Goal: Information Seeking & Learning: Learn about a topic

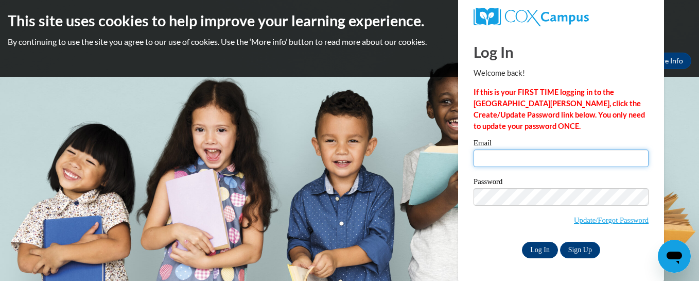
type input "arondal.dhl3@gmail.com"
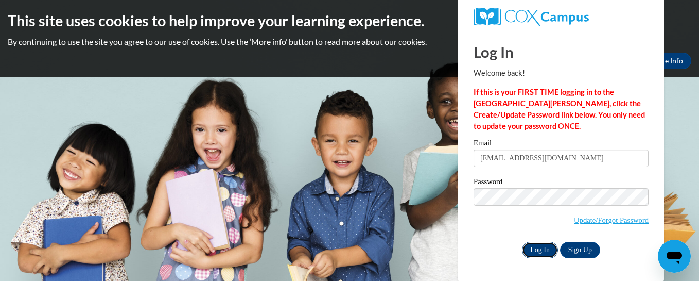
click at [500, 247] on input "Log In" at bounding box center [540, 250] width 36 height 16
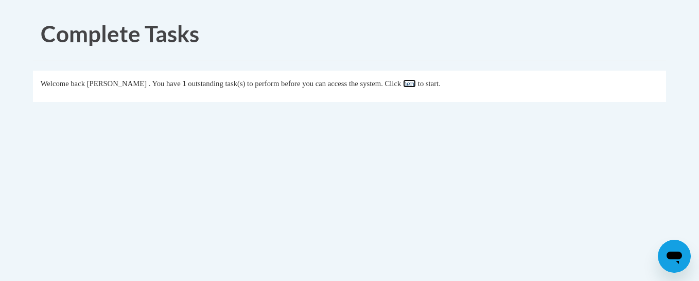
click at [416, 82] on link "here" at bounding box center [409, 83] width 13 height 8
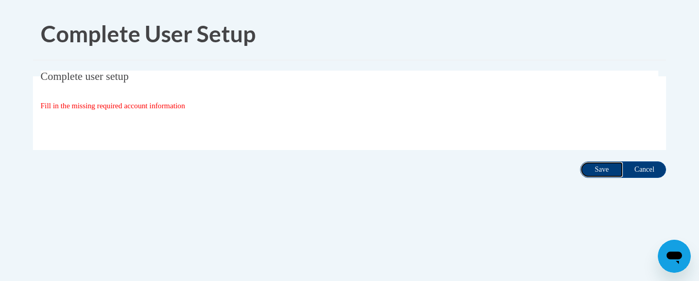
click at [603, 167] on input "Save" at bounding box center [601, 169] width 43 height 16
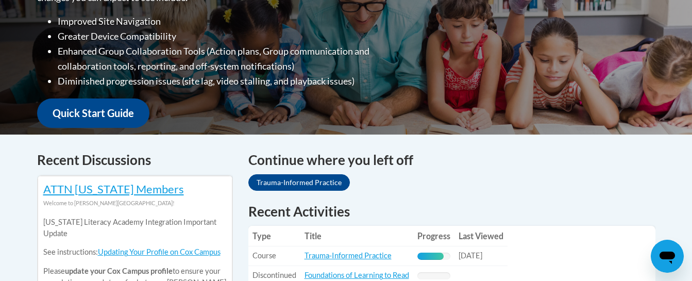
scroll to position [352, 0]
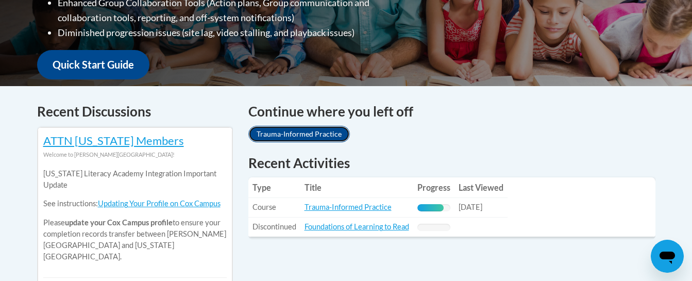
click at [320, 133] on link "Trauma-Informed Practice" at bounding box center [298, 134] width 101 height 16
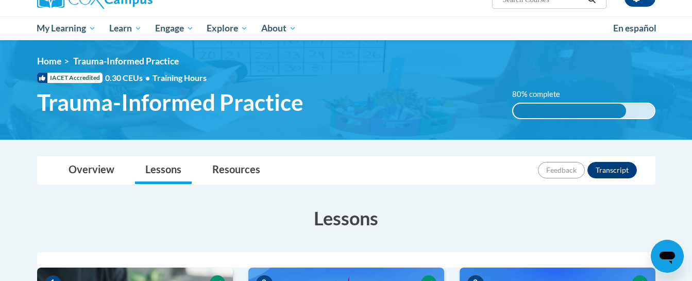
scroll to position [78, 0]
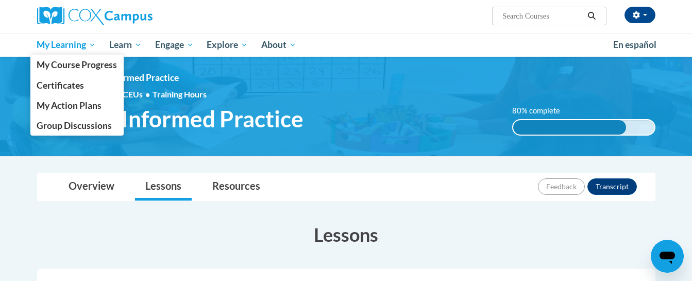
click at [61, 45] on span "My Learning" at bounding box center [66, 45] width 59 height 12
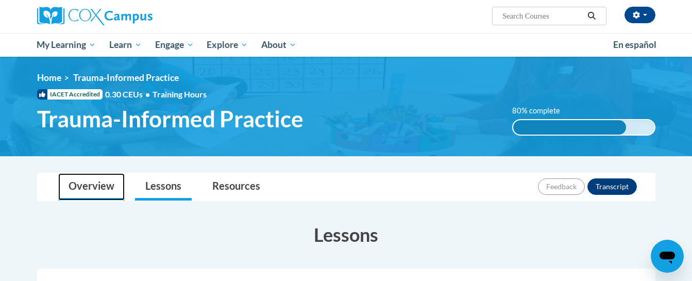
click at [87, 184] on link "Overview" at bounding box center [91, 186] width 66 height 27
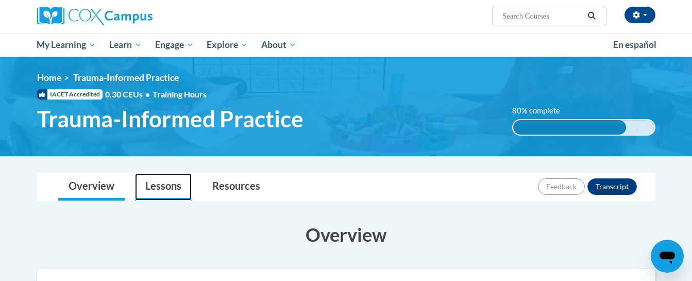
click at [169, 184] on link "Lessons" at bounding box center [163, 186] width 57 height 27
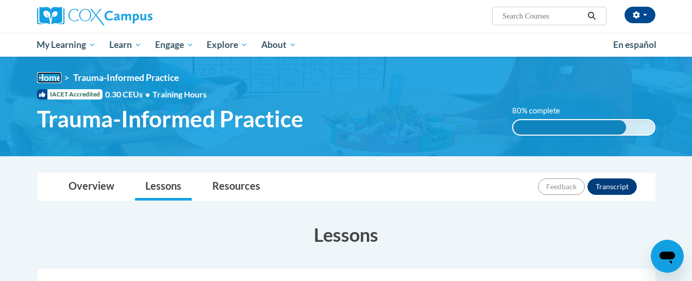
click at [50, 77] on link "Home" at bounding box center [49, 77] width 24 height 11
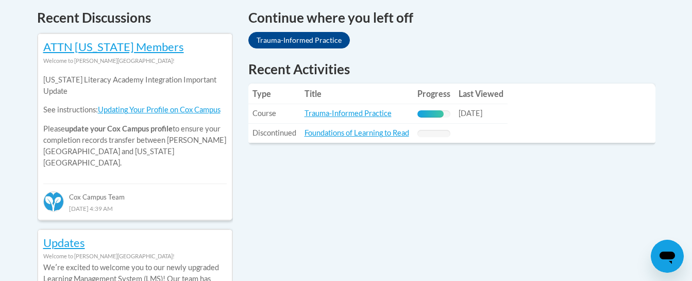
scroll to position [437, 0]
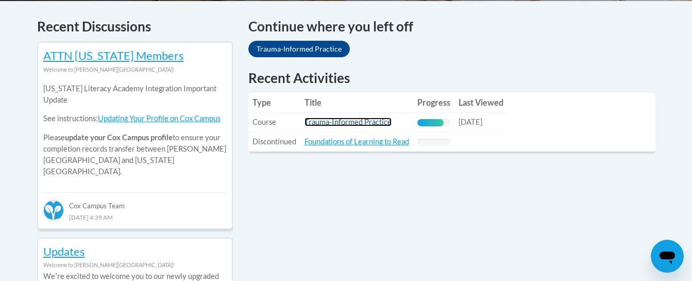
click at [347, 118] on link "Trauma-Informed Practice" at bounding box center [347, 121] width 87 height 9
drag, startPoint x: 347, startPoint y: 118, endPoint x: 246, endPoint y: 190, distance: 123.3
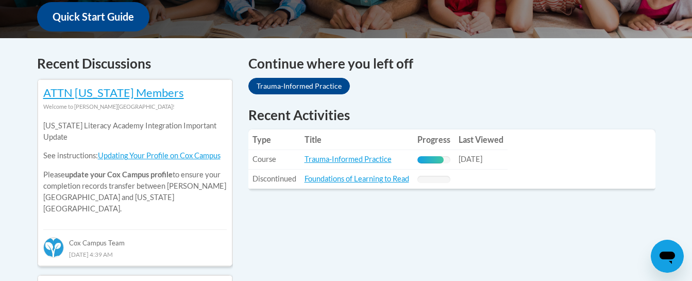
scroll to position [386, 0]
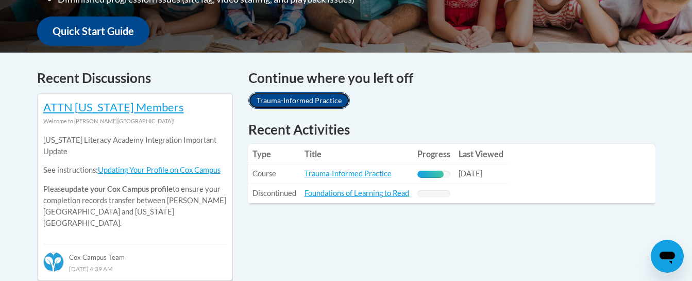
click at [313, 103] on link "Trauma-Informed Practice" at bounding box center [298, 100] width 101 height 16
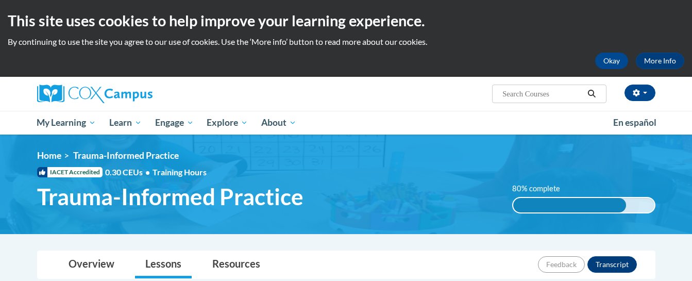
click at [347, 118] on ul "My Learning My Learning My Course Progress Certificates My Action Plans Group D…" at bounding box center [318, 123] width 576 height 24
drag, startPoint x: 0, startPoint y: 0, endPoint x: 347, endPoint y: 118, distance: 366.3
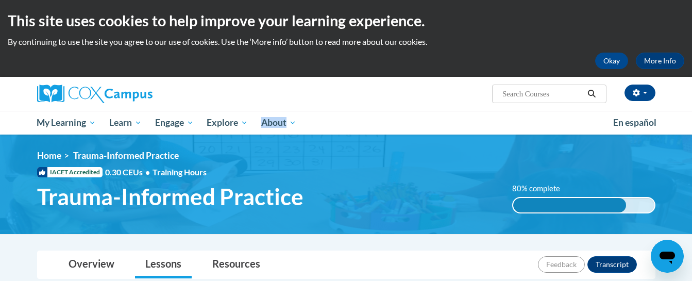
click at [347, 118] on ul "My Learning My Learning My Course Progress Certificates My Action Plans Group D…" at bounding box center [318, 123] width 576 height 24
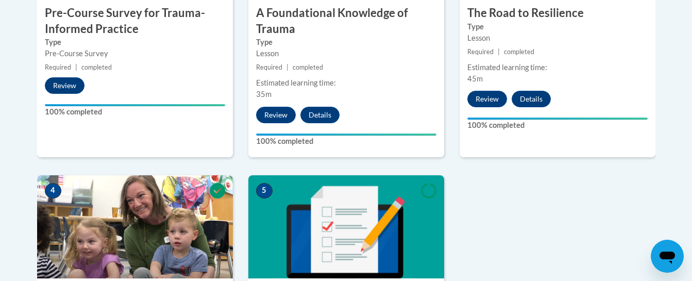
scroll to position [421, 0]
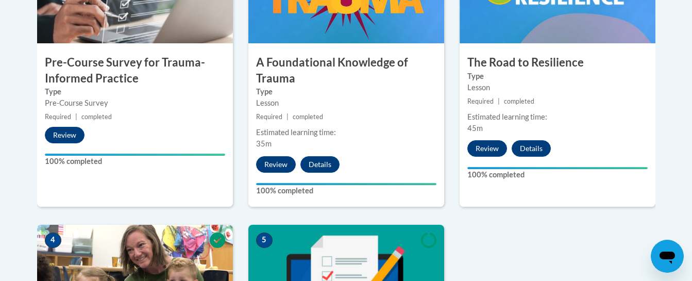
click at [664, 158] on div "Toggle navigation Overview Lessons Resources Feedback Transcript Overview Cours…" at bounding box center [346, 207] width 649 height 756
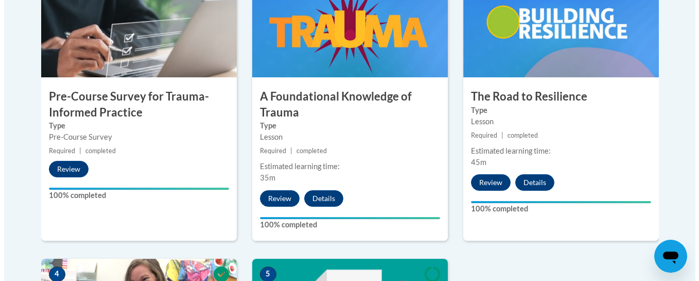
scroll to position [390, 0]
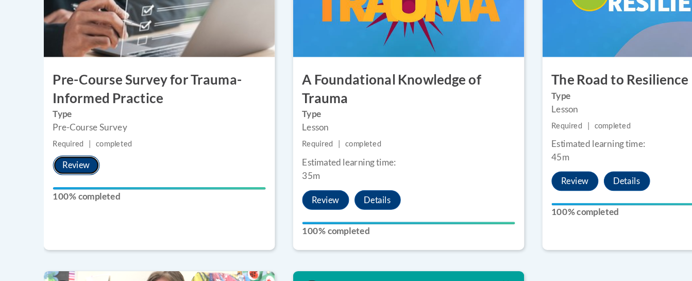
click at [72, 168] on button "Review" at bounding box center [65, 166] width 40 height 16
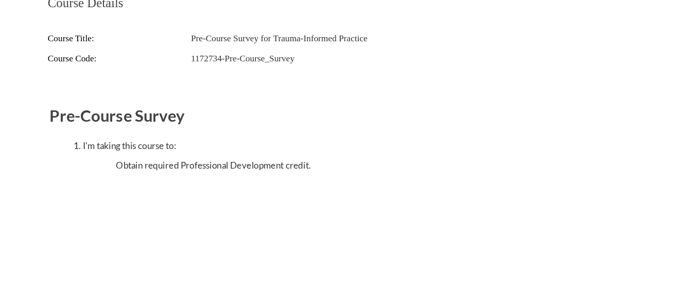
scroll to position [0, 0]
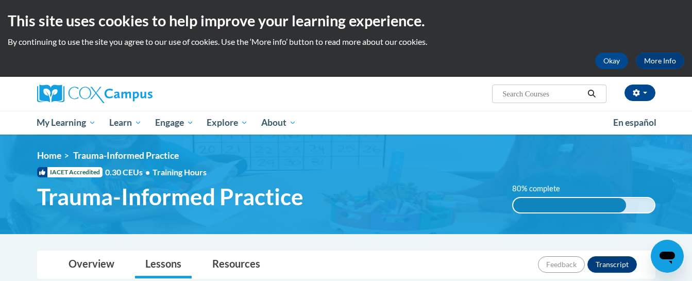
drag, startPoint x: 691, startPoint y: 53, endPoint x: 696, endPoint y: 77, distance: 24.6
click at [691, 77] on html "This site uses cookies to help improve your learning experience. By continuing …" at bounding box center [346, 140] width 692 height 281
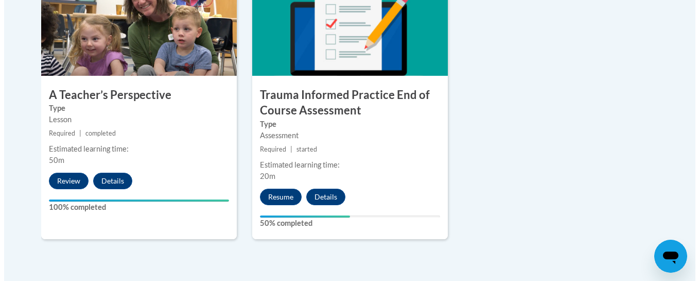
scroll to position [697, 0]
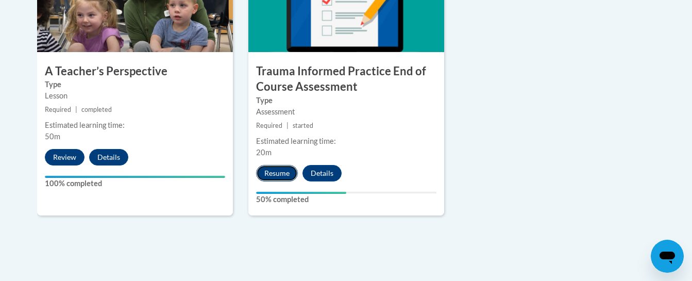
click at [278, 170] on button "Resume" at bounding box center [277, 173] width 42 height 16
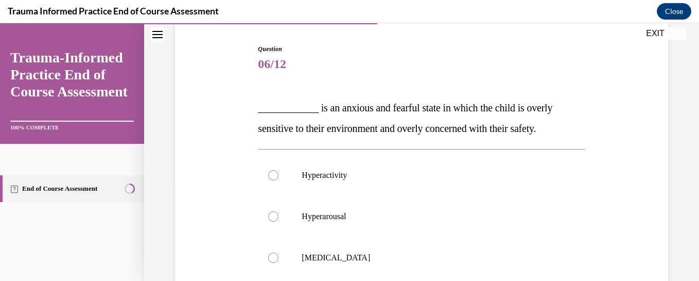
scroll to position [100, 0]
click at [270, 214] on div at bounding box center [273, 215] width 10 height 10
click at [270, 214] on input "Hyperarousal" at bounding box center [273, 215] width 10 height 10
radio input "true"
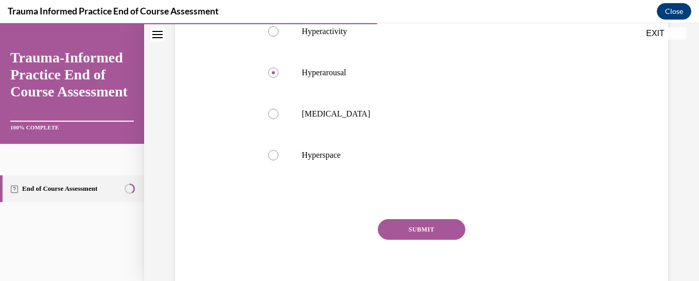
scroll to position [286, 0]
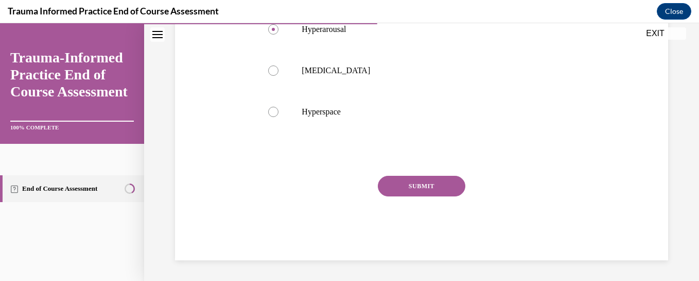
click at [413, 187] on button "SUBMIT" at bounding box center [422, 186] width 88 height 21
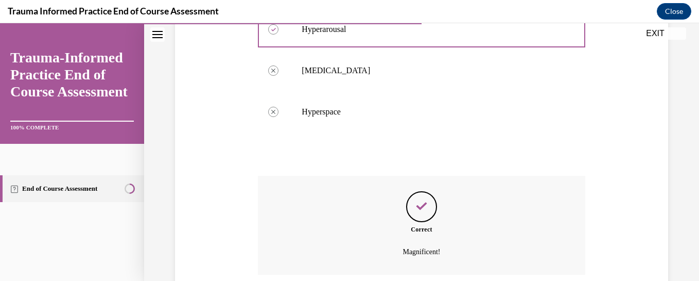
scroll to position [369, 0]
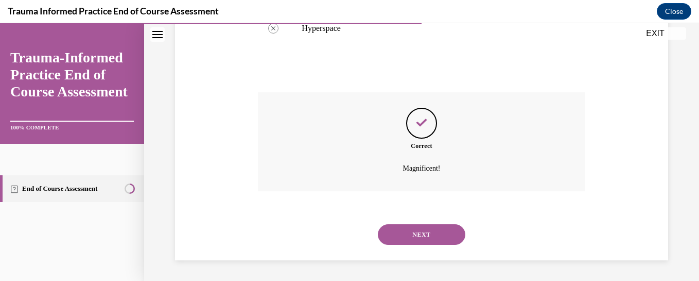
click at [410, 232] on button "NEXT" at bounding box center [422, 234] width 88 height 21
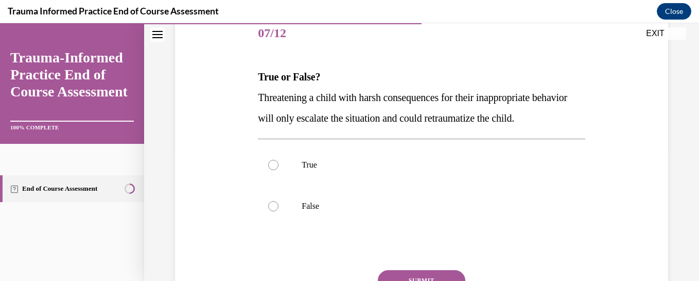
scroll to position [132, 0]
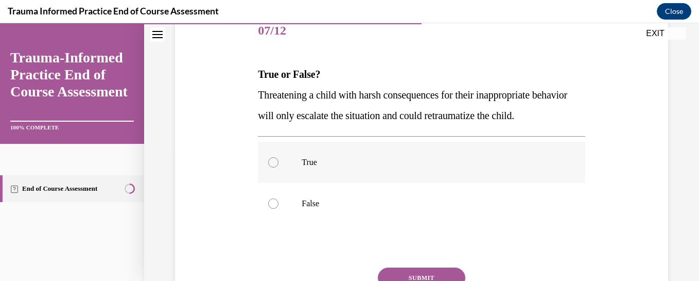
click at [269, 167] on div at bounding box center [273, 162] width 10 height 10
click at [269, 167] on input "True" at bounding box center [273, 162] width 10 height 10
radio input "true"
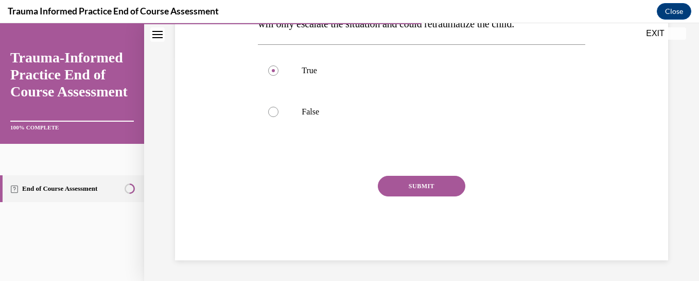
scroll to position [236, 0]
click at [432, 188] on button "SUBMIT" at bounding box center [422, 186] width 88 height 21
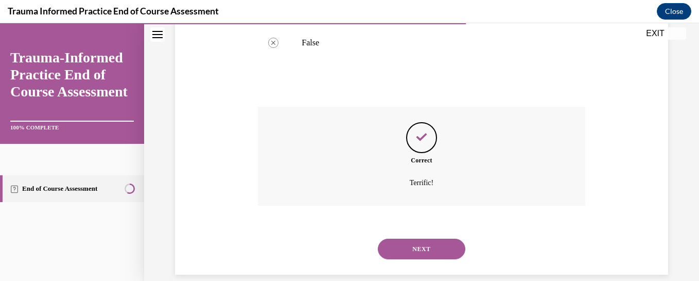
scroll to position [328, 0]
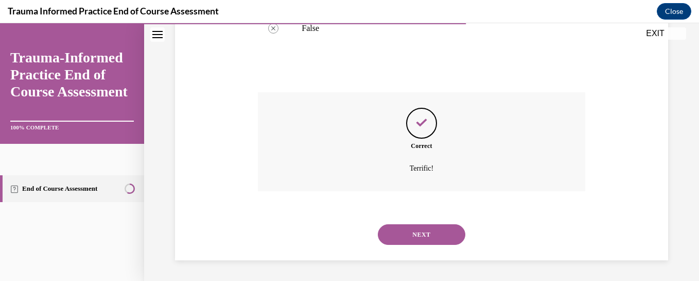
click at [409, 235] on button "NEXT" at bounding box center [422, 234] width 88 height 21
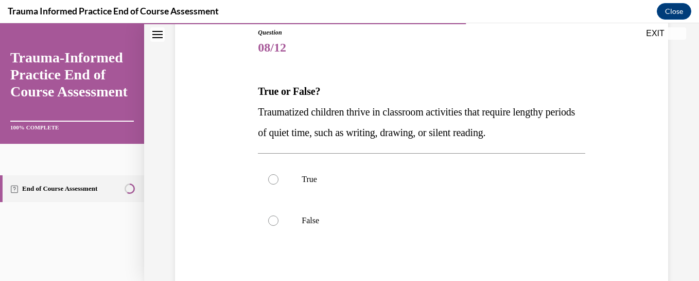
scroll to position [119, 0]
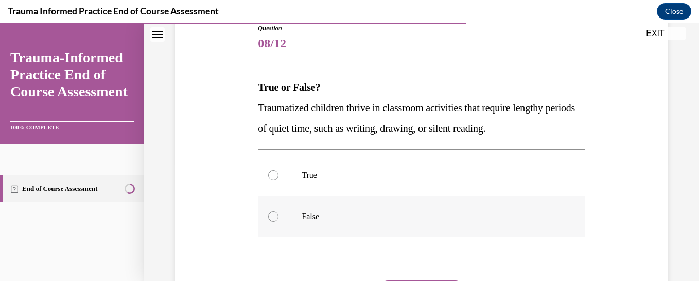
click at [271, 217] on div at bounding box center [273, 216] width 10 height 10
click at [271, 217] on input "False" at bounding box center [273, 216] width 10 height 10
radio input "true"
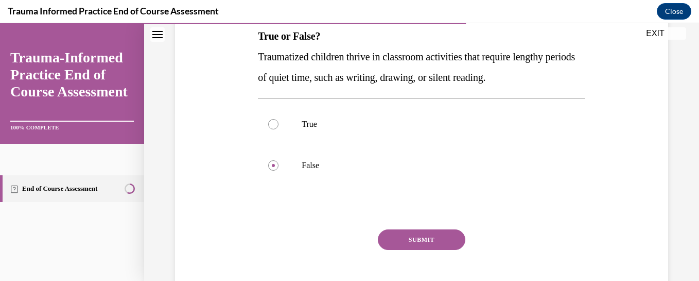
scroll to position [180, 0]
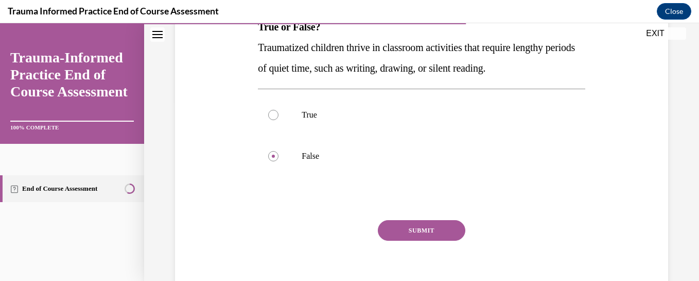
click at [412, 230] on button "SUBMIT" at bounding box center [422, 230] width 88 height 21
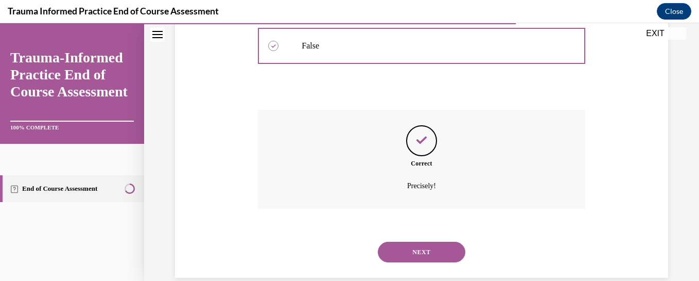
scroll to position [307, 0]
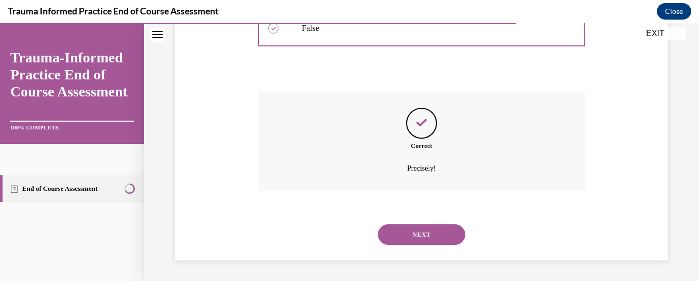
click at [409, 233] on button "NEXT" at bounding box center [422, 234] width 88 height 21
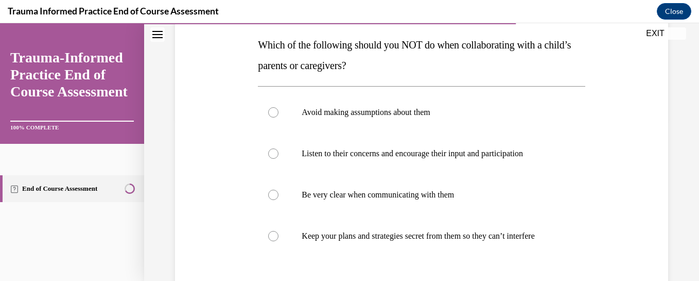
scroll to position [163, 0]
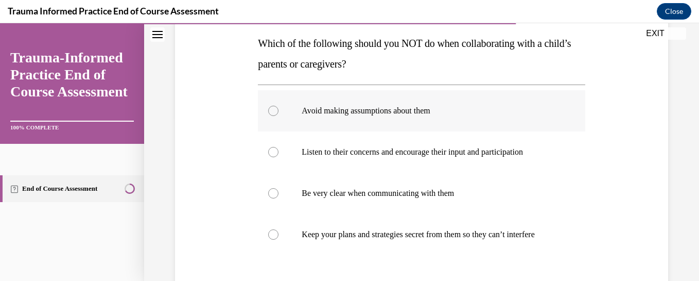
click at [271, 108] on div at bounding box center [273, 111] width 10 height 10
click at [271, 108] on input "Avoid making assumptions about them" at bounding box center [273, 111] width 10 height 10
radio input "true"
click at [272, 239] on div at bounding box center [273, 234] width 10 height 10
click at [272, 239] on input "Keep your plans and strategies secret from them so they can’t interfere" at bounding box center [273, 234] width 10 height 10
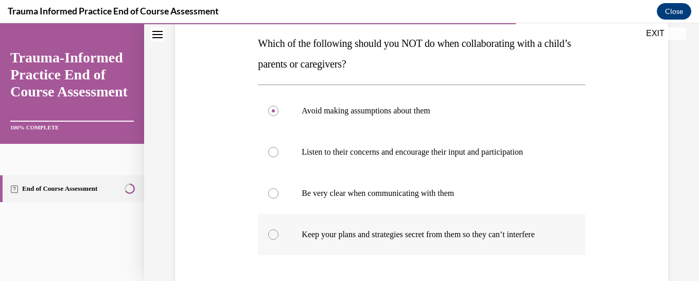
radio input "true"
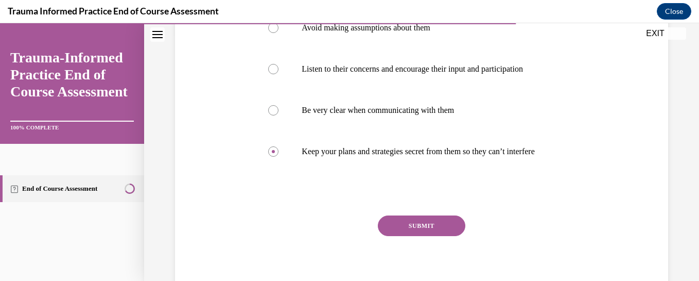
scroll to position [248, 0]
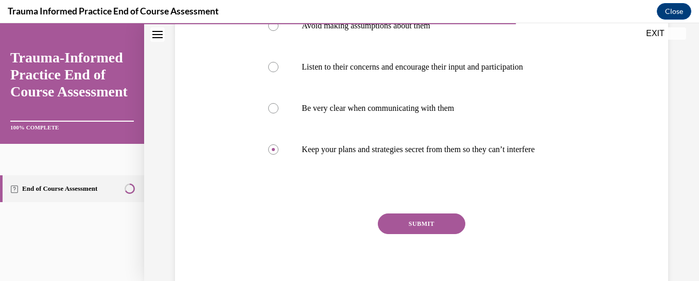
click at [419, 232] on button "SUBMIT" at bounding box center [422, 223] width 88 height 21
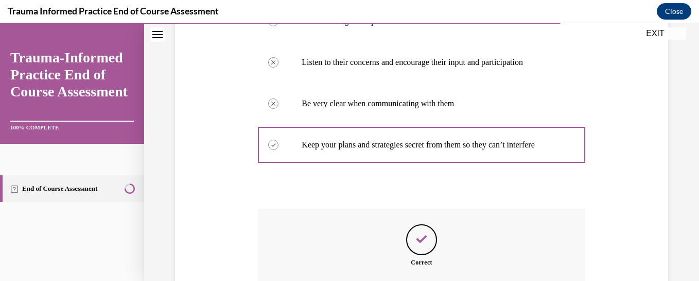
scroll to position [371, 0]
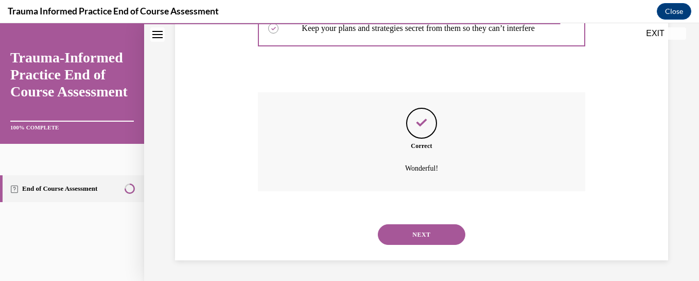
click at [414, 239] on button "NEXT" at bounding box center [422, 234] width 88 height 21
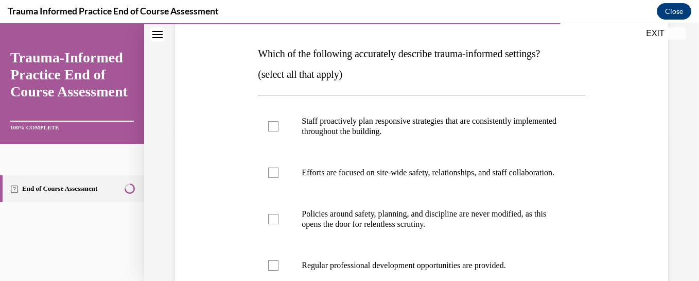
scroll to position [155, 0]
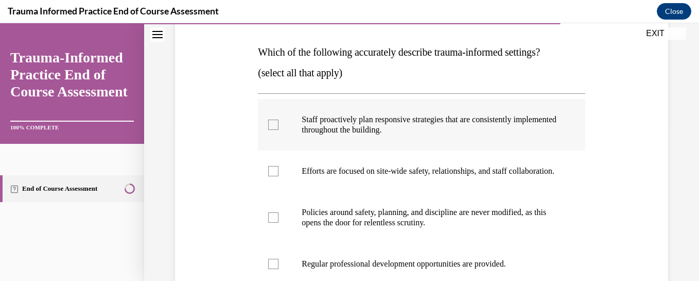
click at [268, 126] on div at bounding box center [273, 124] width 10 height 10
click at [268, 126] on input "Staff proactively plan responsive strategies that are consistently implemented …" at bounding box center [273, 124] width 10 height 10
checkbox input "true"
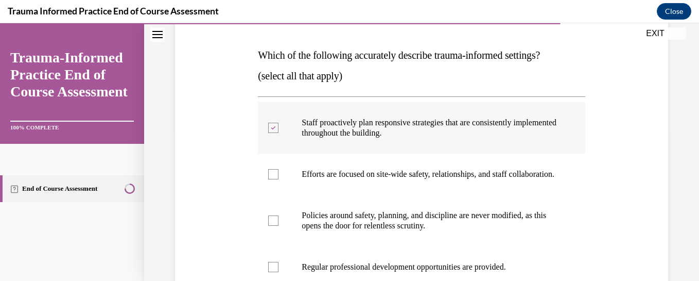
scroll to position [152, 0]
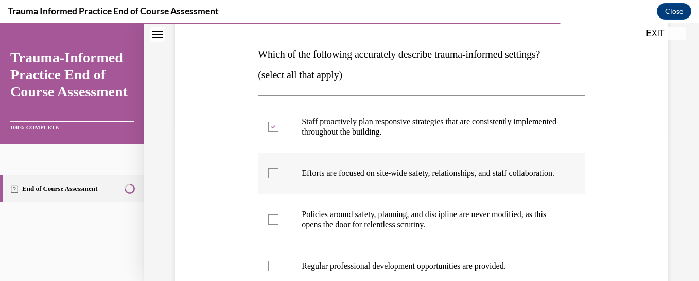
click at [274, 194] on label "Efforts are focused on site-wide safety, relationships, and staff collaboration." at bounding box center [421, 172] width 327 height 41
click at [274, 178] on input "Efforts are focused on site-wide safety, relationships, and staff collaboration." at bounding box center [273, 173] width 10 height 10
click at [274, 194] on label "Efforts are focused on site-wide safety, relationships, and staff collaboration." at bounding box center [421, 172] width 327 height 41
click at [274, 178] on input "Efforts are focused on site-wide safety, relationships, and staff collaboration." at bounding box center [273, 173] width 10 height 10
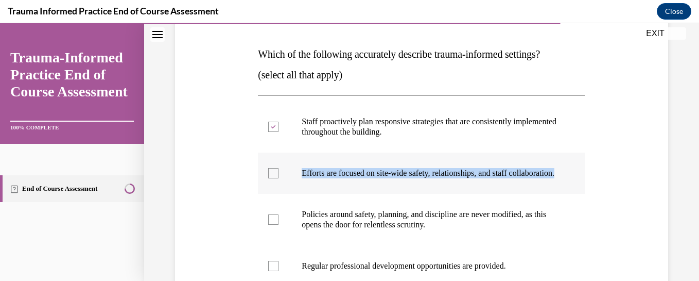
click at [274, 194] on label "Efforts are focused on site-wide safety, relationships, and staff collaboration." at bounding box center [421, 172] width 327 height 41
click at [274, 178] on input "Efforts are focused on site-wide safety, relationships, and staff collaboration." at bounding box center [273, 173] width 10 height 10
checkbox input "true"
drag, startPoint x: 274, startPoint y: 194, endPoint x: 239, endPoint y: 190, distance: 34.8
click at [239, 190] on div "Question 10/12 Which of the following accurately describe trauma-informed setti…" at bounding box center [422, 207] width 499 height 495
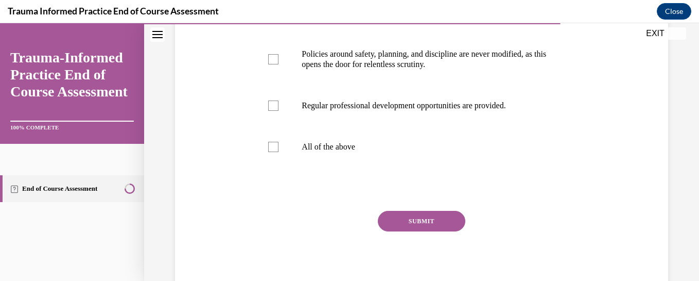
scroll to position [317, 0]
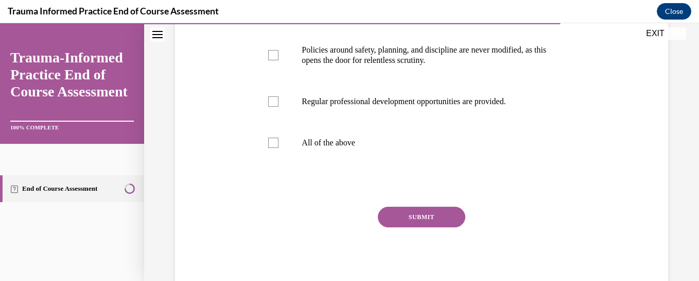
click at [422, 223] on button "SUBMIT" at bounding box center [422, 217] width 88 height 21
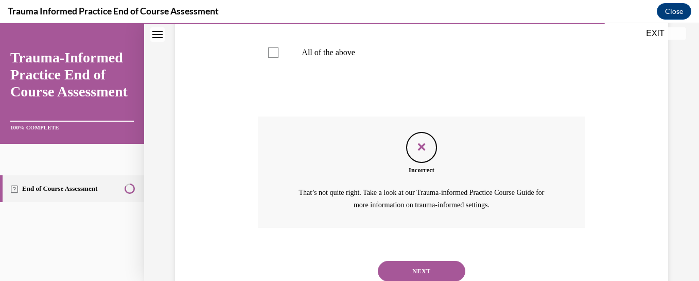
scroll to position [454, 0]
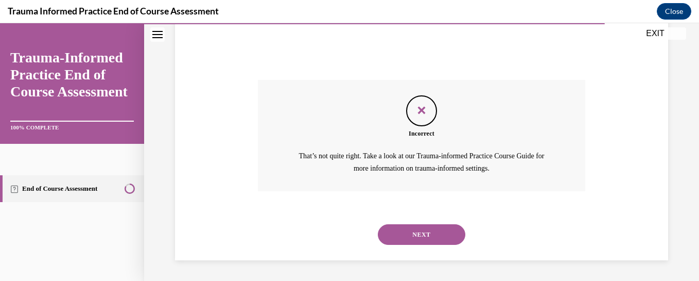
click at [436, 231] on button "NEXT" at bounding box center [422, 234] width 88 height 21
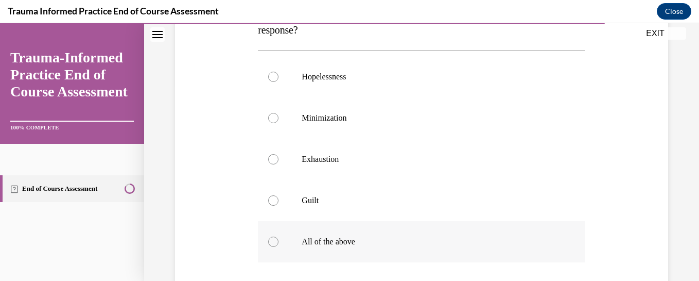
scroll to position [208, 0]
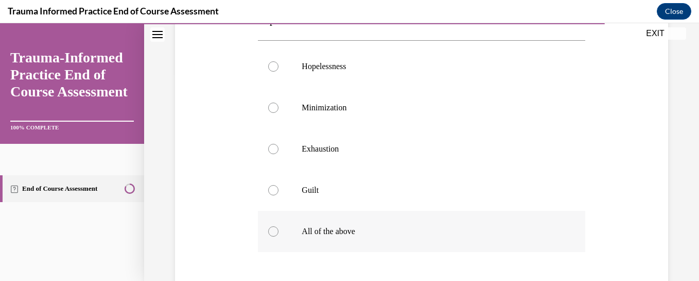
click at [272, 229] on div at bounding box center [273, 231] width 10 height 10
click at [272, 229] on input "All of the above" at bounding box center [273, 231] width 10 height 10
radio input "true"
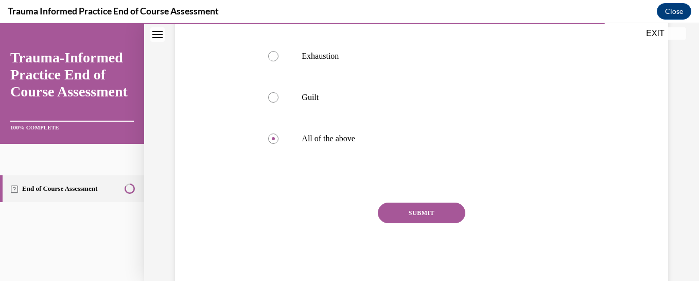
scroll to position [311, 0]
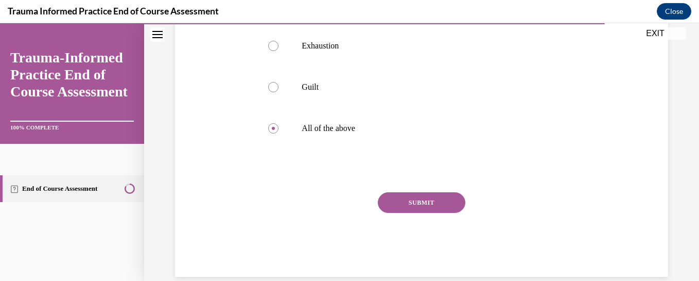
click at [428, 199] on button "SUBMIT" at bounding box center [422, 202] width 88 height 21
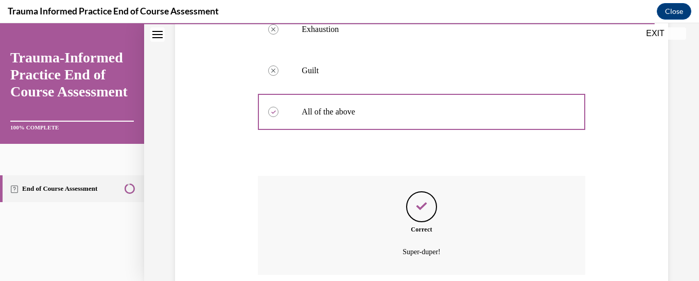
scroll to position [410, 0]
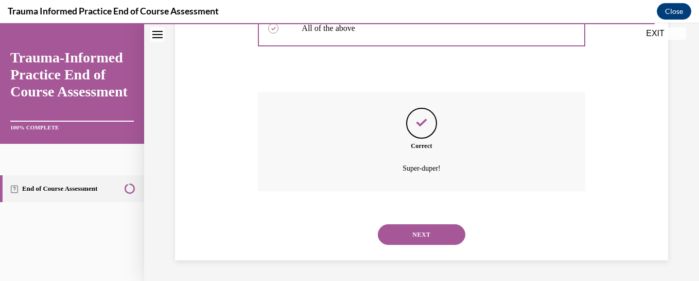
click at [405, 231] on button "NEXT" at bounding box center [422, 234] width 88 height 21
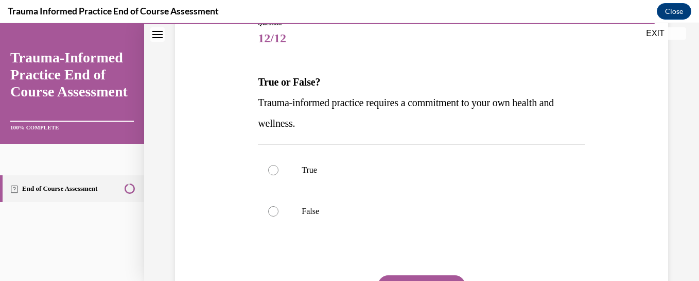
scroll to position [135, 0]
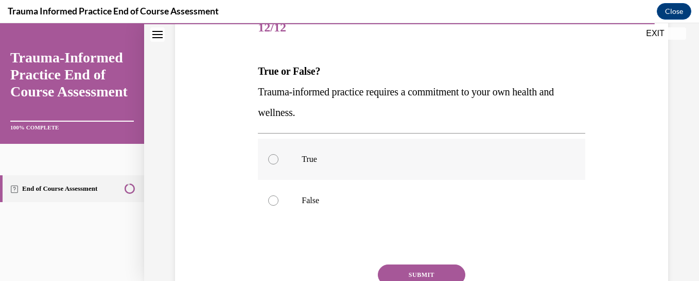
click at [278, 158] on label "True" at bounding box center [421, 159] width 327 height 41
click at [278, 158] on input "True" at bounding box center [273, 159] width 10 height 10
radio input "true"
click at [276, 158] on div at bounding box center [273, 159] width 10 height 10
click at [276, 158] on input "True" at bounding box center [273, 159] width 10 height 10
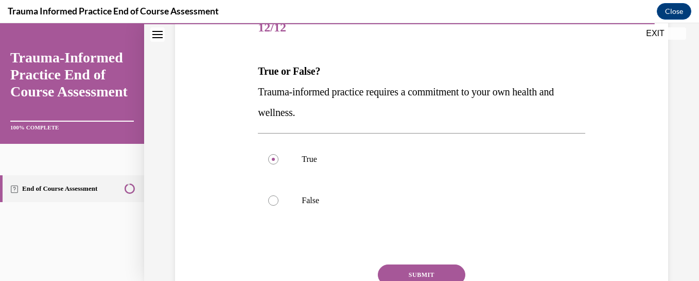
click at [433, 266] on button "SUBMIT" at bounding box center [422, 274] width 88 height 21
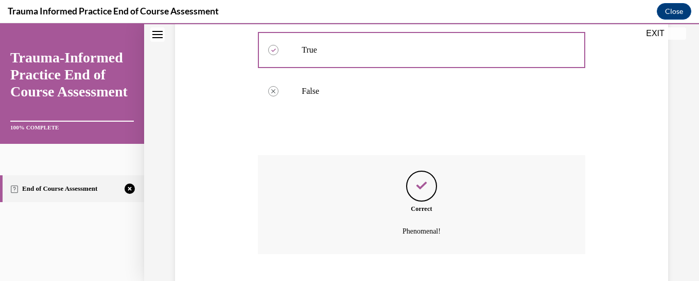
scroll to position [307, 0]
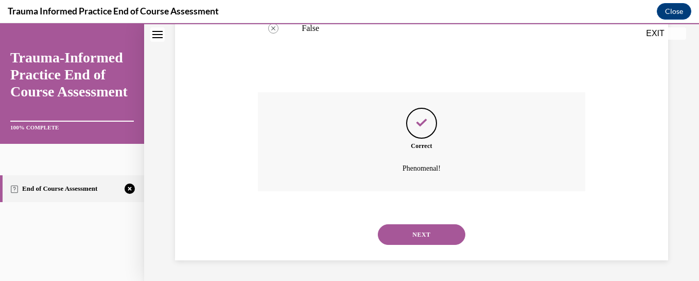
click at [402, 231] on button "NEXT" at bounding box center [422, 234] width 88 height 21
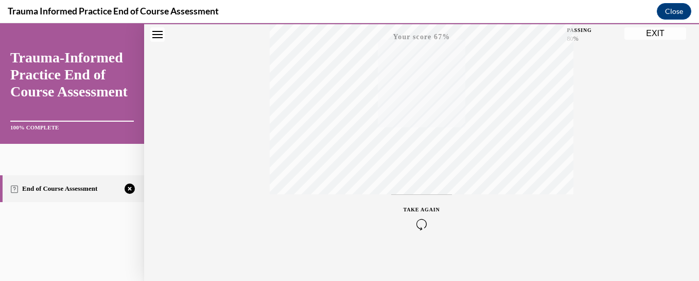
scroll to position [270, 0]
click at [414, 201] on span "TAKE AGAIN" at bounding box center [422, 203] width 37 height 6
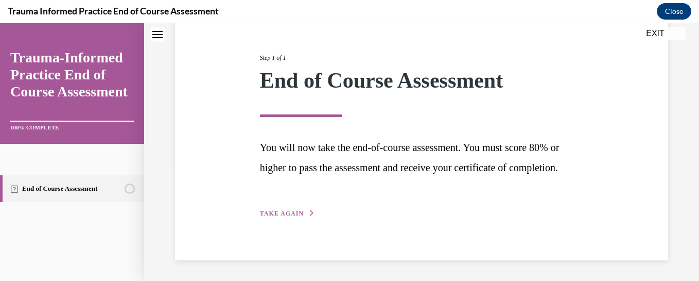
scroll to position [133, 0]
click at [309, 214] on icon "button" at bounding box center [312, 213] width 6 height 6
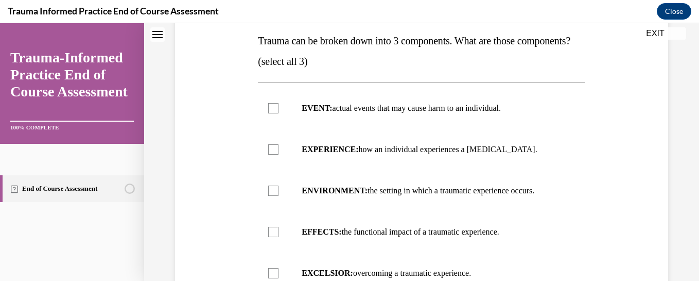
scroll to position [165, 0]
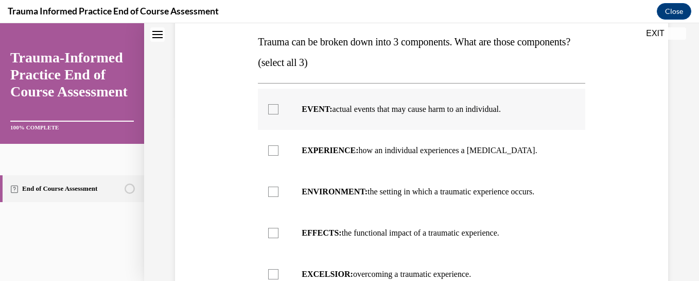
click at [272, 114] on div at bounding box center [273, 109] width 10 height 10
click at [272, 114] on input "EVENT: actual events that may cause harm to an individual." at bounding box center [273, 109] width 10 height 10
checkbox input "true"
click at [270, 156] on div at bounding box center [273, 150] width 10 height 10
click at [270, 156] on input "EXPERIENCE: how an individual experiences a stressor." at bounding box center [273, 150] width 10 height 10
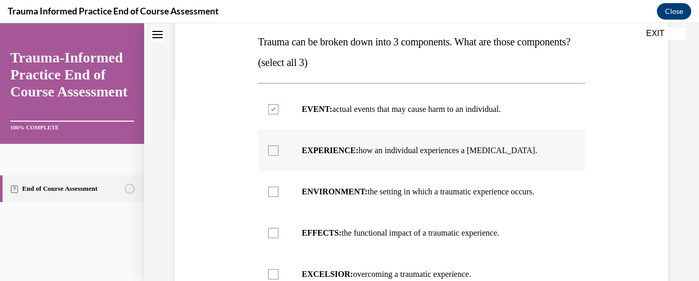
checkbox input "true"
click at [274, 238] on div at bounding box center [273, 233] width 10 height 10
click at [274, 238] on input "EFFECTS: the functional impact of a traumatic experience." at bounding box center [273, 233] width 10 height 10
checkbox input "true"
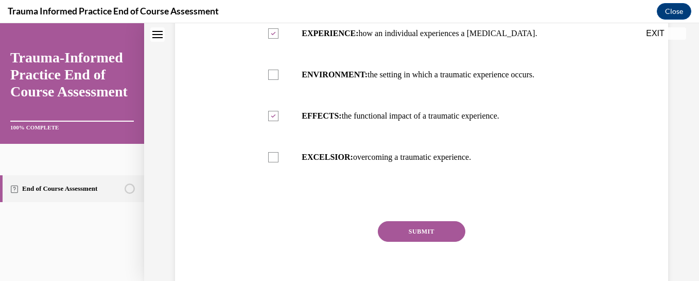
scroll to position [286, 0]
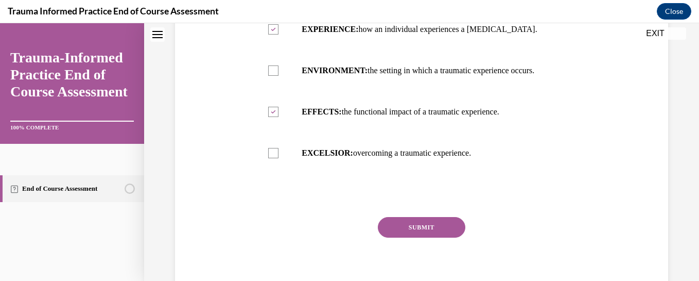
click at [420, 237] on button "SUBMIT" at bounding box center [422, 227] width 88 height 21
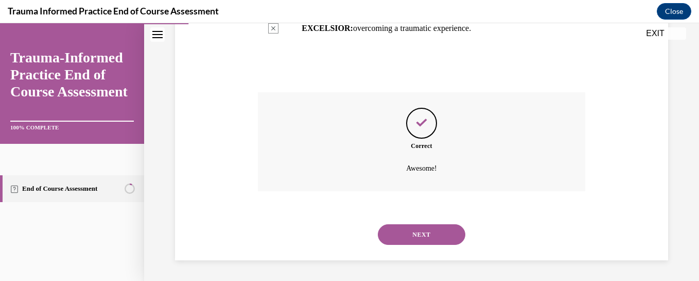
scroll to position [420, 0]
click at [422, 245] on button "NEXT" at bounding box center [422, 234] width 88 height 21
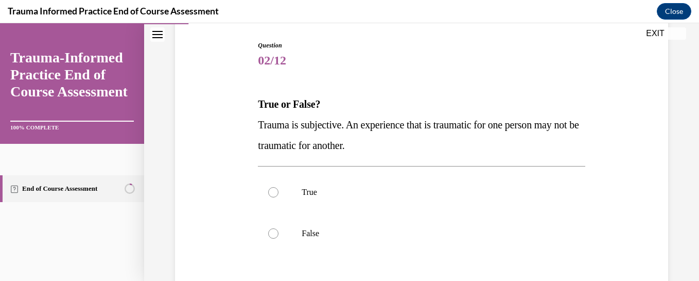
scroll to position [107, 0]
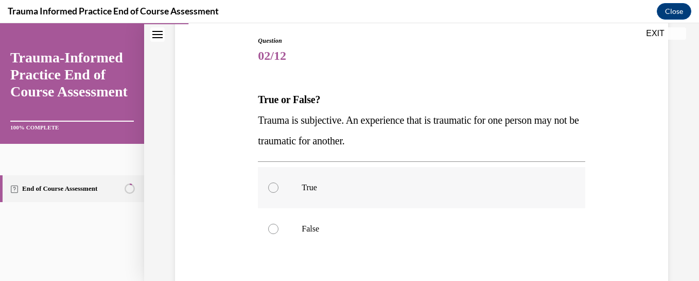
click at [272, 185] on div at bounding box center [273, 187] width 10 height 10
click at [272, 185] on input "True" at bounding box center [273, 187] width 10 height 10
radio input "true"
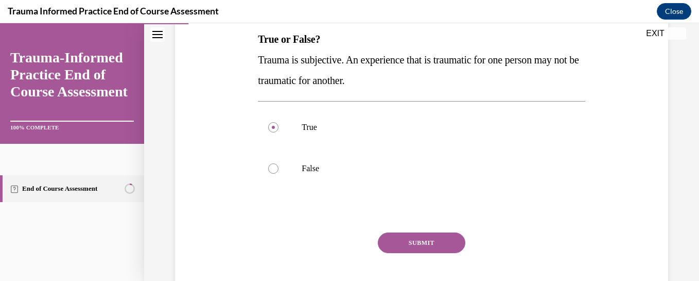
scroll to position [224, 0]
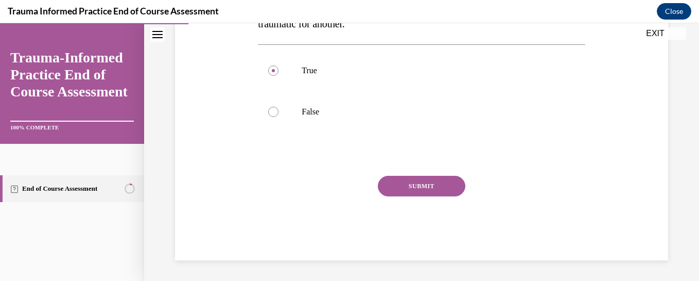
click at [431, 174] on div "Question 02/12 True or False? Trauma is subjective. An experience that is traum…" at bounding box center [421, 89] width 327 height 341
click at [424, 182] on button "SUBMIT" at bounding box center [422, 186] width 88 height 21
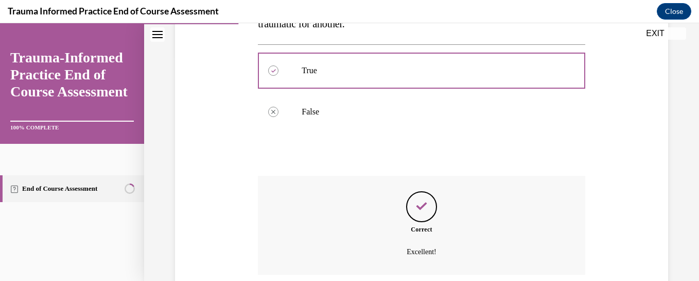
scroll to position [307, 0]
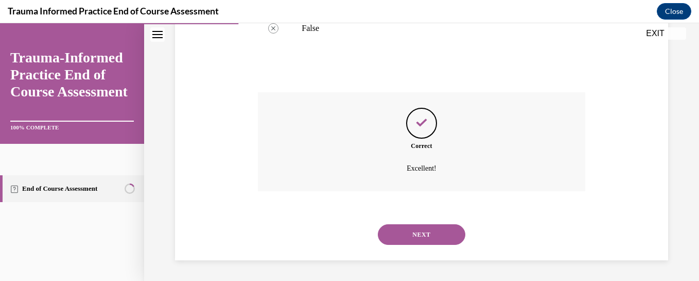
click at [417, 233] on button "NEXT" at bounding box center [422, 234] width 88 height 21
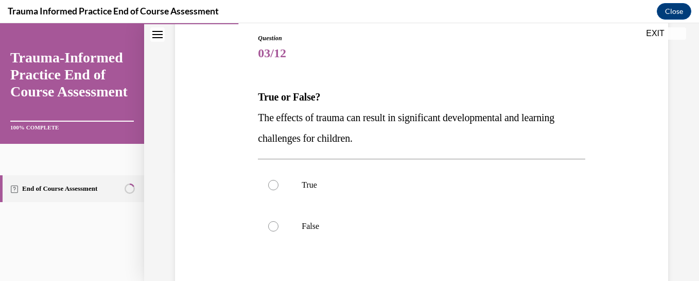
scroll to position [112, 0]
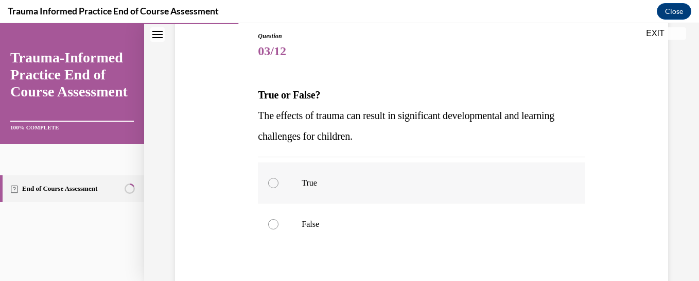
click at [270, 184] on div at bounding box center [273, 183] width 10 height 10
click at [270, 184] on input "True" at bounding box center [273, 183] width 10 height 10
radio input "true"
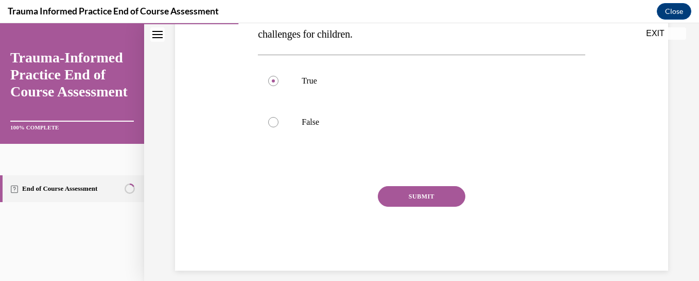
scroll to position [218, 0]
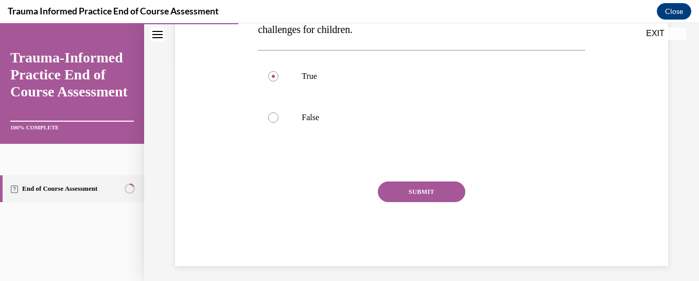
click at [431, 186] on button "SUBMIT" at bounding box center [422, 191] width 88 height 21
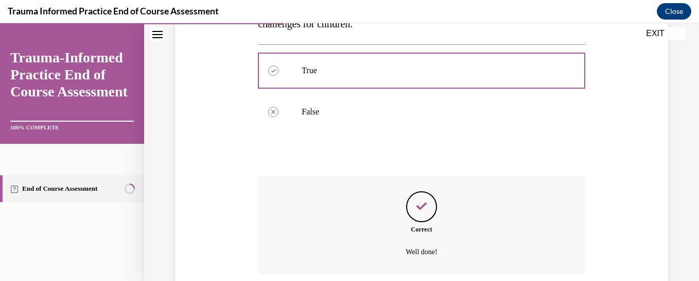
scroll to position [307, 0]
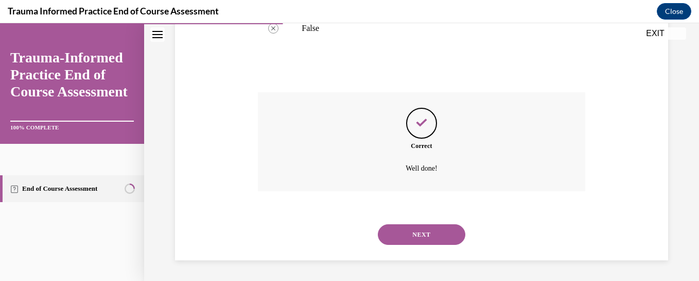
click at [409, 234] on button "NEXT" at bounding box center [422, 234] width 88 height 21
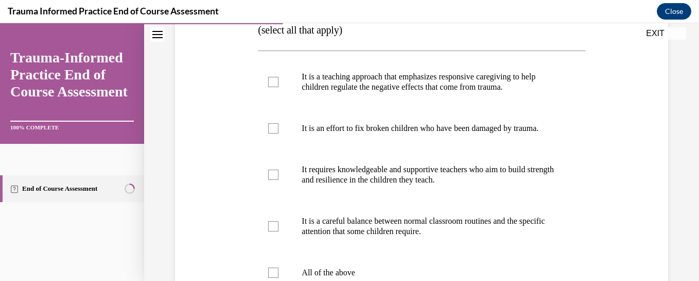
scroll to position [219, 0]
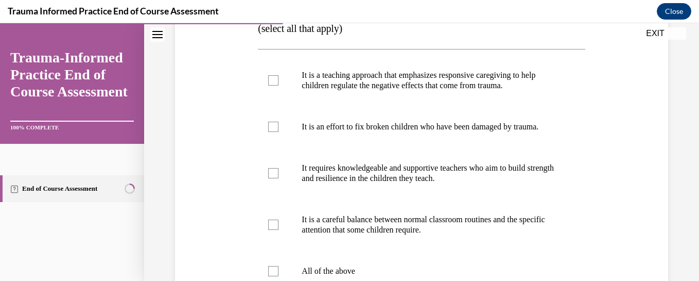
drag, startPoint x: 690, startPoint y: 159, endPoint x: 690, endPoint y: 175, distance: 16.0
click at [690, 175] on div "Question 04/12 Which of the following statements accurately describe trauma-inf…" at bounding box center [421, 138] width 555 height 604
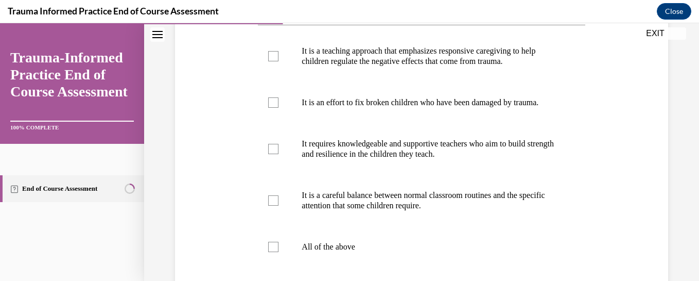
scroll to position [242, 0]
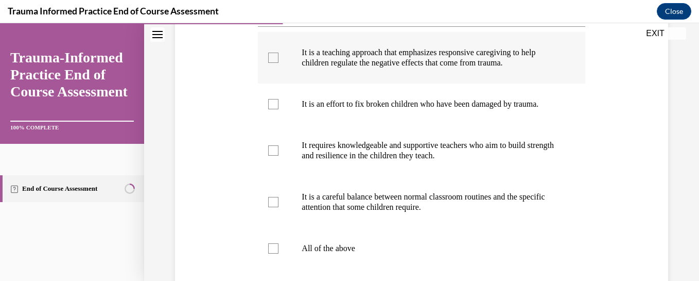
click at [271, 56] on div at bounding box center [273, 58] width 10 height 10
click at [271, 56] on input "It is a teaching approach that emphasizes responsive caregiving to help childre…" at bounding box center [273, 58] width 10 height 10
checkbox input "true"
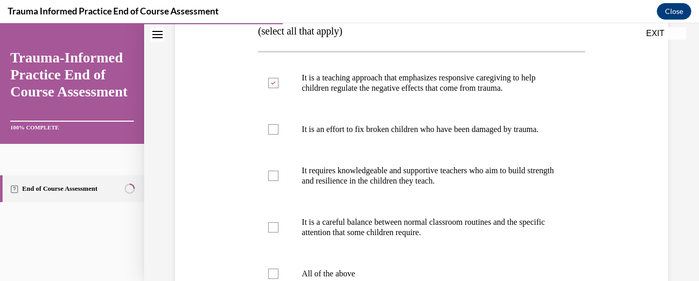
scroll to position [219, 0]
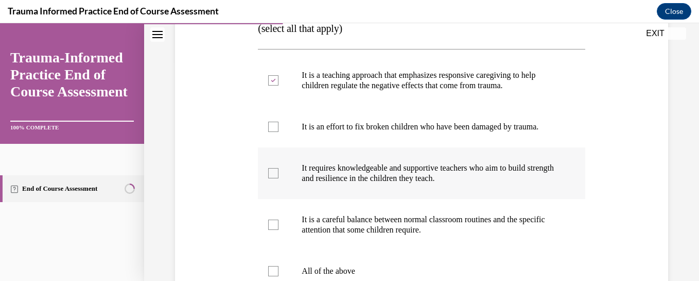
click at [271, 178] on div at bounding box center [273, 173] width 10 height 10
click at [271, 178] on input "It requires knowledgeable and supportive teachers who aim to build strength and…" at bounding box center [273, 173] width 10 height 10
checkbox input "true"
click at [691, 140] on div "Question 04/12 Which of the following statements accurately describe trauma-inf…" at bounding box center [421, 138] width 555 height 604
drag, startPoint x: 691, startPoint y: 140, endPoint x: 693, endPoint y: 166, distance: 26.3
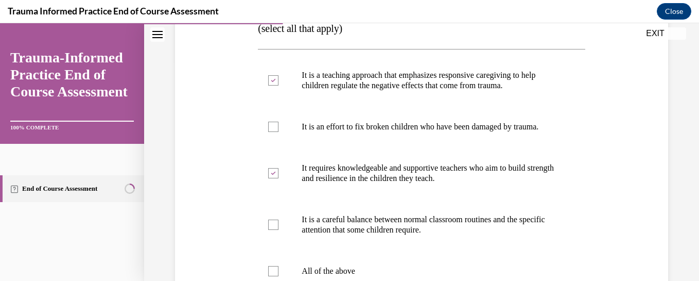
click at [691, 166] on div "Home Question 03/12 True or False? The effects of trauma can result in signific…" at bounding box center [421, 152] width 555 height 258
drag, startPoint x: 693, startPoint y: 166, endPoint x: 607, endPoint y: 205, distance: 94.2
click at [607, 205] on div "Question 04/12 Which of the following statements accurately describe trauma-inf…" at bounding box center [422, 156] width 499 height 526
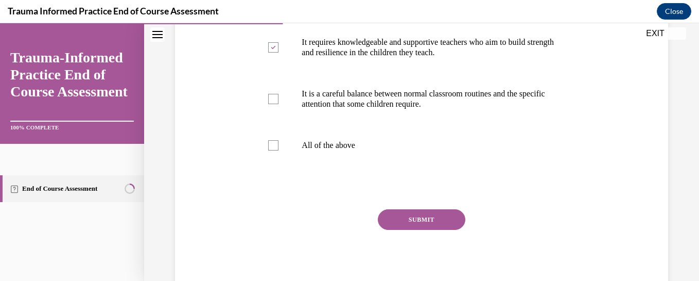
scroll to position [349, 0]
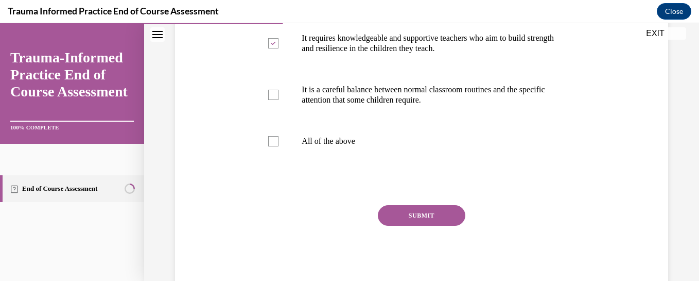
click at [409, 226] on button "SUBMIT" at bounding box center [422, 215] width 88 height 21
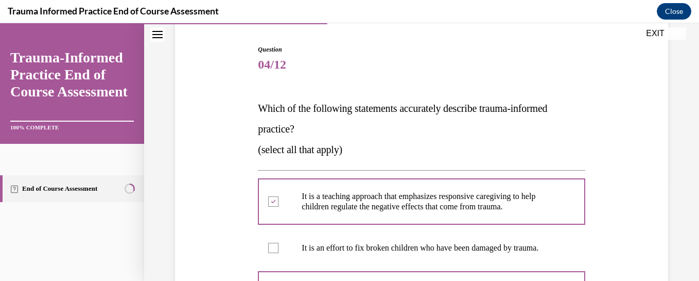
scroll to position [95, 0]
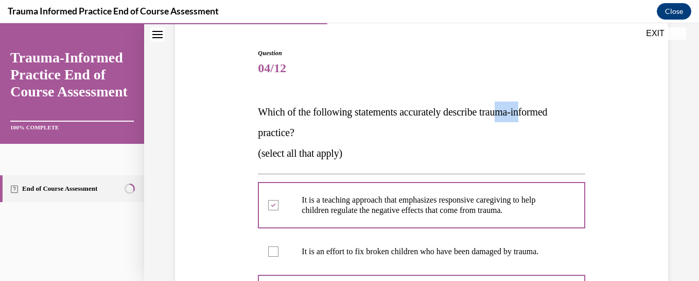
drag, startPoint x: 541, startPoint y: 92, endPoint x: 505, endPoint y: 127, distance: 50.6
drag, startPoint x: 505, startPoint y: 127, endPoint x: 511, endPoint y: 143, distance: 17.1
click at [511, 143] on p "(select all that apply)" at bounding box center [421, 153] width 327 height 21
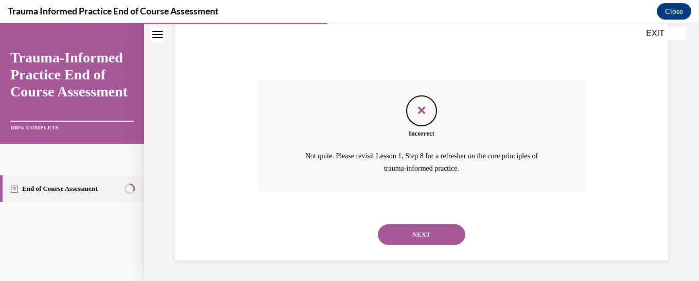
scroll to position [485, 0]
click at [417, 235] on button "NEXT" at bounding box center [422, 234] width 88 height 21
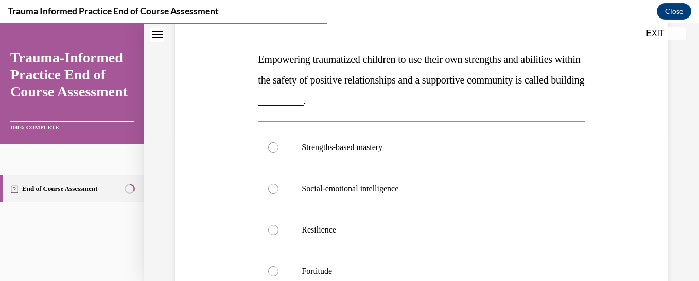
scroll to position [150, 0]
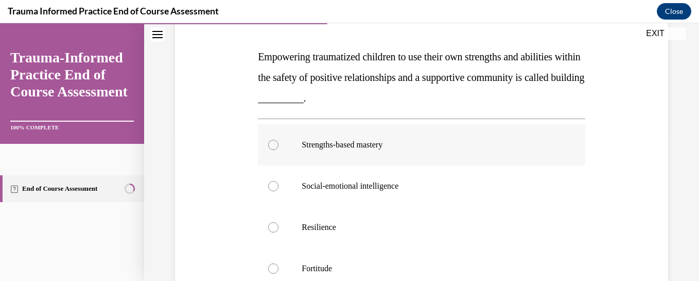
click at [273, 144] on div at bounding box center [273, 145] width 10 height 10
click at [273, 144] on input "Strengths-based mastery" at bounding box center [273, 145] width 10 height 10
radio input "true"
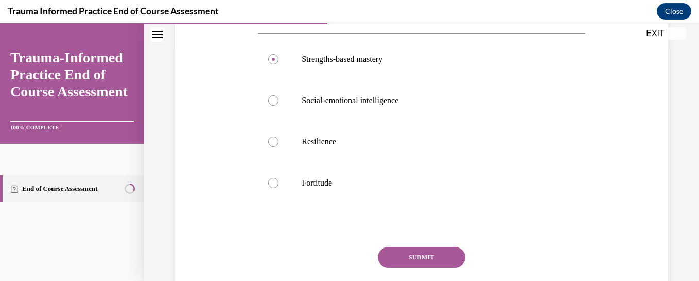
scroll to position [243, 0]
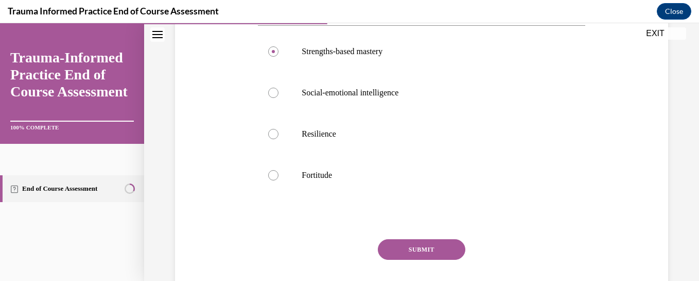
click at [419, 246] on button "SUBMIT" at bounding box center [422, 249] width 88 height 21
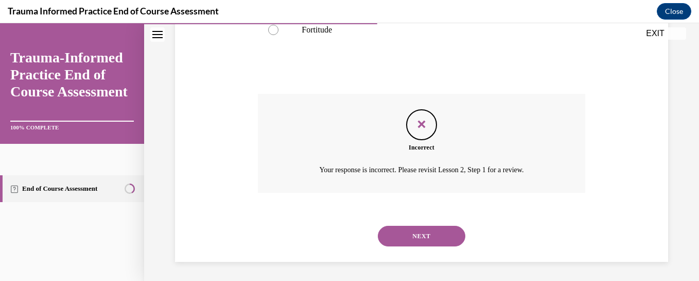
scroll to position [390, 0]
click at [437, 231] on button "NEXT" at bounding box center [422, 234] width 88 height 21
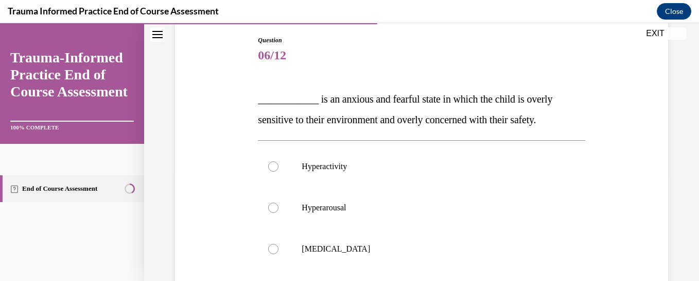
scroll to position [118, 0]
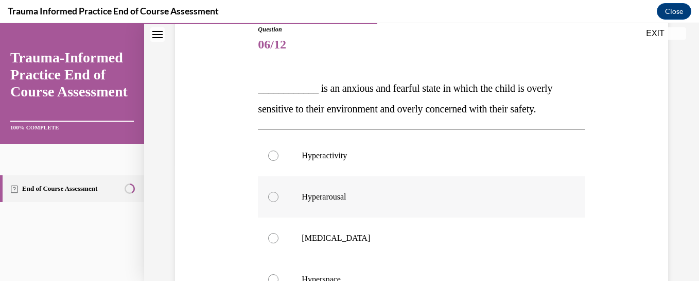
click at [271, 197] on div at bounding box center [273, 197] width 10 height 10
click at [271, 197] on input "Hyperarousal" at bounding box center [273, 197] width 10 height 10
radio input "true"
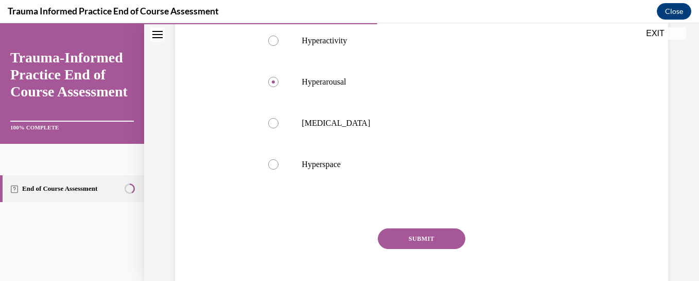
scroll to position [245, 0]
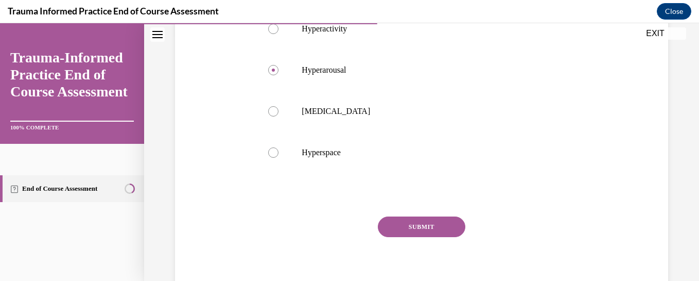
click at [420, 228] on button "SUBMIT" at bounding box center [422, 226] width 88 height 21
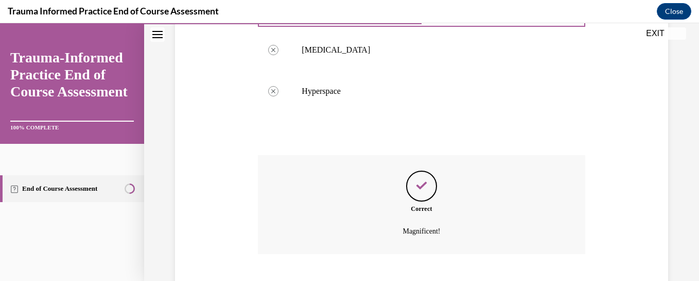
scroll to position [369, 0]
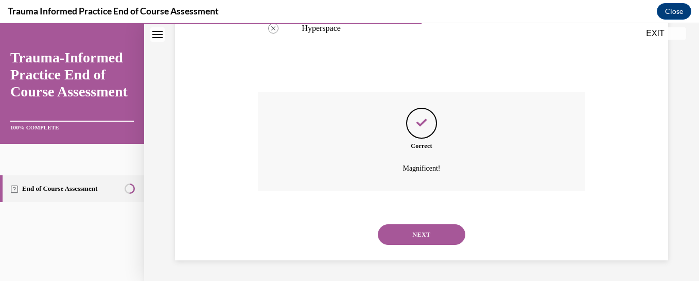
click at [417, 236] on button "NEXT" at bounding box center [422, 234] width 88 height 21
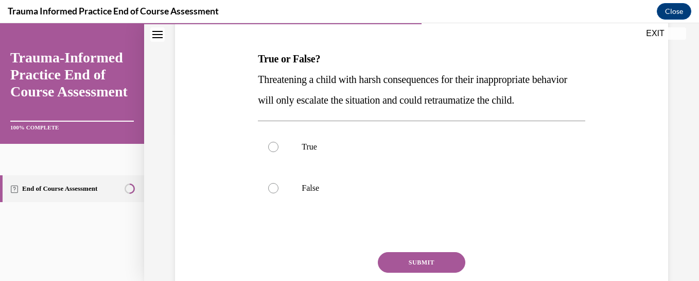
scroll to position [149, 0]
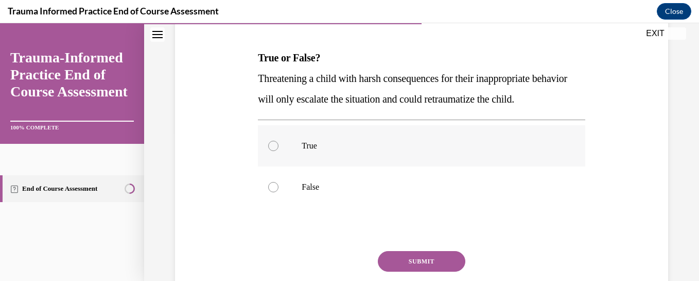
click at [275, 151] on div at bounding box center [273, 146] width 10 height 10
click at [275, 151] on input "True" at bounding box center [273, 146] width 10 height 10
radio input "true"
click at [410, 271] on button "SUBMIT" at bounding box center [422, 261] width 88 height 21
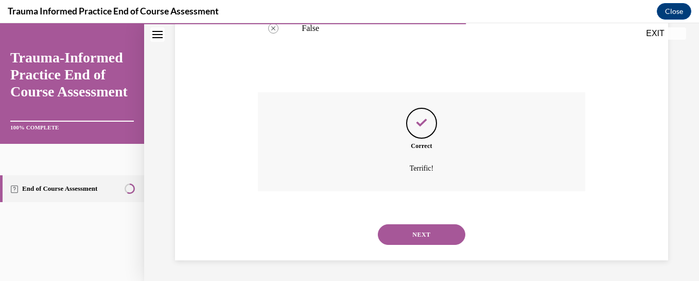
scroll to position [328, 0]
click at [410, 242] on button "NEXT" at bounding box center [422, 234] width 88 height 21
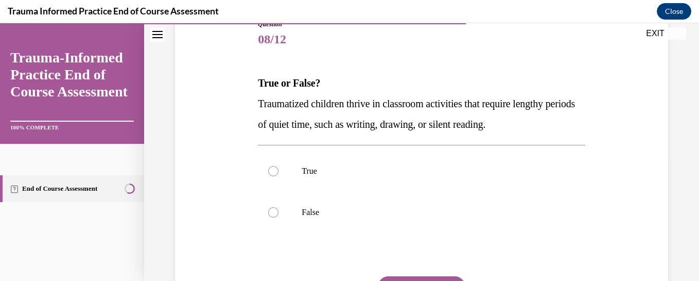
scroll to position [121, 0]
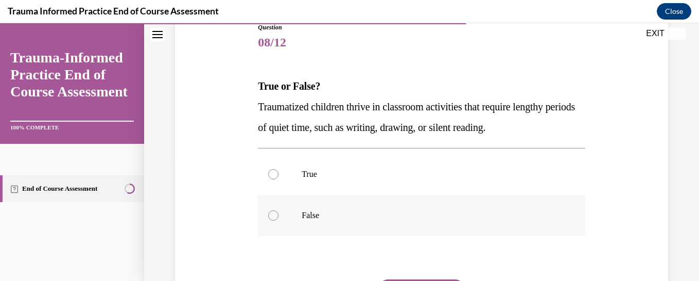
click at [273, 216] on div at bounding box center [273, 215] width 10 height 10
click at [273, 216] on input "False" at bounding box center [273, 215] width 10 height 10
radio input "true"
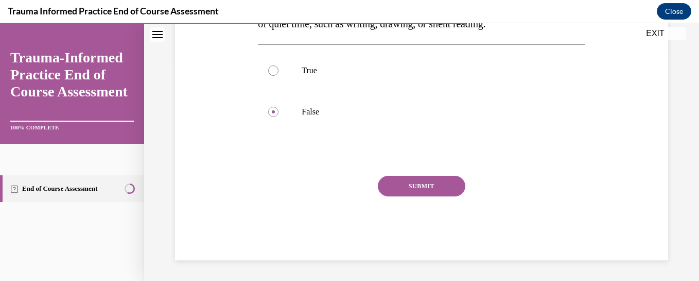
click at [420, 185] on button "SUBMIT" at bounding box center [422, 186] width 88 height 21
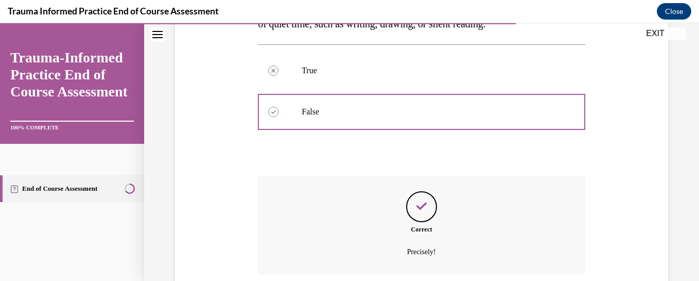
scroll to position [307, 0]
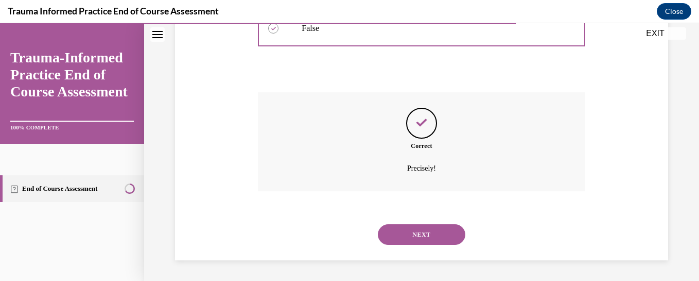
click at [410, 235] on button "NEXT" at bounding box center [422, 234] width 88 height 21
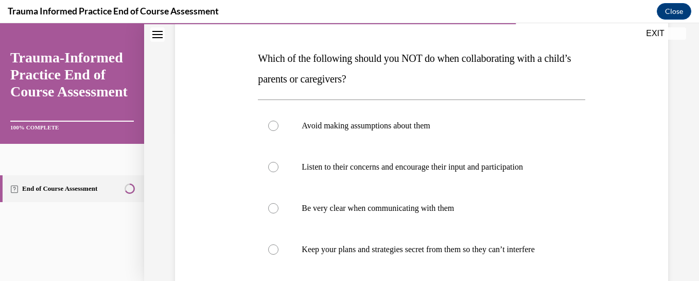
scroll to position [150, 0]
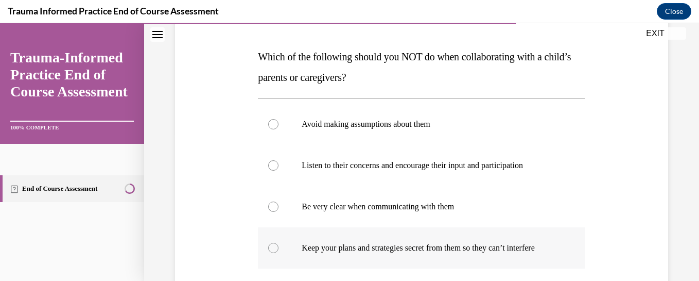
click at [271, 250] on div at bounding box center [273, 248] width 10 height 10
click at [271, 250] on input "Keep your plans and strategies secret from them so they can’t interfere" at bounding box center [273, 248] width 10 height 10
radio input "true"
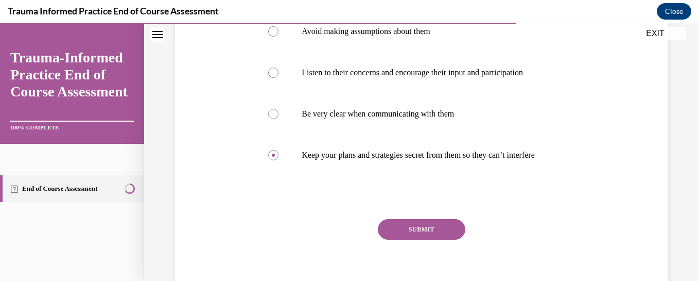
scroll to position [257, 0]
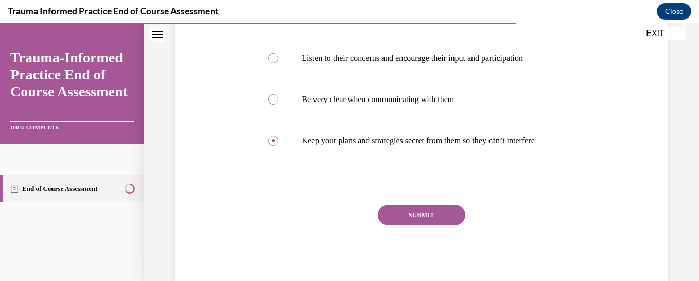
click at [414, 224] on button "SUBMIT" at bounding box center [422, 214] width 88 height 21
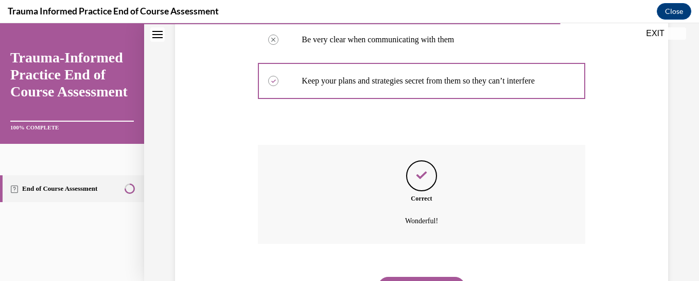
scroll to position [380, 0]
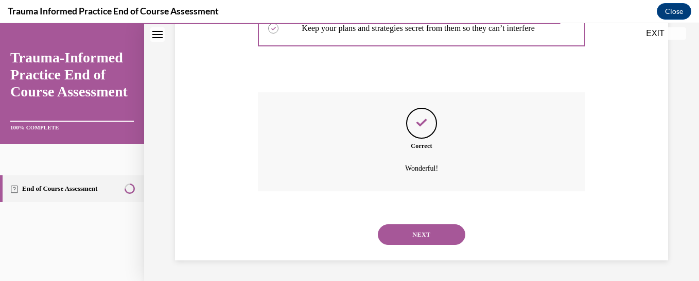
click at [411, 233] on button "NEXT" at bounding box center [422, 234] width 88 height 21
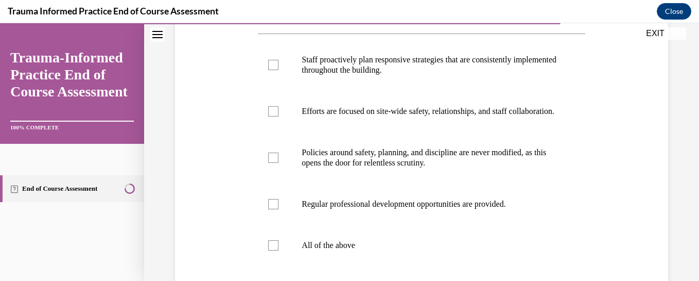
scroll to position [218, 0]
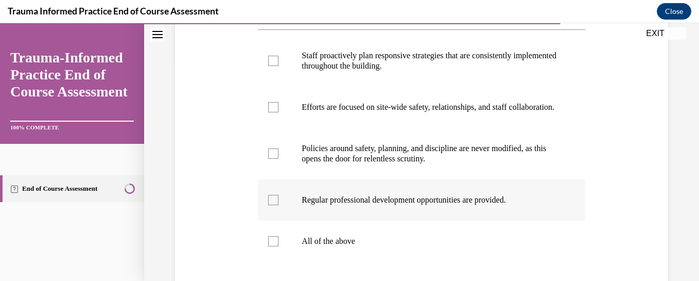
click at [274, 205] on div at bounding box center [273, 200] width 10 height 10
click at [274, 205] on input "Regular professional development opportunities are provided." at bounding box center [273, 200] width 10 height 10
checkbox input "true"
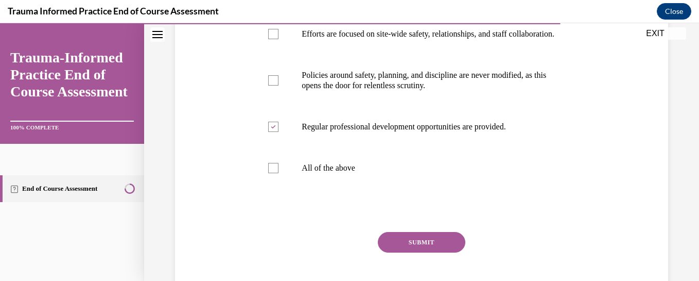
scroll to position [315, 0]
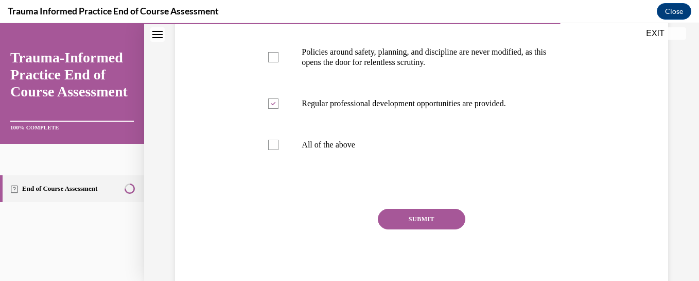
click at [417, 224] on button "SUBMIT" at bounding box center [422, 219] width 88 height 21
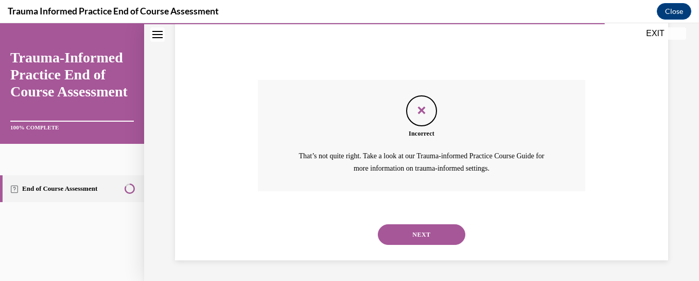
scroll to position [454, 0]
click at [446, 236] on button "NEXT" at bounding box center [422, 234] width 88 height 21
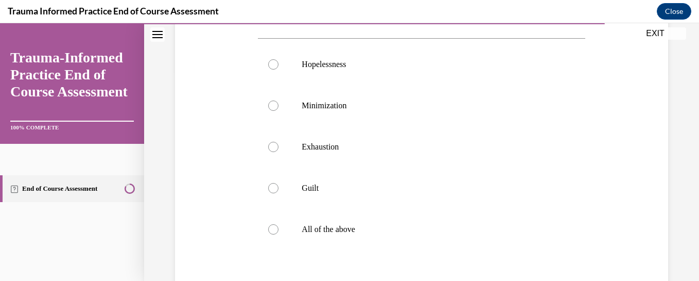
scroll to position [211, 0]
click at [271, 233] on label "All of the above" at bounding box center [421, 227] width 327 height 41
click at [271, 233] on input "All of the above" at bounding box center [273, 227] width 10 height 10
radio input "true"
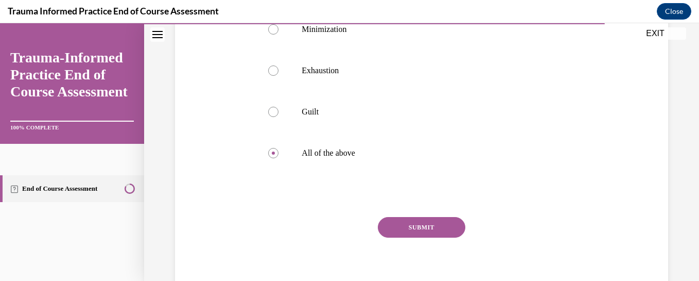
scroll to position [314, 0]
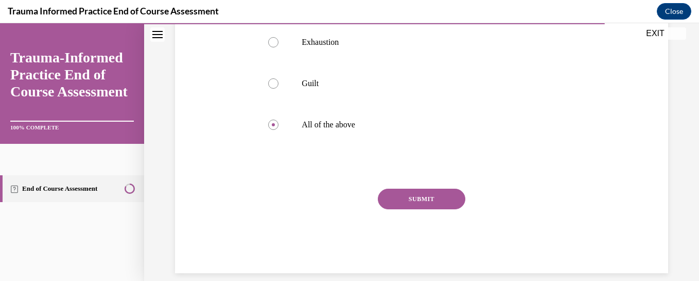
click at [440, 199] on button "SUBMIT" at bounding box center [422, 198] width 88 height 21
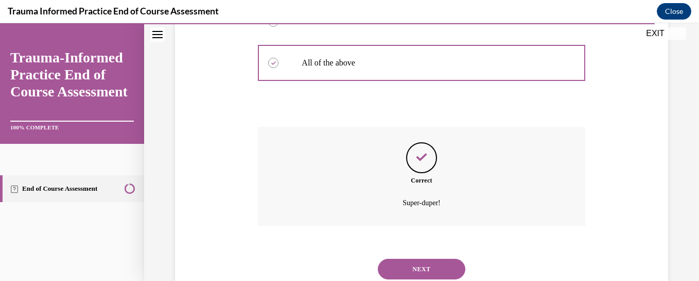
scroll to position [410, 0]
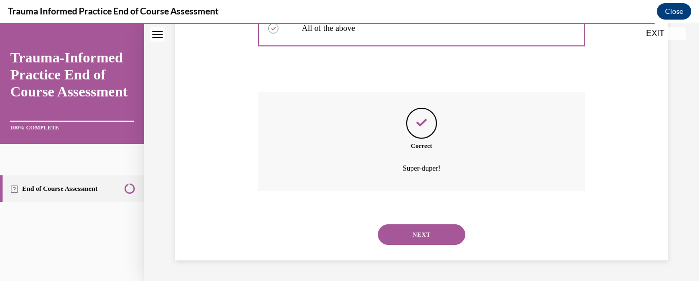
click at [408, 229] on button "NEXT" at bounding box center [422, 234] width 88 height 21
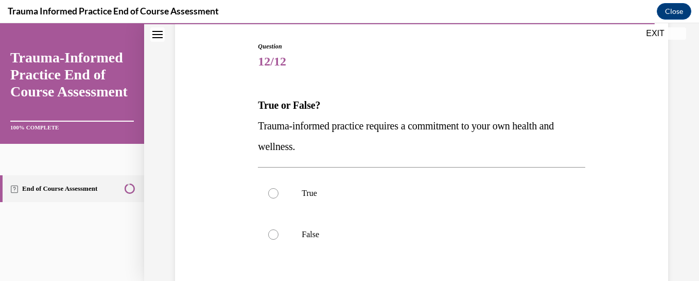
scroll to position [114, 0]
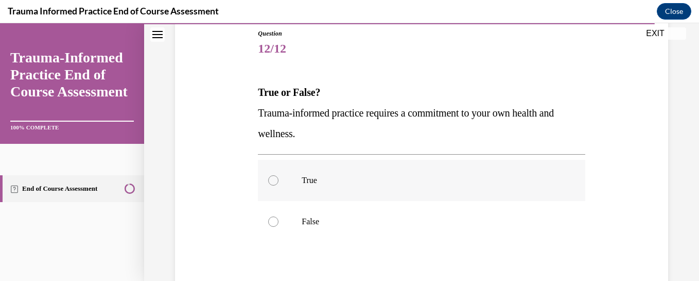
click at [269, 180] on div at bounding box center [273, 180] width 10 height 10
click at [269, 180] on input "True" at bounding box center [273, 180] width 10 height 10
radio input "true"
click at [685, 162] on div "Question 12/12 True or False? Trauma-informed practice requires a commitment to…" at bounding box center [421, 165] width 555 height 449
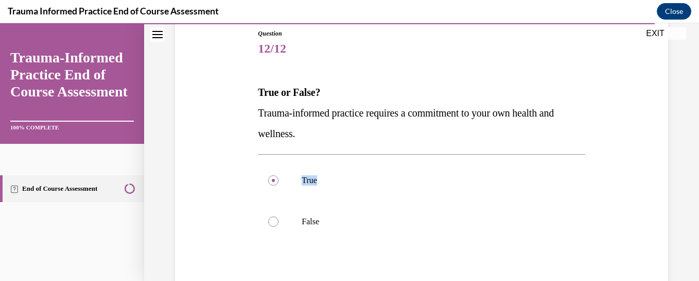
click at [685, 162] on div "Question 12/12 True or False? Trauma-informed practice requires a commitment to…" at bounding box center [421, 165] width 555 height 449
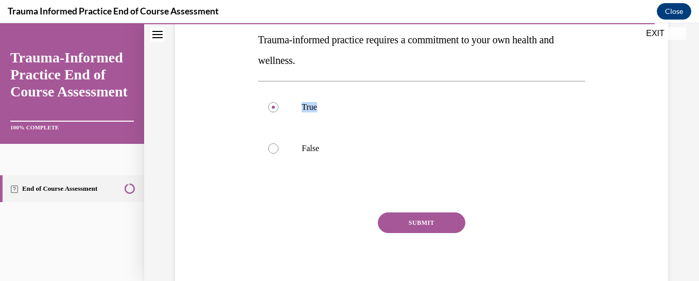
scroll to position [194, 0]
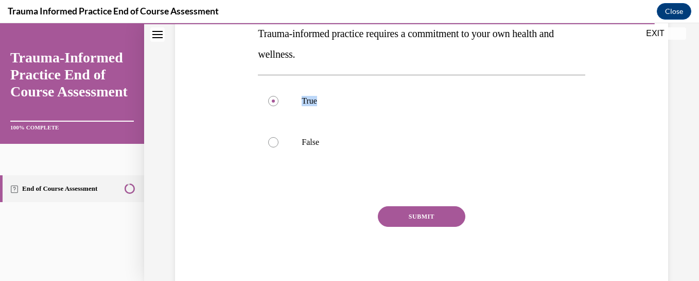
click at [423, 218] on button "SUBMIT" at bounding box center [422, 216] width 88 height 21
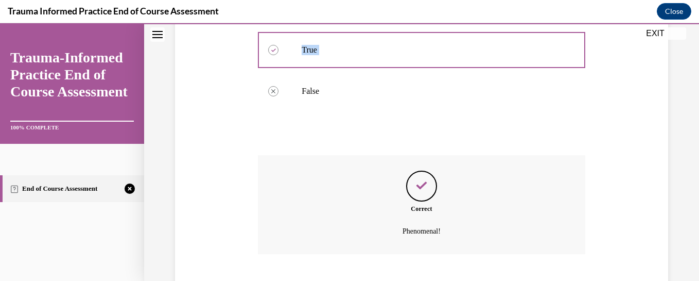
scroll to position [307, 0]
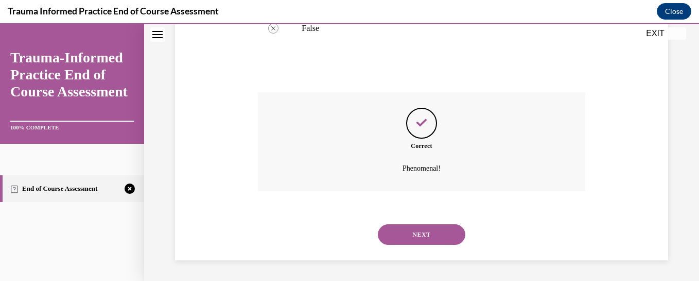
click at [421, 233] on button "NEXT" at bounding box center [422, 234] width 88 height 21
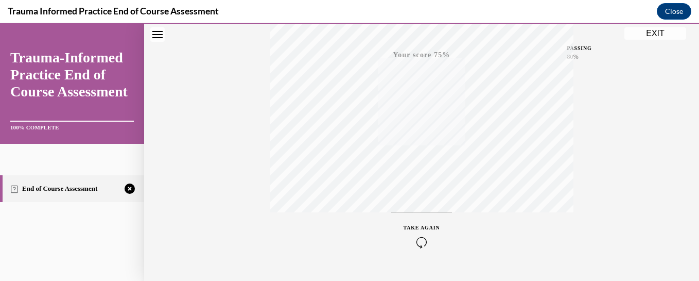
scroll to position [270, 0]
click at [414, 215] on icon "button" at bounding box center [422, 217] width 37 height 11
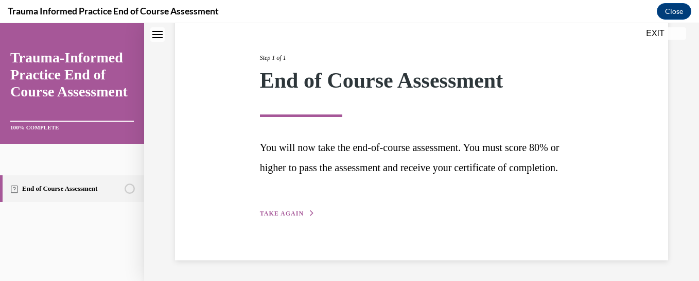
click at [291, 211] on span "TAKE AGAIN" at bounding box center [282, 213] width 44 height 7
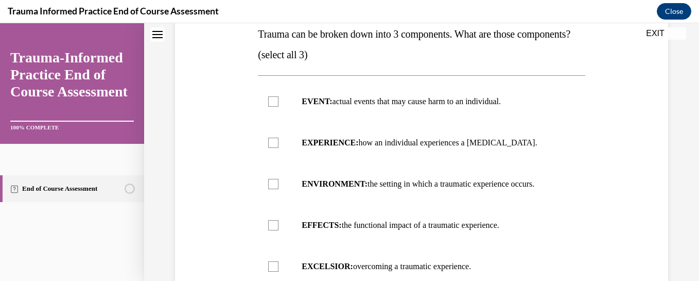
scroll to position [217, 0]
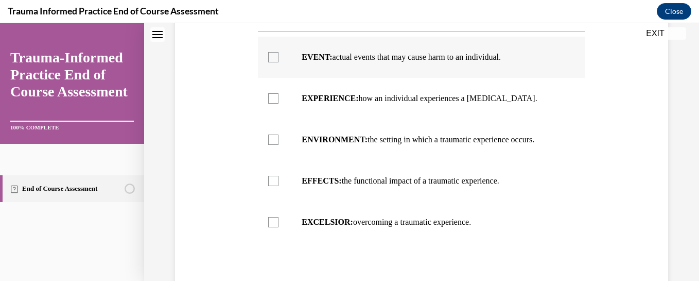
click at [270, 62] on div at bounding box center [273, 57] width 10 height 10
click at [270, 62] on input "EVENT: actual events that may cause harm to an individual." at bounding box center [273, 57] width 10 height 10
checkbox input "true"
click at [274, 104] on div at bounding box center [273, 98] width 10 height 10
click at [274, 104] on input "EXPERIENCE: how an individual experiences a stressor." at bounding box center [273, 98] width 10 height 10
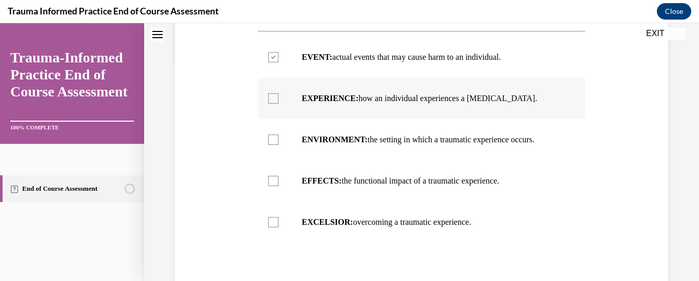
checkbox input "true"
click at [272, 186] on div at bounding box center [273, 181] width 10 height 10
click at [272, 186] on input "EFFECTS: the functional impact of a traumatic experience." at bounding box center [273, 181] width 10 height 10
checkbox input "true"
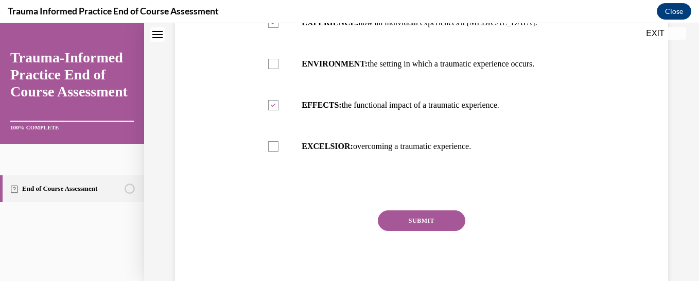
scroll to position [320, 0]
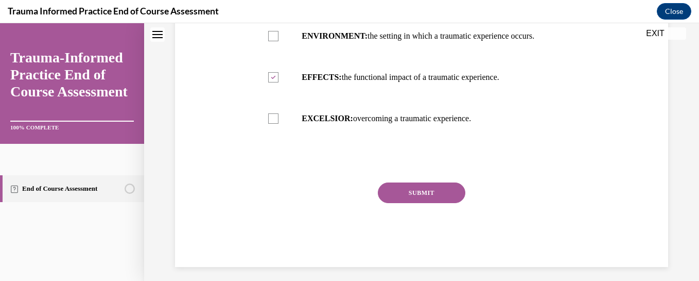
click at [410, 203] on button "SUBMIT" at bounding box center [422, 192] width 88 height 21
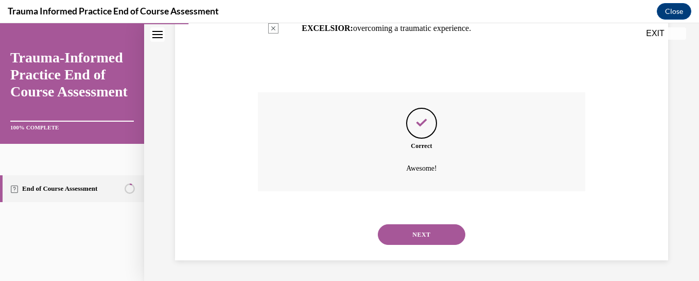
scroll to position [431, 0]
click at [411, 239] on button "NEXT" at bounding box center [422, 234] width 88 height 21
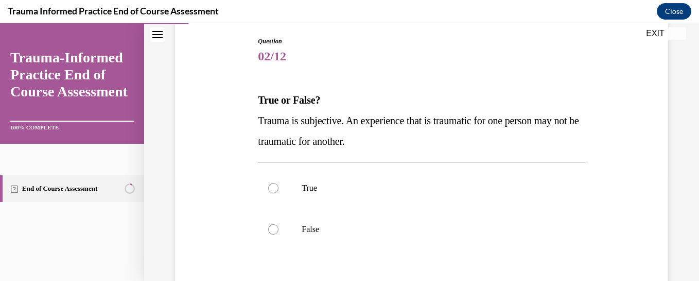
scroll to position [108, 0]
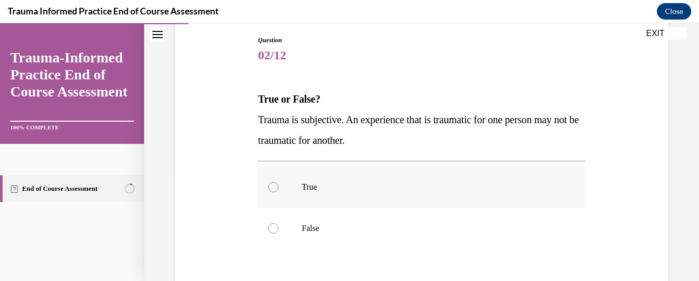
click at [272, 184] on div at bounding box center [273, 187] width 10 height 10
click at [272, 184] on input "True" at bounding box center [273, 187] width 10 height 10
radio input "true"
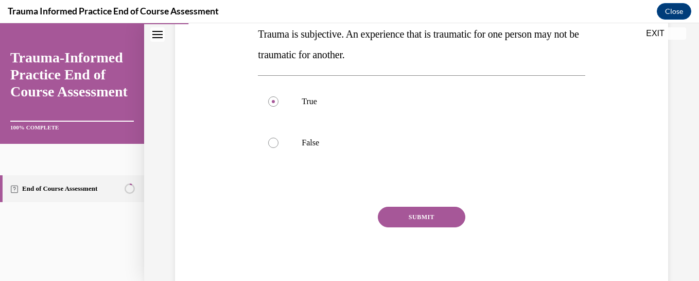
scroll to position [194, 0]
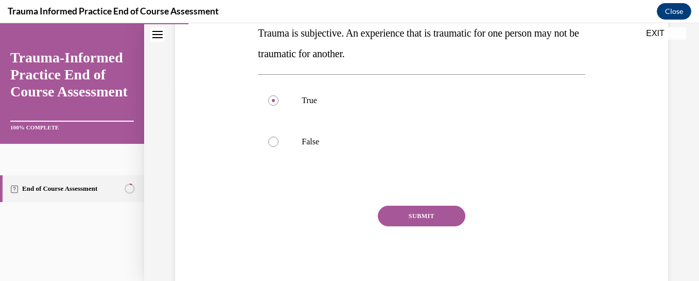
click at [430, 214] on button "SUBMIT" at bounding box center [422, 215] width 88 height 21
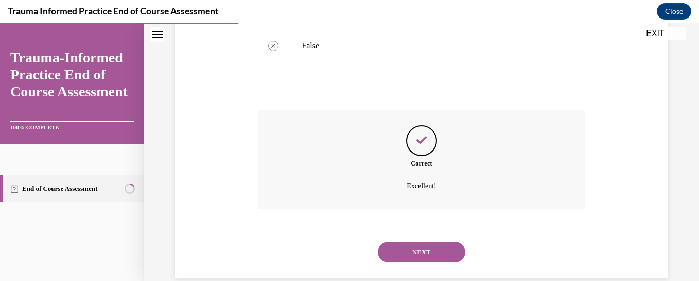
scroll to position [307, 0]
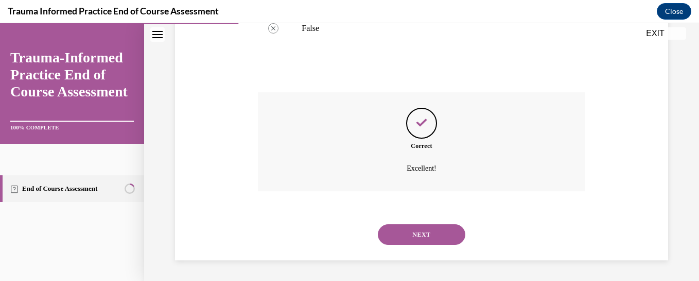
click at [420, 230] on button "NEXT" at bounding box center [422, 234] width 88 height 21
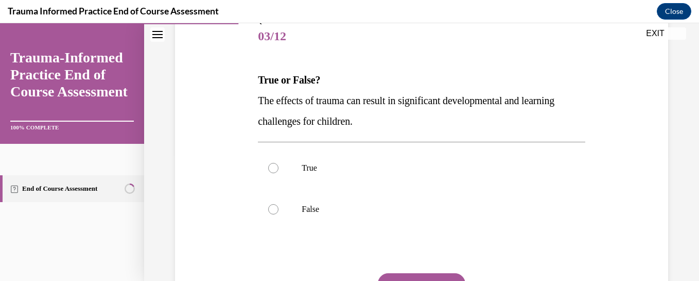
scroll to position [129, 0]
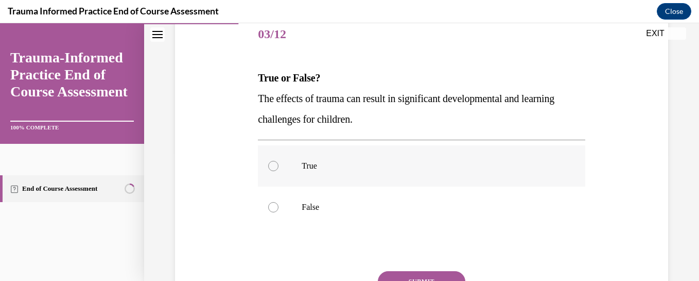
click at [271, 165] on div at bounding box center [273, 166] width 10 height 10
click at [271, 165] on input "True" at bounding box center [273, 166] width 10 height 10
radio input "true"
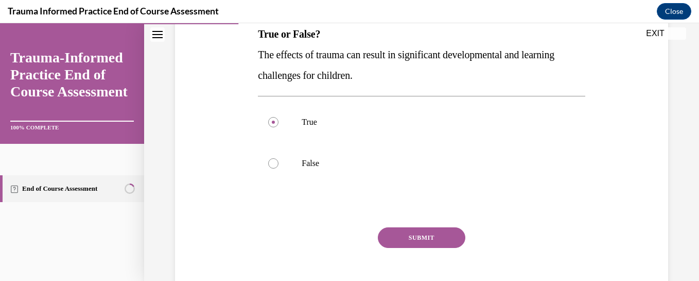
scroll to position [191, 0]
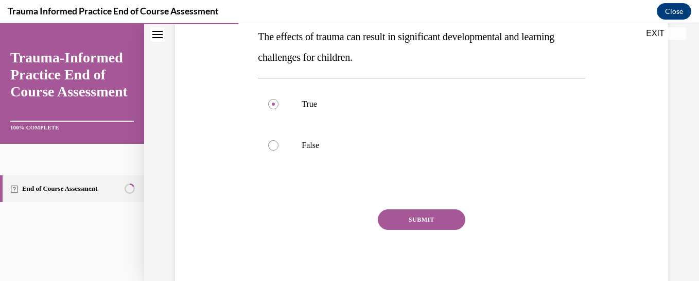
click at [415, 215] on button "SUBMIT" at bounding box center [422, 219] width 88 height 21
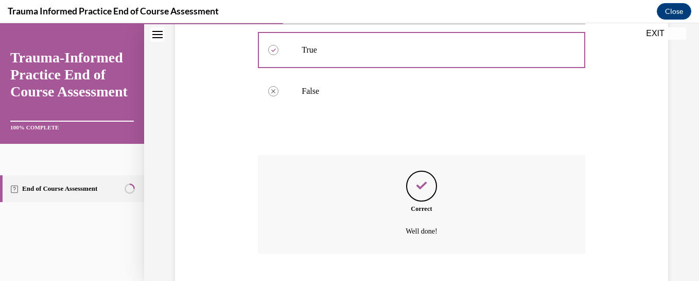
scroll to position [307, 0]
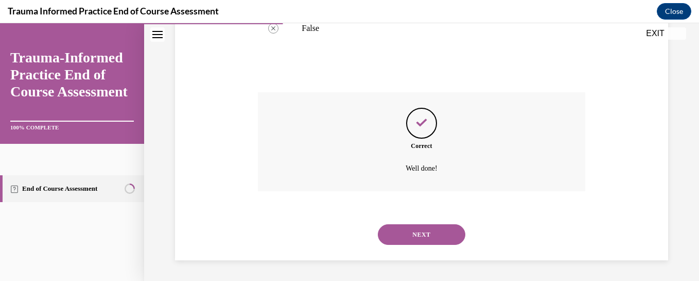
click at [412, 229] on button "NEXT" at bounding box center [422, 234] width 88 height 21
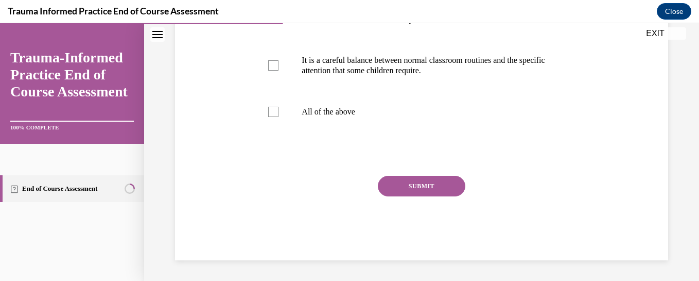
scroll to position [389, 0]
click at [270, 109] on div at bounding box center [273, 112] width 10 height 10
click at [270, 109] on input "All of the above" at bounding box center [273, 112] width 10 height 10
checkbox input "true"
click at [416, 182] on button "SUBMIT" at bounding box center [422, 186] width 88 height 21
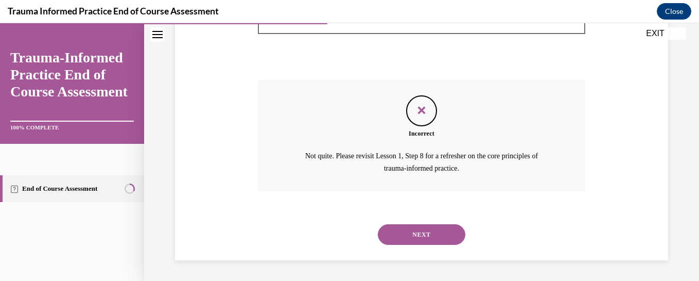
scroll to position [483, 0]
click at [404, 242] on button "NEXT" at bounding box center [422, 234] width 88 height 21
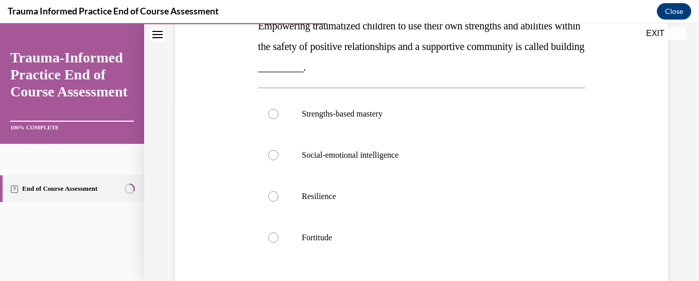
scroll to position [184, 0]
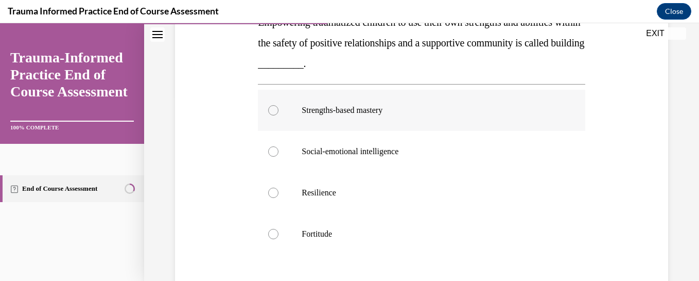
click at [271, 109] on div at bounding box center [273, 110] width 10 height 10
click at [271, 109] on input "Strengths-based mastery" at bounding box center [273, 110] width 10 height 10
radio input "true"
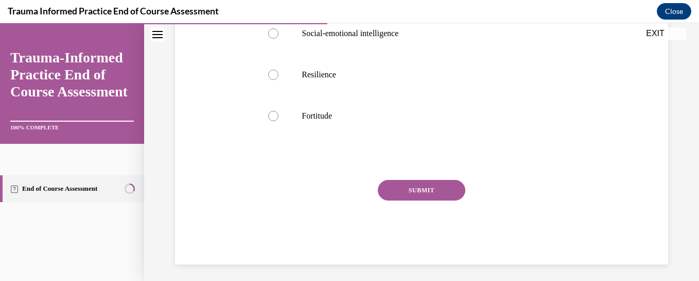
scroll to position [304, 0]
click at [426, 185] on button "SUBMIT" at bounding box center [422, 188] width 88 height 21
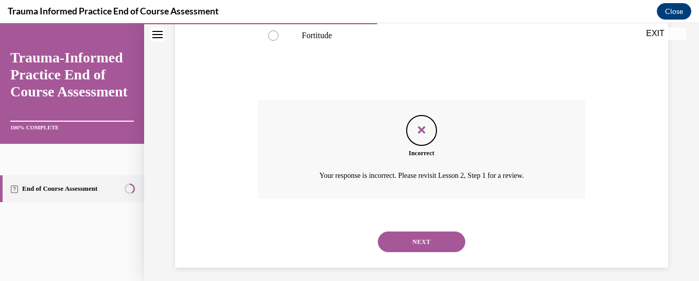
scroll to position [386, 0]
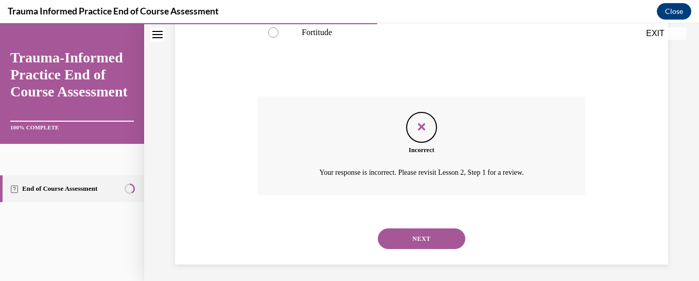
click at [414, 240] on button "NEXT" at bounding box center [422, 238] width 88 height 21
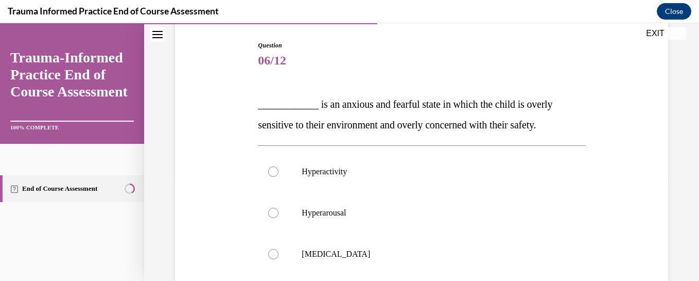
scroll to position [105, 0]
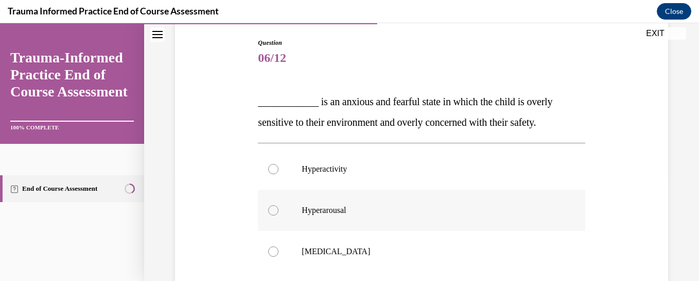
click at [272, 210] on div at bounding box center [273, 210] width 10 height 10
click at [272, 210] on input "Hyperarousal" at bounding box center [273, 210] width 10 height 10
radio input "true"
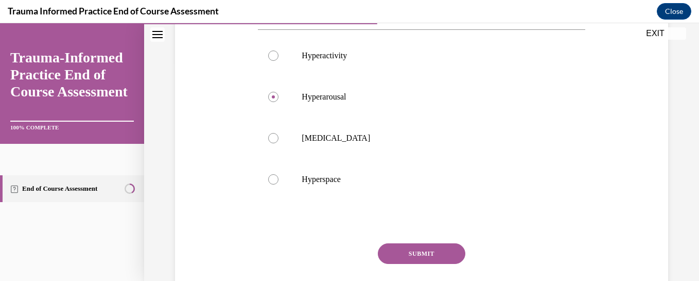
scroll to position [232, 0]
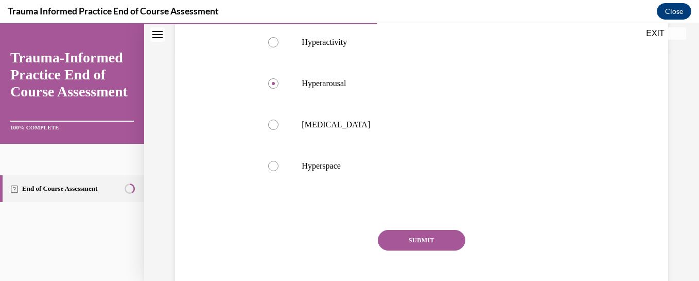
click at [430, 234] on button "SUBMIT" at bounding box center [422, 240] width 88 height 21
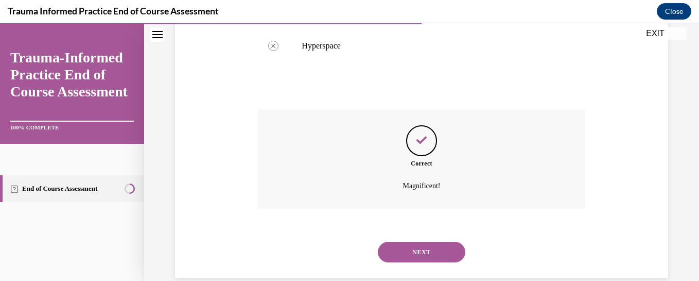
scroll to position [369, 0]
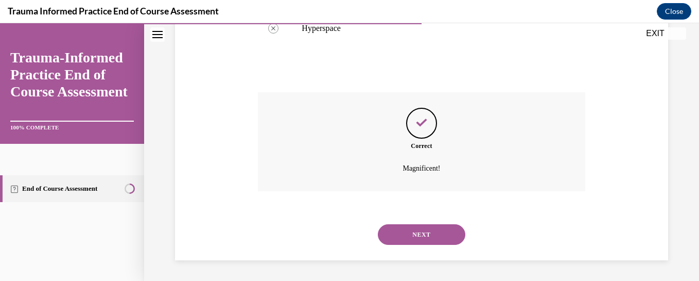
click at [423, 237] on button "NEXT" at bounding box center [422, 234] width 88 height 21
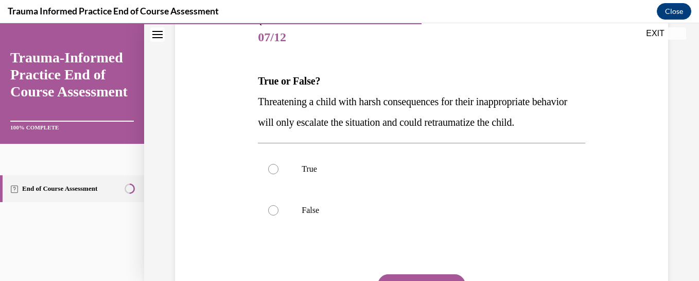
scroll to position [129, 0]
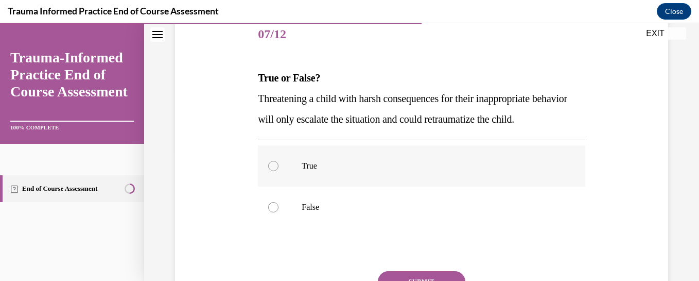
click at [271, 171] on div at bounding box center [273, 166] width 10 height 10
click at [271, 171] on input "True" at bounding box center [273, 166] width 10 height 10
radio input "true"
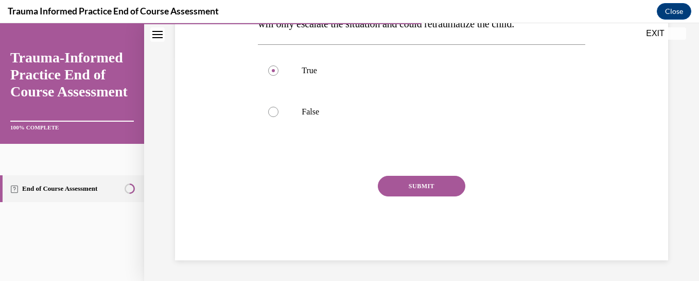
scroll to position [237, 0]
click at [425, 192] on button "SUBMIT" at bounding box center [422, 186] width 88 height 21
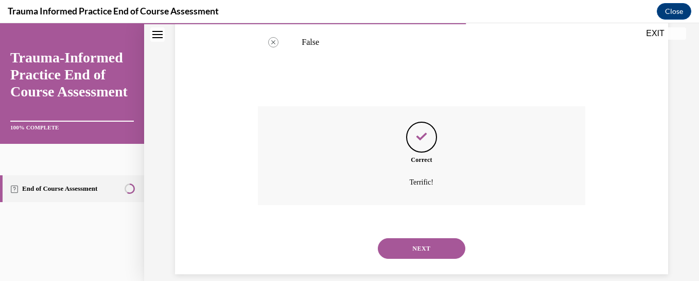
scroll to position [328, 0]
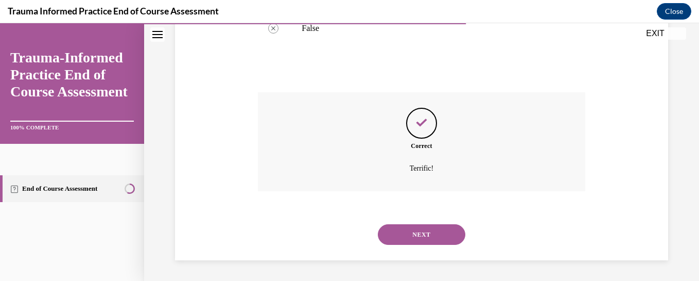
click at [399, 237] on button "NEXT" at bounding box center [422, 234] width 88 height 21
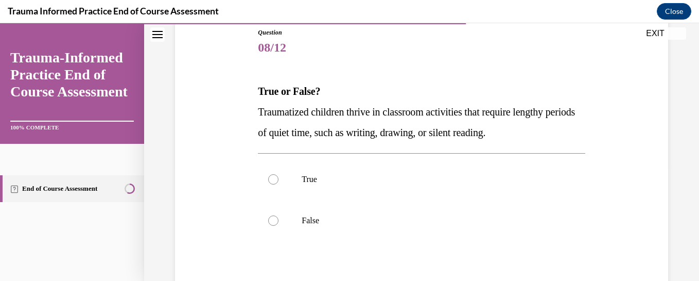
scroll to position [118, 0]
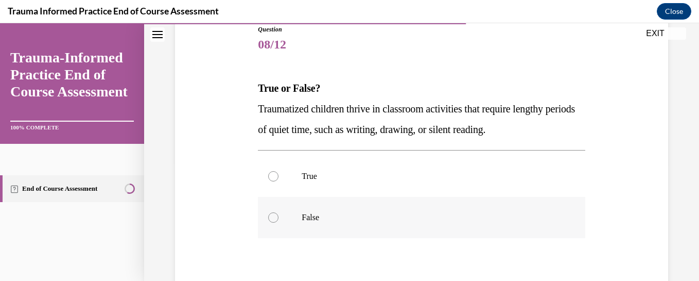
click at [273, 216] on div at bounding box center [273, 217] width 10 height 10
click at [273, 216] on input "False" at bounding box center [273, 217] width 10 height 10
radio input "true"
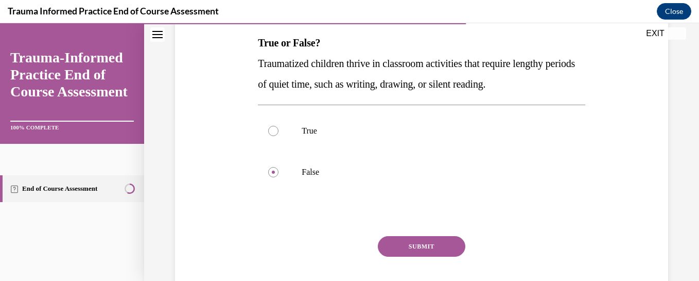
scroll to position [195, 0]
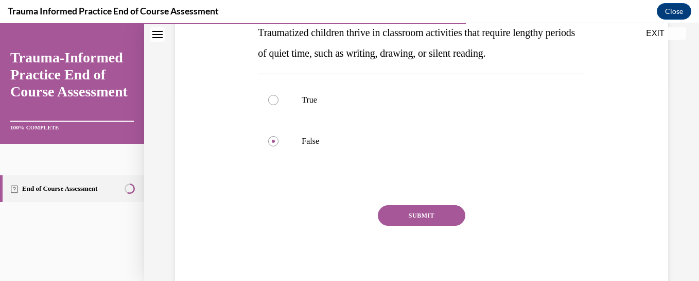
click at [422, 217] on button "SUBMIT" at bounding box center [422, 215] width 88 height 21
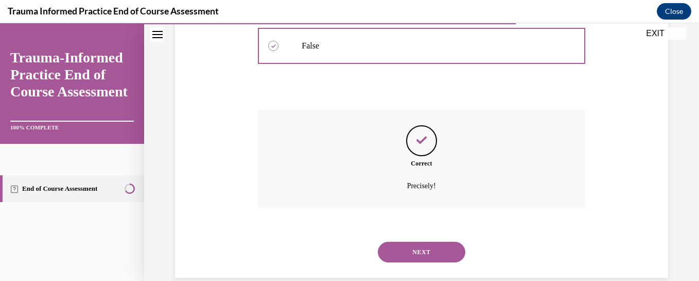
scroll to position [307, 0]
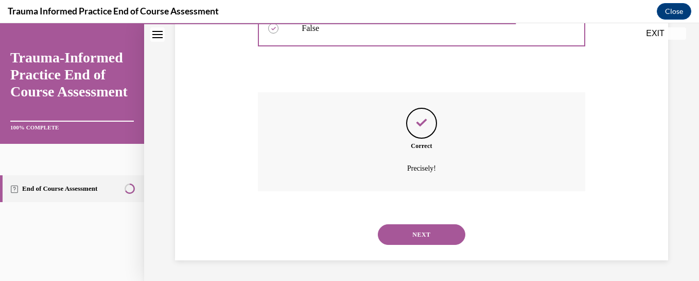
click at [416, 233] on button "NEXT" at bounding box center [422, 234] width 88 height 21
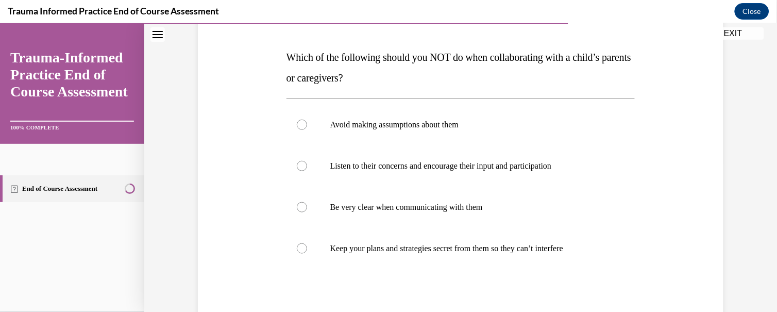
scroll to position [152, 0]
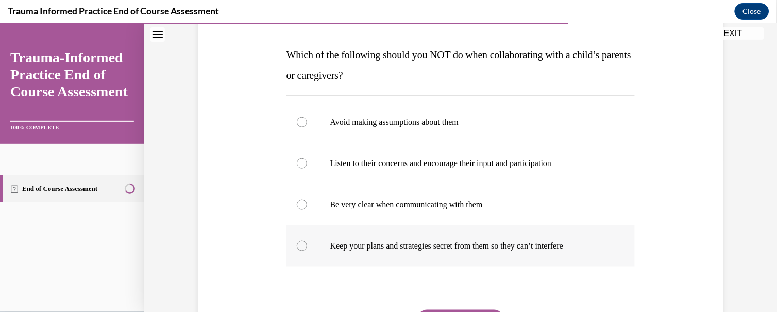
click at [297, 245] on div at bounding box center [302, 245] width 10 height 10
click at [297, 245] on input "Keep your plans and strategies secret from them so they can’t interfere" at bounding box center [302, 245] width 10 height 10
radio input "true"
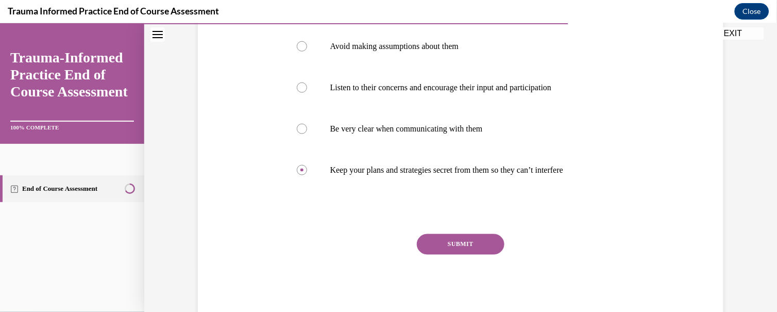
scroll to position [254, 0]
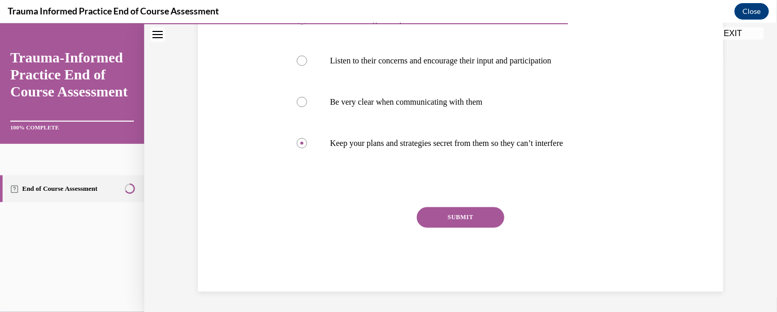
click at [461, 218] on button "SUBMIT" at bounding box center [461, 217] width 88 height 21
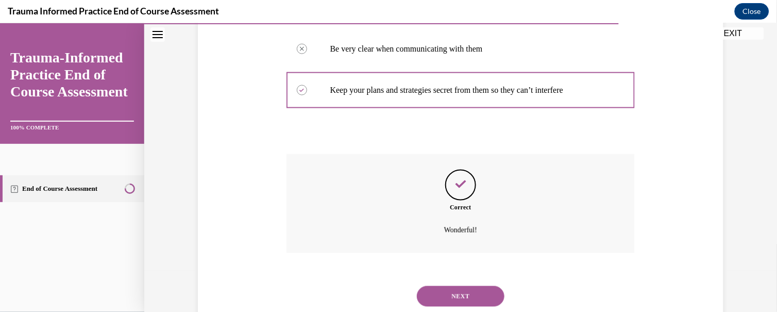
scroll to position [337, 0]
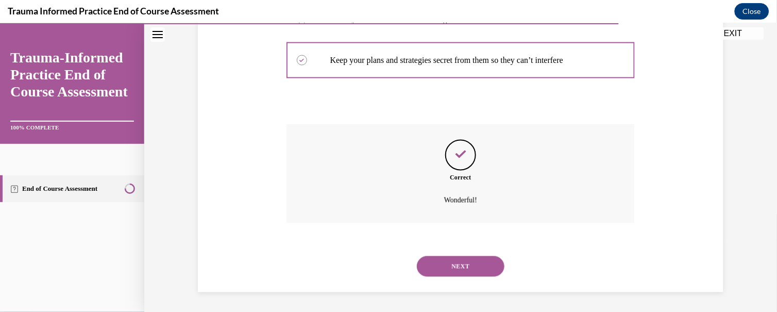
click at [449, 264] on button "NEXT" at bounding box center [461, 265] width 88 height 21
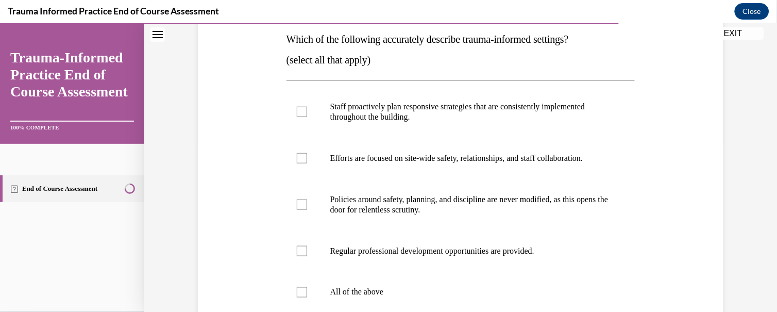
scroll to position [168, 0]
click at [298, 108] on div at bounding box center [302, 110] width 10 height 10
click at [298, 108] on input "Staff proactively plan responsive strategies that are consistently implemented …" at bounding box center [302, 110] width 10 height 10
checkbox input "true"
click at [297, 158] on div at bounding box center [302, 156] width 10 height 10
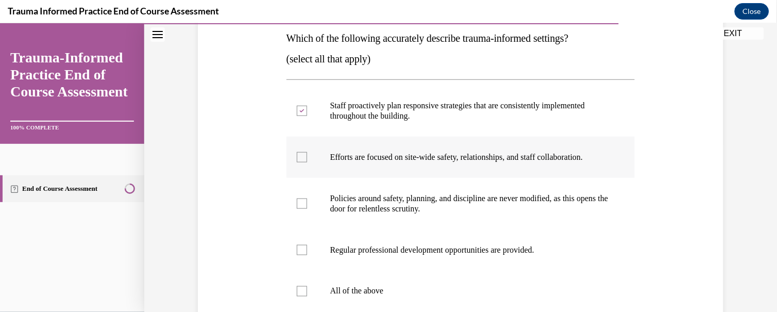
click at [297, 158] on input "Efforts are focused on site-wide safety, relationships, and staff collaboration." at bounding box center [302, 156] width 10 height 10
checkbox input "true"
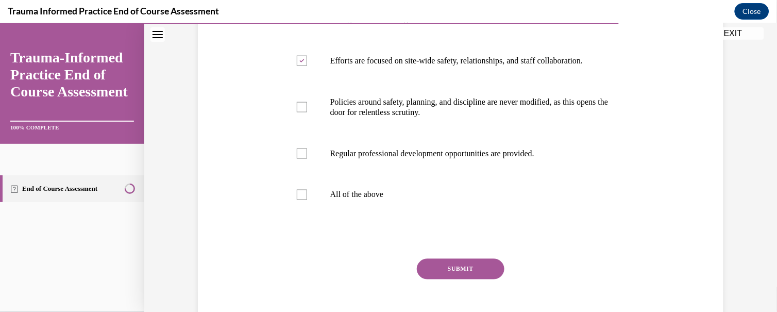
scroll to position [283, 0]
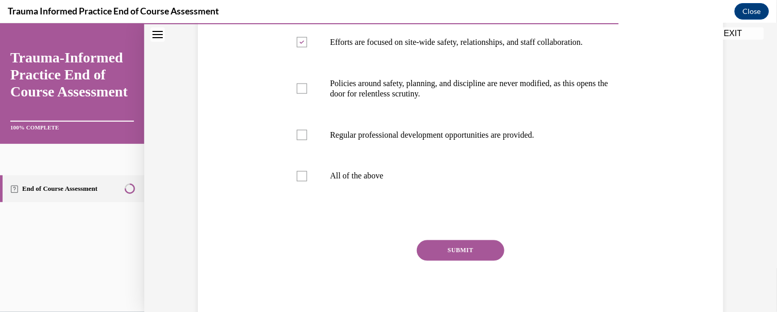
click at [441, 251] on button "SUBMIT" at bounding box center [461, 249] width 88 height 21
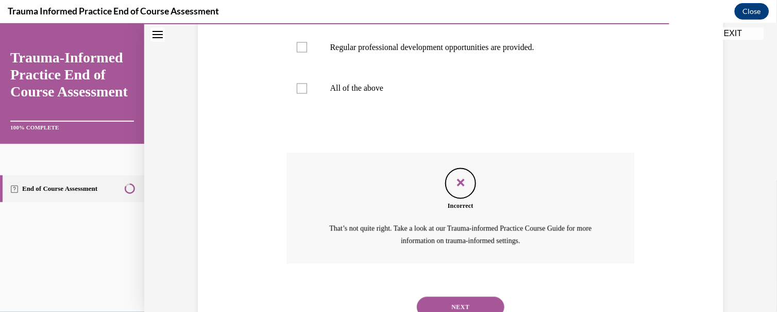
scroll to position [412, 0]
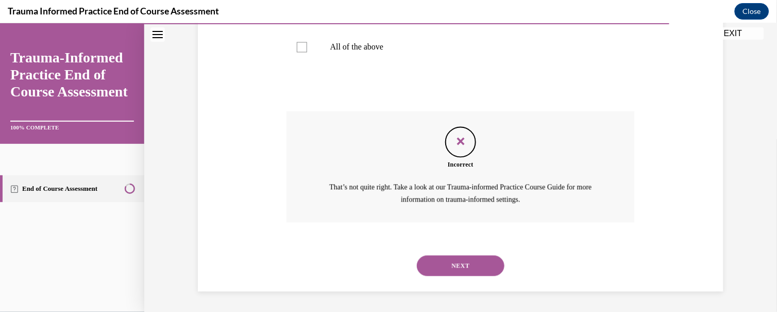
click at [467, 263] on button "NEXT" at bounding box center [461, 265] width 88 height 21
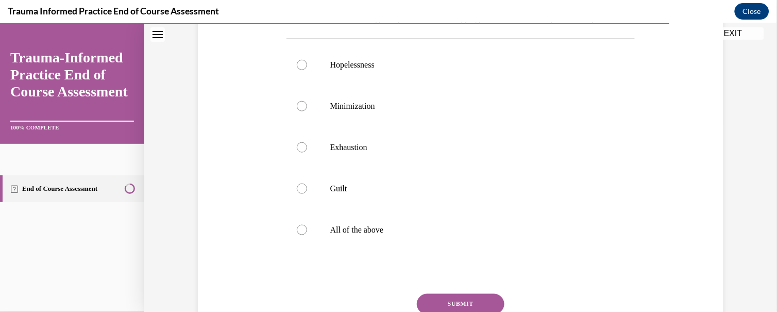
scroll to position [197, 0]
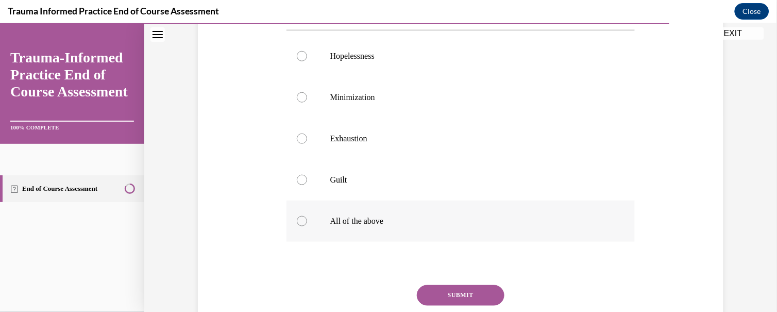
click at [297, 226] on div at bounding box center [302, 220] width 10 height 10
click at [297, 226] on input "All of the above" at bounding box center [302, 220] width 10 height 10
radio input "true"
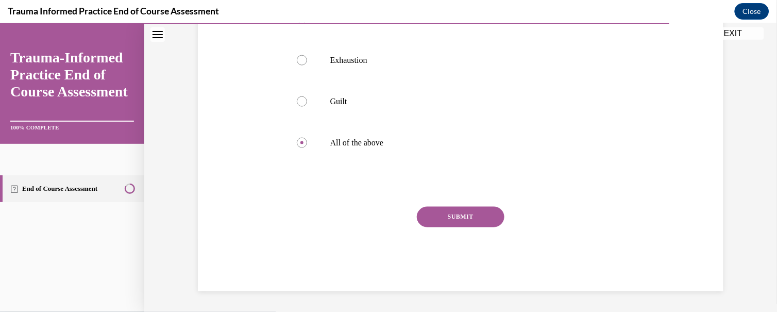
scroll to position [296, 0]
click at [464, 218] on button "SUBMIT" at bounding box center [461, 216] width 88 height 21
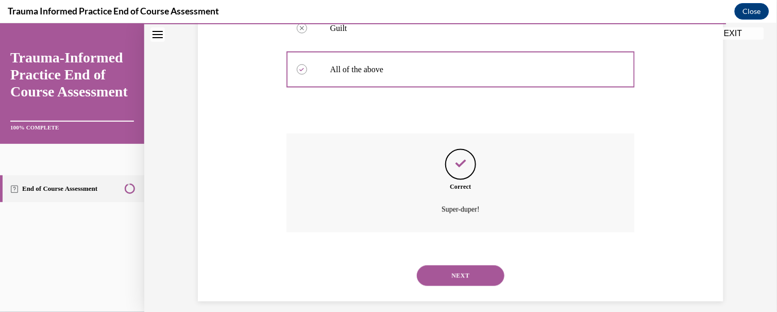
scroll to position [379, 0]
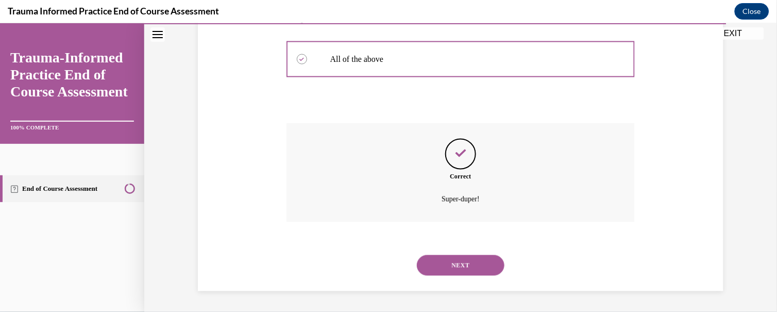
click at [446, 260] on button "NEXT" at bounding box center [461, 264] width 88 height 21
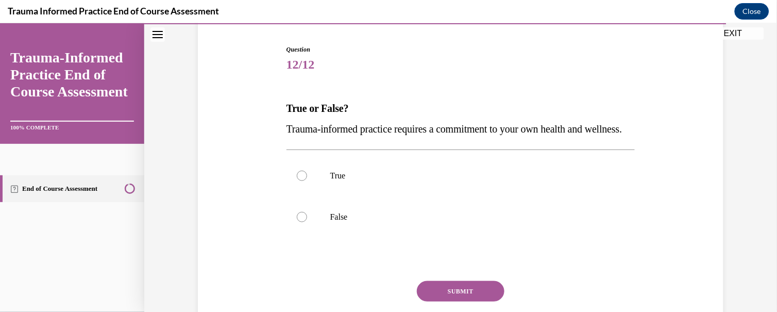
scroll to position [101, 0]
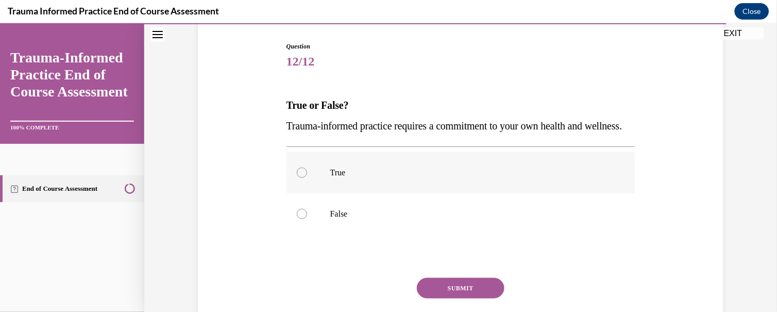
click at [297, 177] on div at bounding box center [302, 172] width 10 height 10
click at [297, 177] on input "True" at bounding box center [302, 172] width 10 height 10
radio input "true"
click at [459, 280] on button "SUBMIT" at bounding box center [461, 287] width 88 height 21
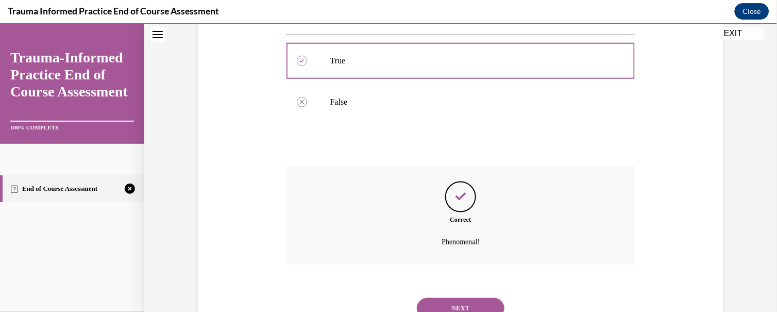
scroll to position [276, 0]
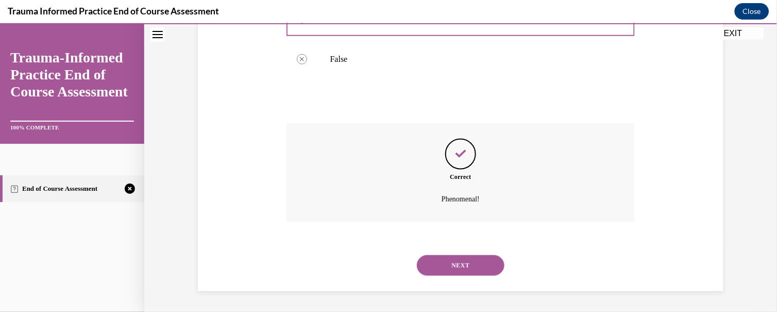
click at [458, 256] on button "NEXT" at bounding box center [461, 264] width 88 height 21
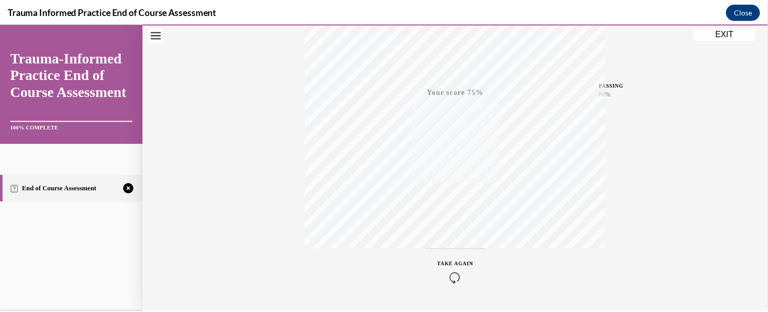
scroll to position [239, 0]
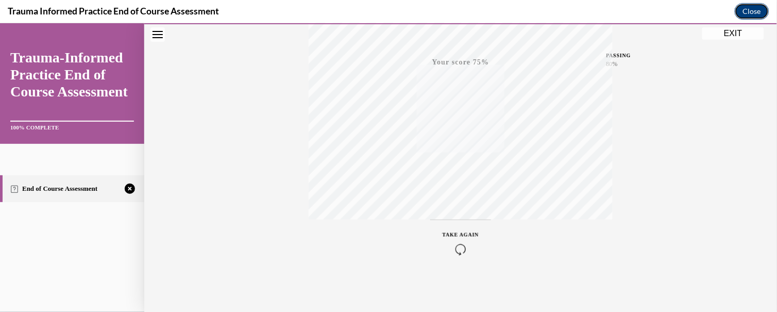
click at [691, 12] on button "Close" at bounding box center [751, 11] width 35 height 16
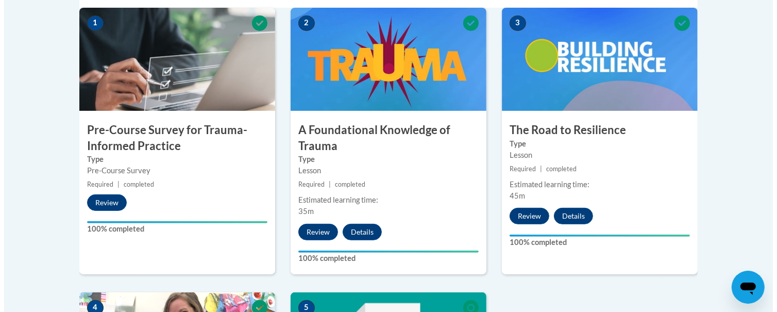
scroll to position [361, 0]
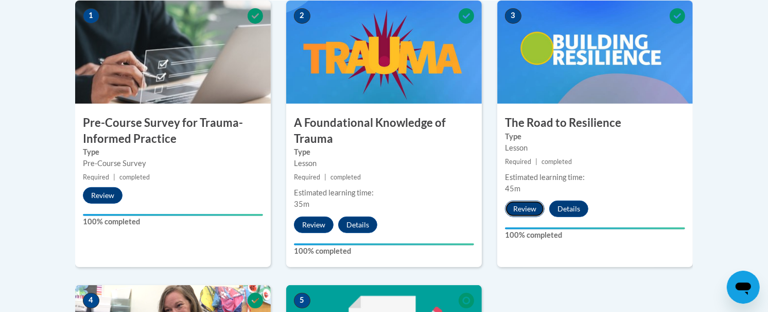
click at [526, 206] on button "Review" at bounding box center [525, 208] width 40 height 16
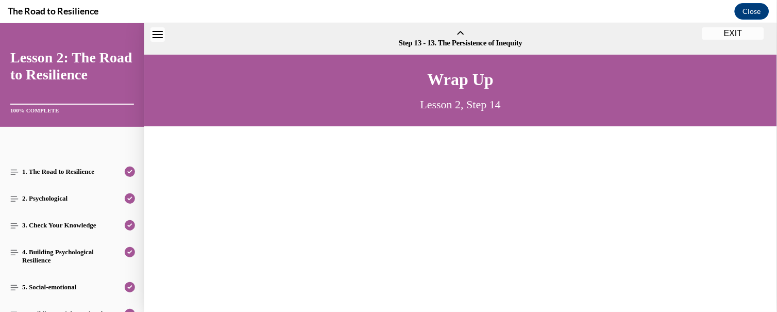
scroll to position [32, 0]
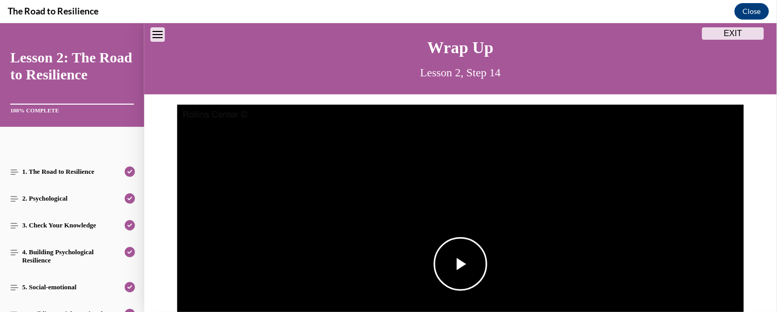
click at [460, 263] on span "Video player" at bounding box center [460, 263] width 0 height 0
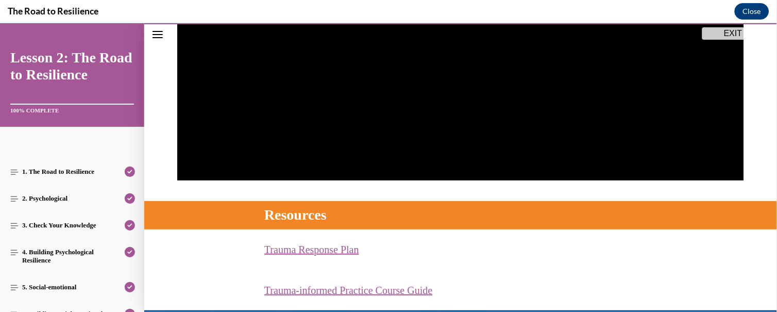
scroll to position [279, 0]
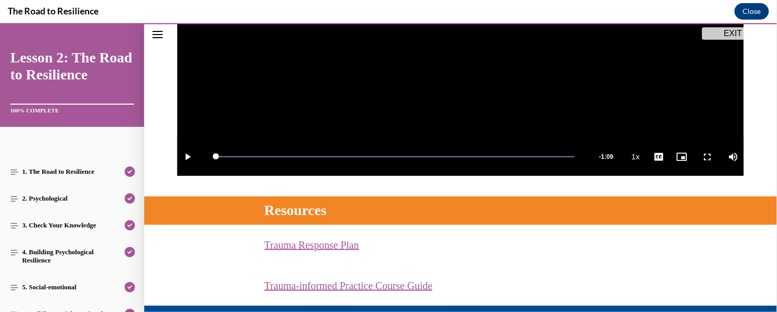
click at [327, 244] on link "Trauma Response Plan (opens in a new tab)" at bounding box center [311, 243] width 95 height 11
click at [65, 168] on link "1. The Road to Resilience" at bounding box center [72, 171] width 144 height 27
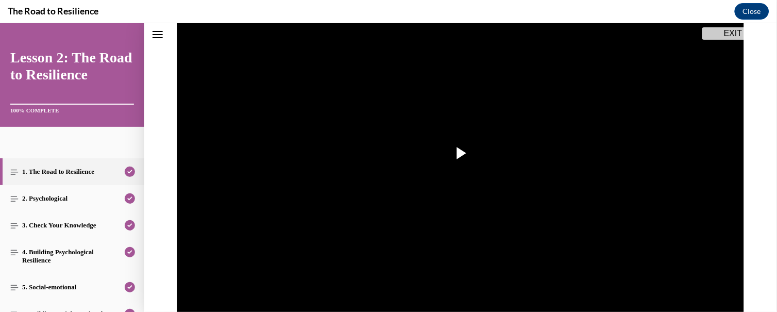
scroll to position [142, 0]
click at [460, 153] on span "Video player" at bounding box center [460, 153] width 0 height 0
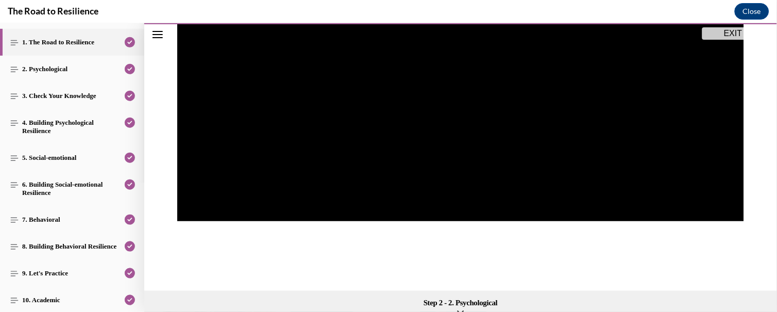
scroll to position [134, 0]
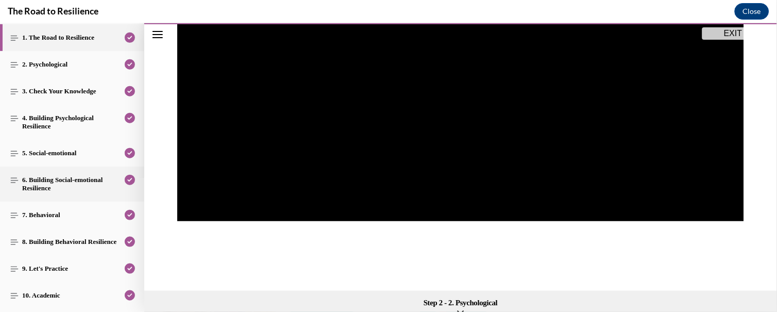
click at [38, 180] on link "6. Building Social-emotional Resilience" at bounding box center [72, 183] width 144 height 35
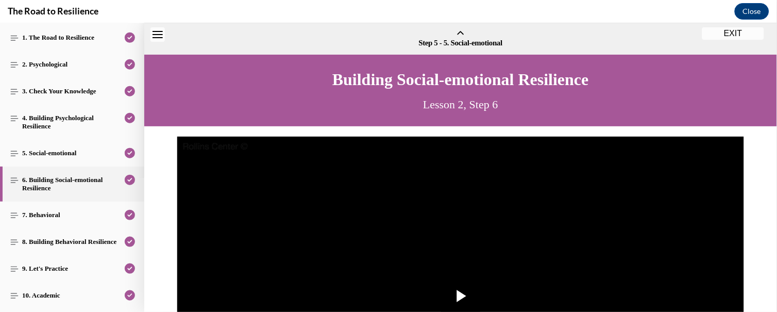
scroll to position [32, 0]
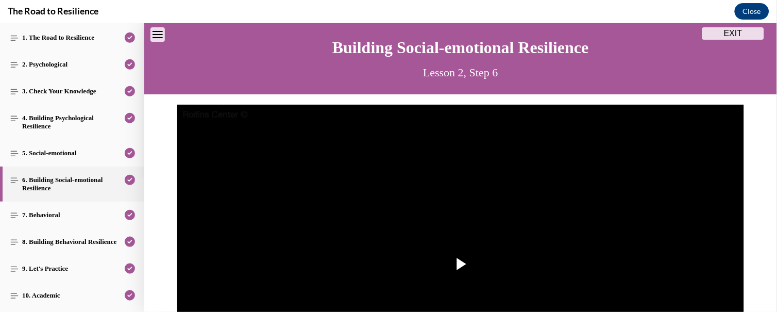
click at [38, 180] on link "6. Building Social-emotional Resilience" at bounding box center [72, 183] width 144 height 35
click at [37, 237] on link "8. Building Behavioral Resilience" at bounding box center [72, 241] width 144 height 27
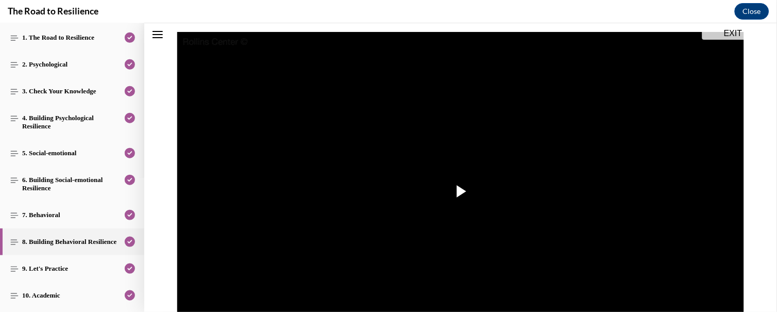
scroll to position [109, 0]
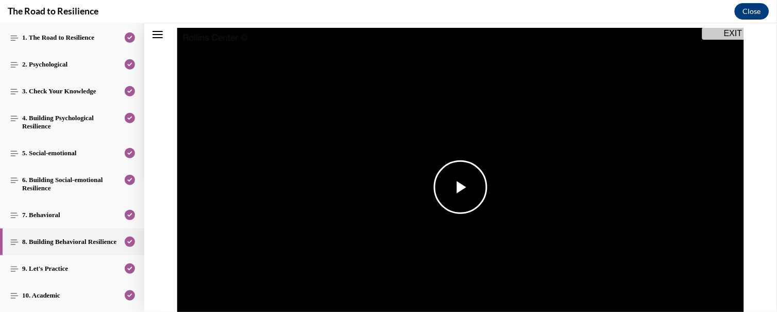
click at [460, 186] on span "Video player" at bounding box center [460, 186] width 0 height 0
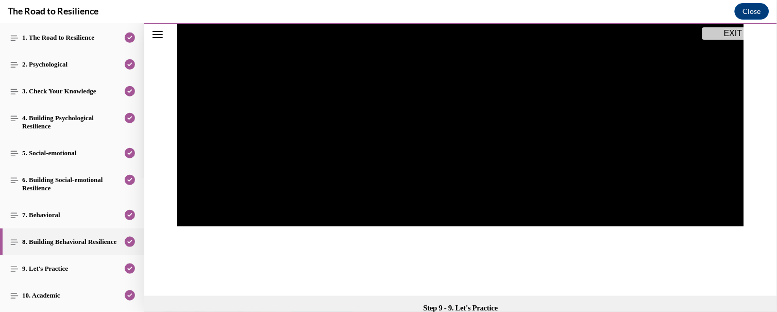
scroll to position [244, 0]
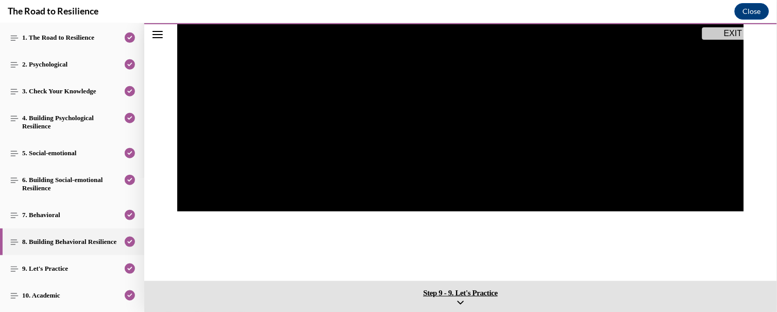
click at [449, 280] on span "Step 9 - 9. Let's Practice" at bounding box center [460, 291] width 627 height 9
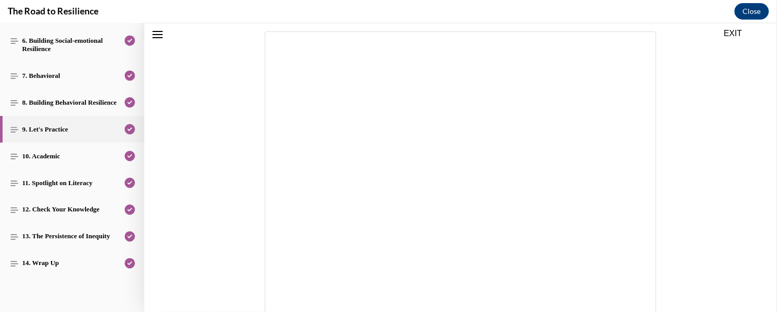
scroll to position [280, 0]
click at [691, 11] on button "Close" at bounding box center [751, 11] width 35 height 16
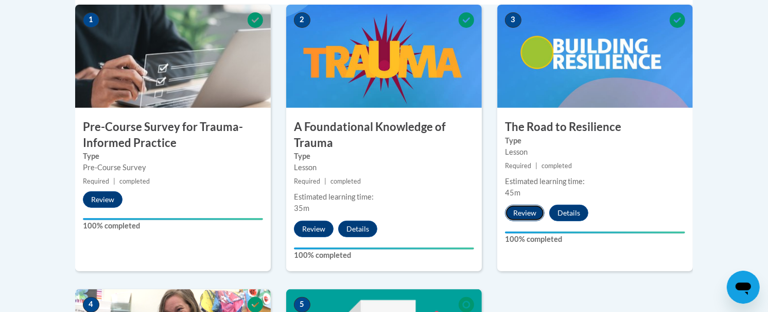
click at [519, 211] on button "Review" at bounding box center [525, 212] width 40 height 16
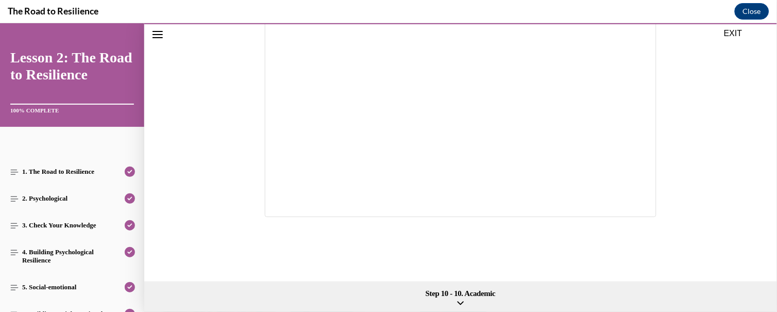
scroll to position [170, 0]
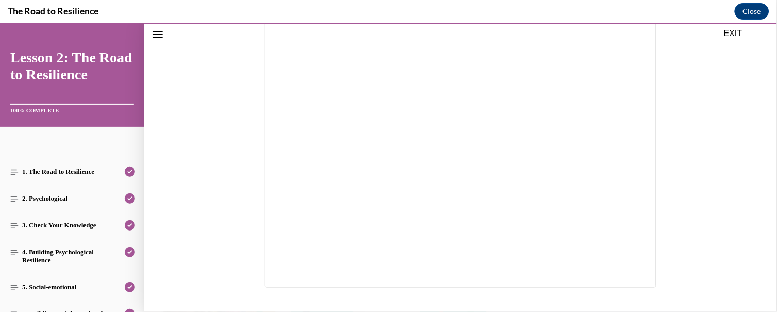
click at [691, 29] on button "EXIT" at bounding box center [733, 33] width 62 height 12
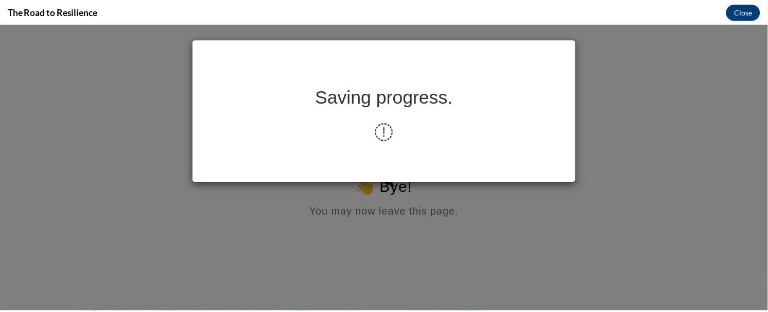
scroll to position [0, 0]
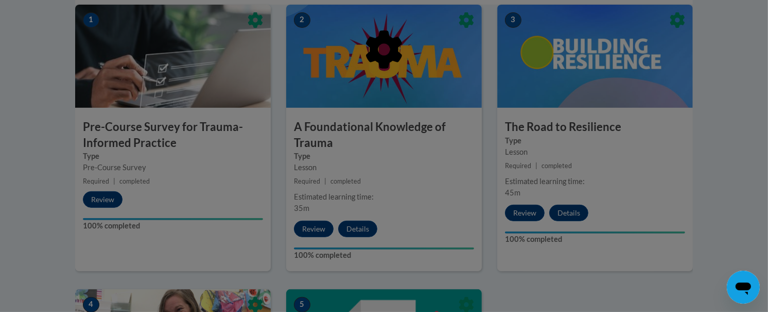
drag, startPoint x: 729, startPoint y: 6, endPoint x: 604, endPoint y: 150, distance: 190.5
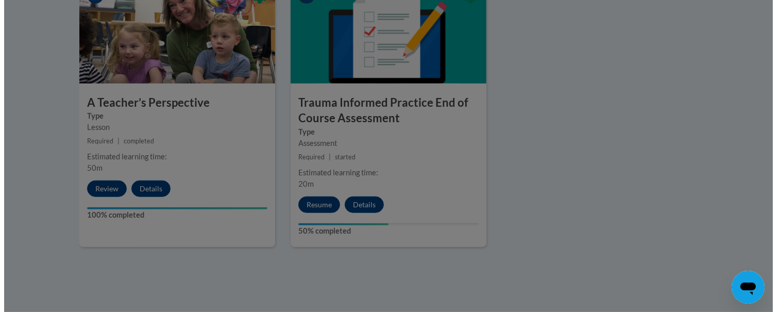
scroll to position [670, 0]
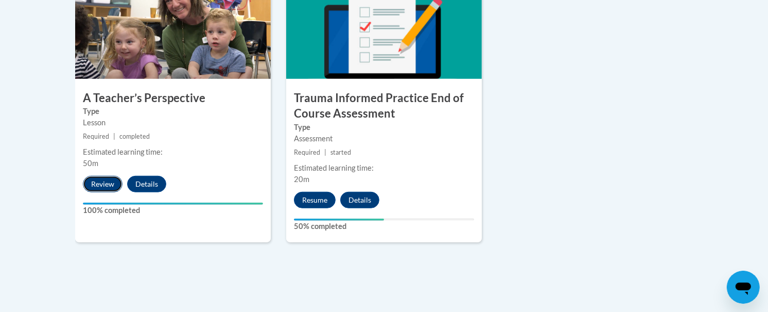
click at [95, 182] on button "Review" at bounding box center [103, 184] width 40 height 16
click at [101, 179] on button "Review" at bounding box center [103, 184] width 40 height 16
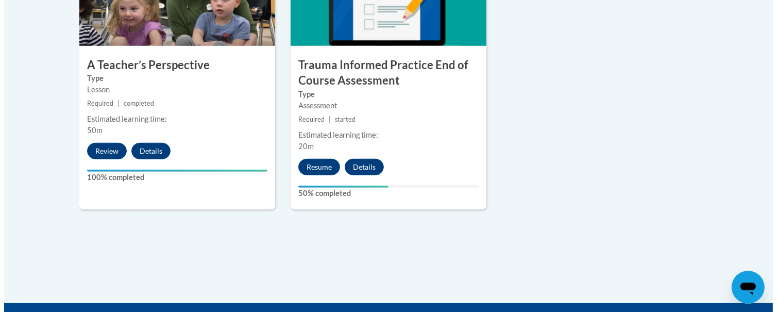
scroll to position [706, 0]
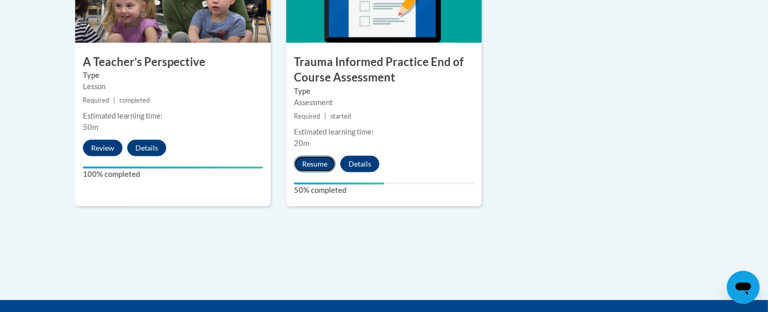
click at [321, 160] on button "Resume" at bounding box center [315, 164] width 42 height 16
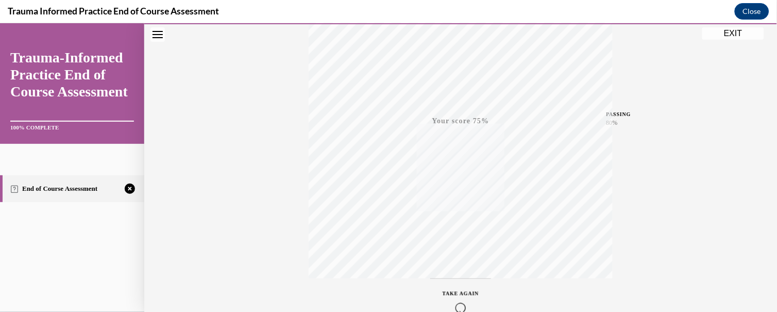
scroll to position [239, 0]
click at [461, 232] on span "TAKE AGAIN" at bounding box center [460, 234] width 37 height 6
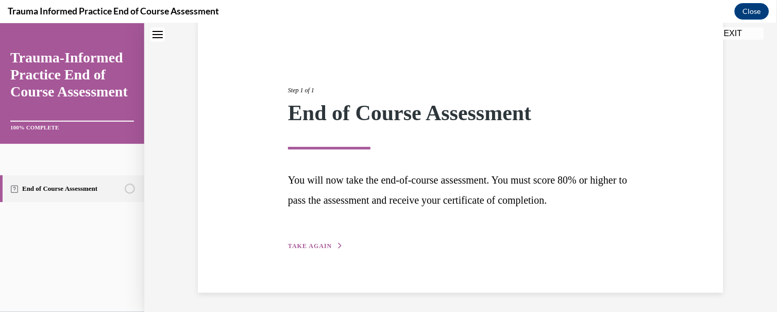
click at [315, 242] on span "TAKE AGAIN" at bounding box center [310, 245] width 44 height 7
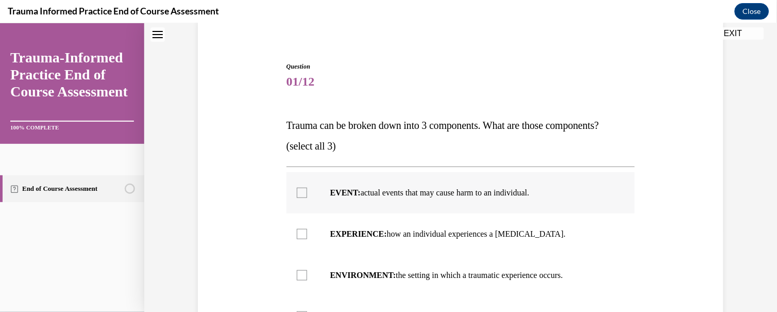
click at [297, 190] on div at bounding box center [302, 192] width 10 height 10
click at [297, 190] on input "EVENT: actual events that may cause harm to an individual." at bounding box center [302, 192] width 10 height 10
checkbox input "true"
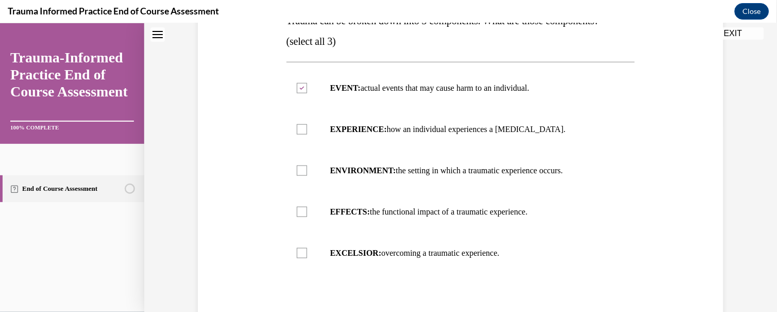
scroll to position [194, 0]
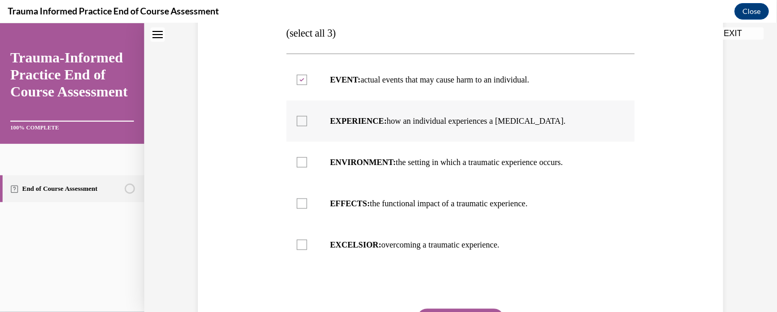
click at [297, 120] on div at bounding box center [302, 120] width 10 height 10
click at [297, 120] on input "EXPERIENCE: how an individual experiences a stressor." at bounding box center [302, 120] width 10 height 10
checkbox input "true"
click at [297, 203] on div at bounding box center [302, 203] width 10 height 10
click at [297, 203] on input "EFFECTS: the functional impact of a traumatic experience." at bounding box center [302, 203] width 10 height 10
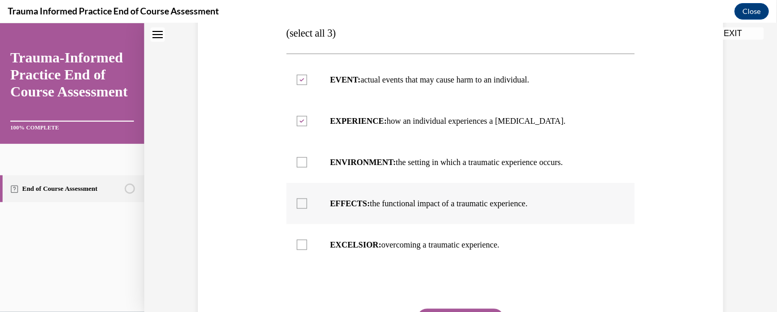
checkbox input "true"
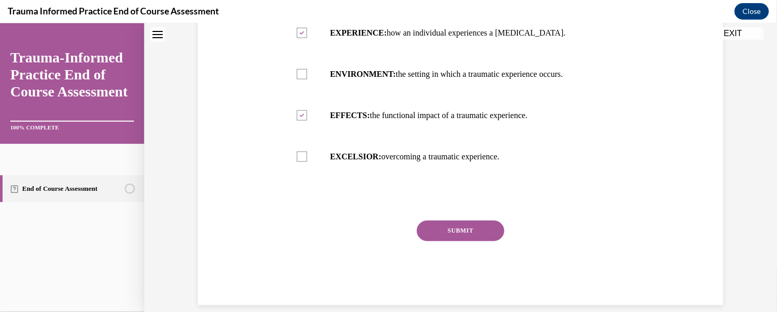
scroll to position [286, 0]
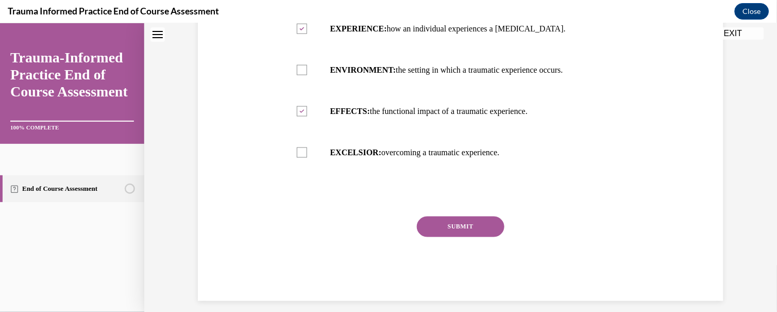
click at [465, 225] on button "SUBMIT" at bounding box center [461, 226] width 88 height 21
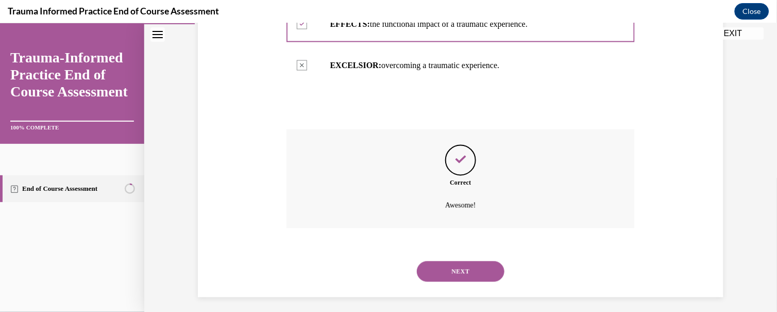
scroll to position [379, 0]
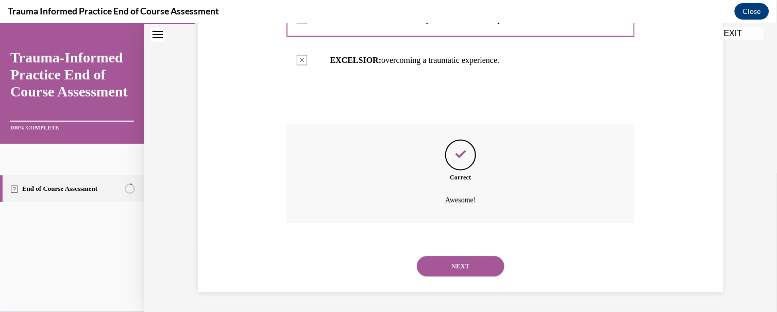
click at [457, 261] on button "NEXT" at bounding box center [461, 265] width 88 height 21
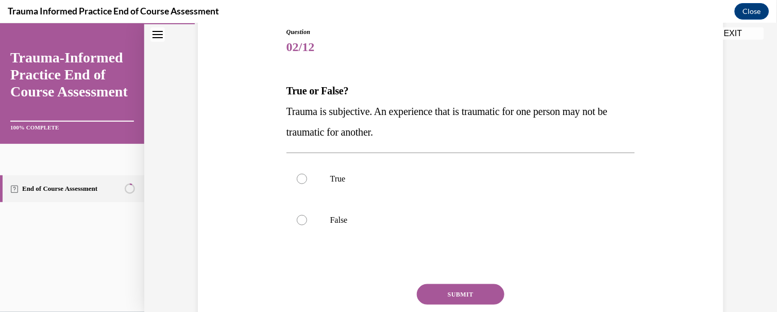
scroll to position [119, 0]
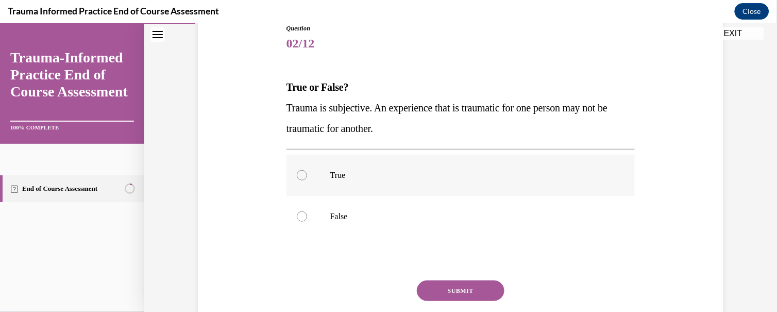
click at [297, 172] on div at bounding box center [302, 174] width 10 height 10
click at [297, 172] on input "True" at bounding box center [302, 174] width 10 height 10
radio input "true"
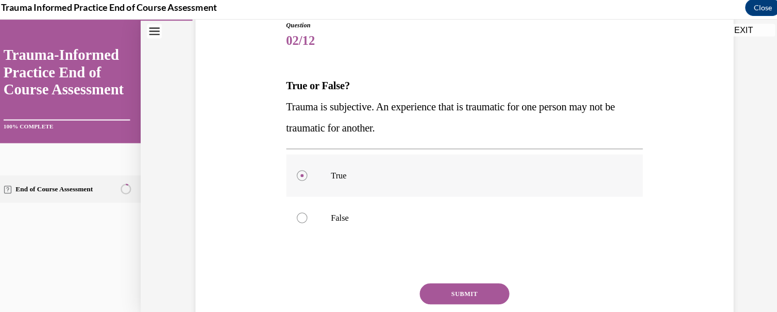
scroll to position [706, 0]
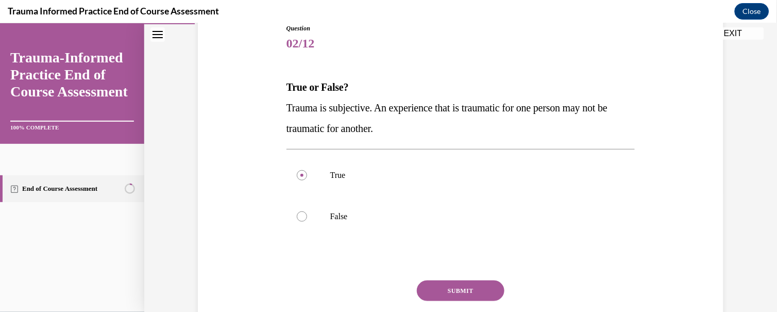
click at [452, 285] on button "SUBMIT" at bounding box center [461, 290] width 88 height 21
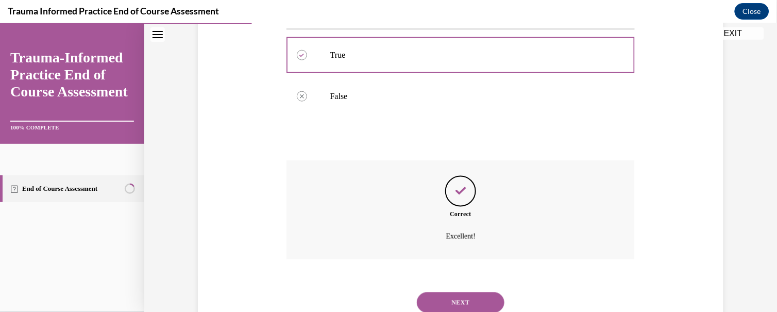
scroll to position [276, 0]
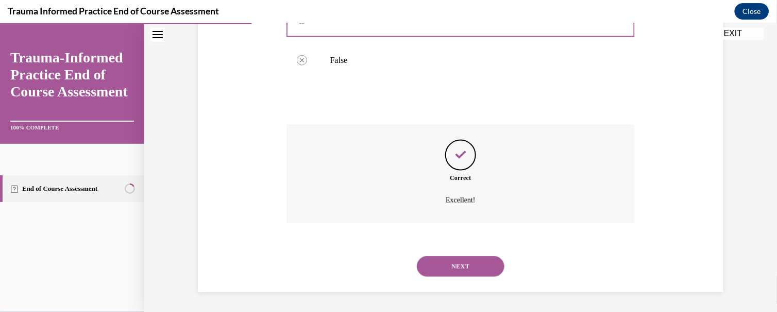
click at [452, 266] on button "NEXT" at bounding box center [461, 265] width 88 height 21
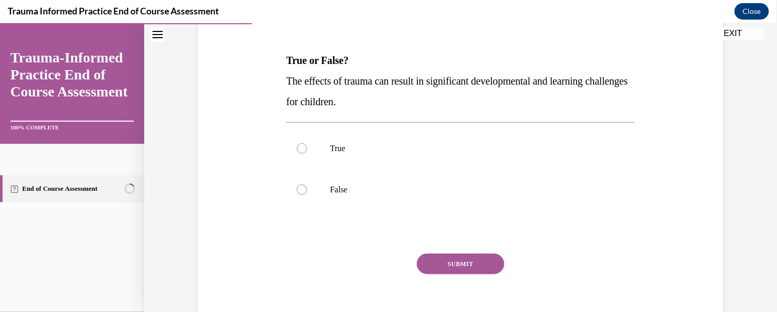
scroll to position [150, 0]
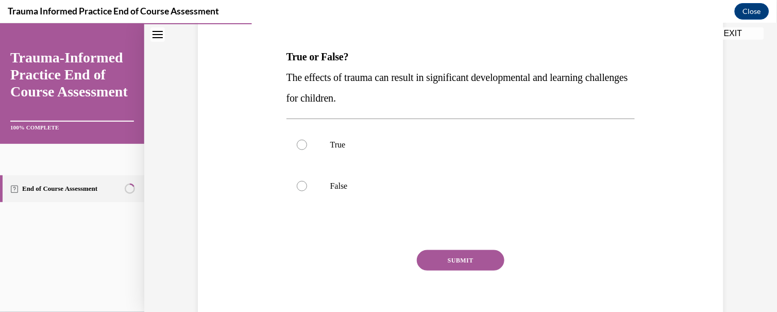
click at [768, 216] on div "Question 03/12 True or False? The effects of trauma can result in significant d…" at bounding box center [460, 129] width 632 height 449
click at [297, 144] on div at bounding box center [302, 144] width 10 height 10
click at [297, 144] on input "True" at bounding box center [302, 144] width 10 height 10
radio input "true"
click at [450, 255] on button "SUBMIT" at bounding box center [461, 259] width 88 height 21
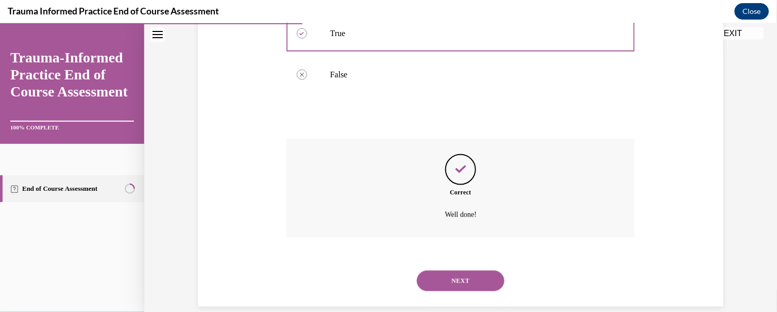
scroll to position [276, 0]
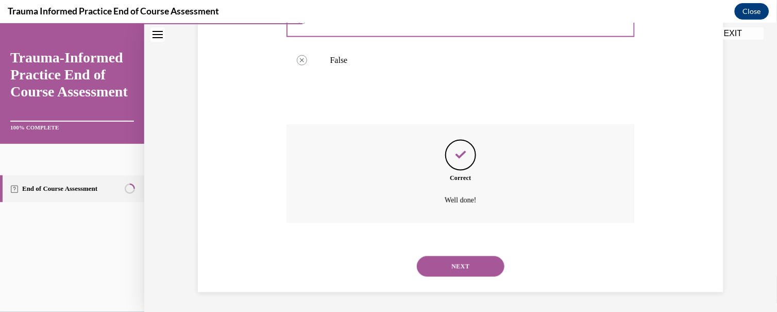
click at [450, 260] on button "NEXT" at bounding box center [461, 265] width 88 height 21
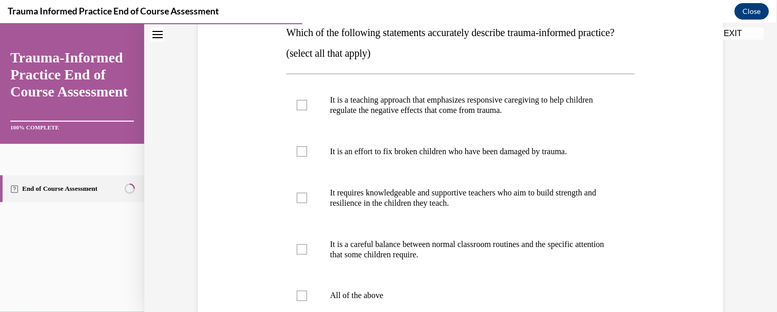
scroll to position [171, 0]
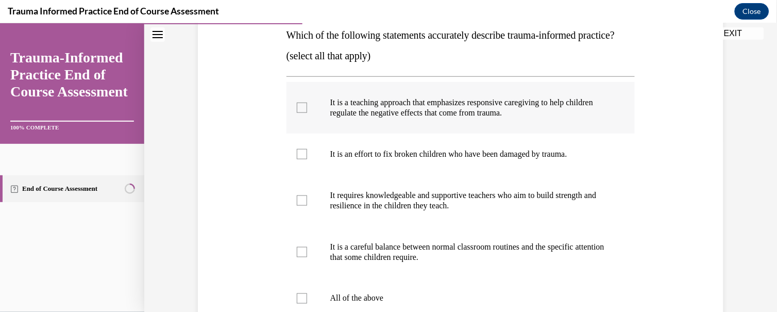
click at [298, 112] on div at bounding box center [302, 107] width 10 height 10
click at [298, 112] on input "It is a teaching approach that emphasizes responsive caregiving to help childre…" at bounding box center [302, 107] width 10 height 10
checkbox input "true"
click at [297, 205] on div at bounding box center [302, 200] width 10 height 10
click at [297, 205] on input "It requires knowledgeable and supportive teachers who aim to build strength and…" at bounding box center [302, 200] width 10 height 10
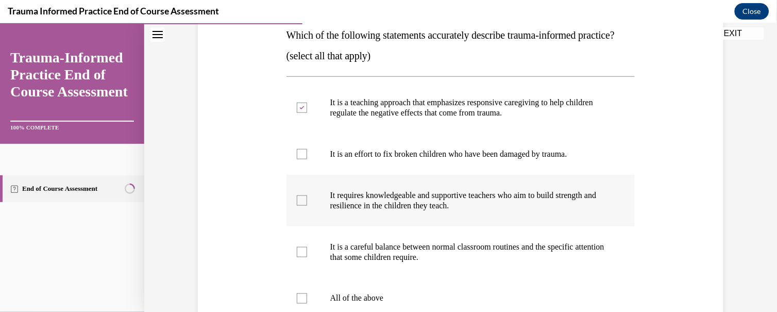
checkbox input "true"
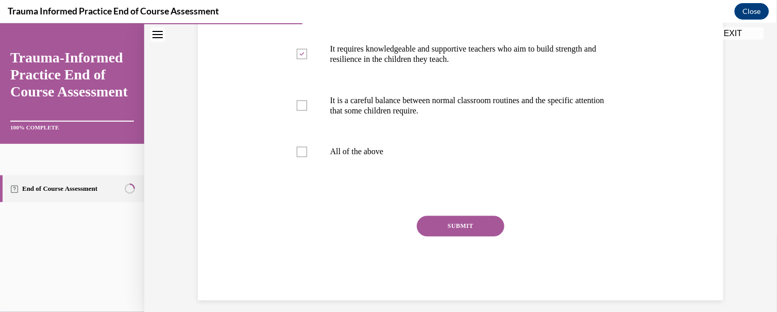
scroll to position [320, 0]
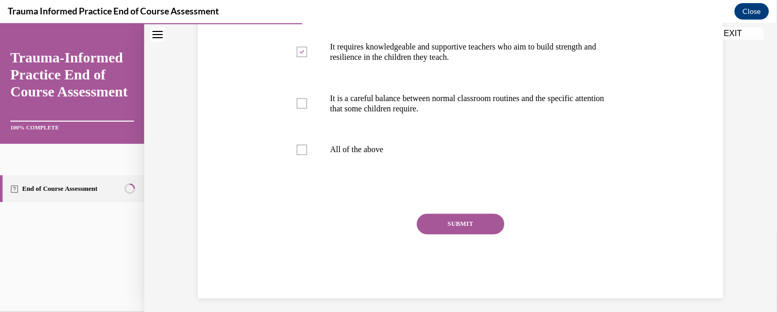
click at [451, 234] on button "SUBMIT" at bounding box center [461, 223] width 88 height 21
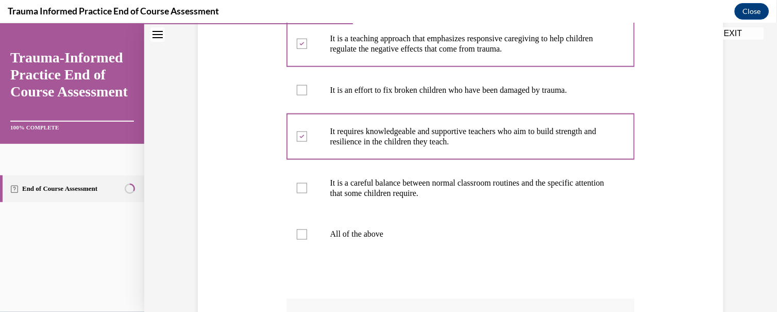
scroll to position [234, 0]
drag, startPoint x: 754, startPoint y: 141, endPoint x: 753, endPoint y: 173, distance: 32.5
click at [753, 173] on div "Question 04/12 Which of the following statements accurately describe trauma-inf…" at bounding box center [460, 160] width 632 height 679
drag, startPoint x: 753, startPoint y: 173, endPoint x: 735, endPoint y: 169, distance: 18.4
click at [735, 169] on div "Question 04/12 Which of the following statements accurately describe trauma-inf…" at bounding box center [460, 160] width 632 height 679
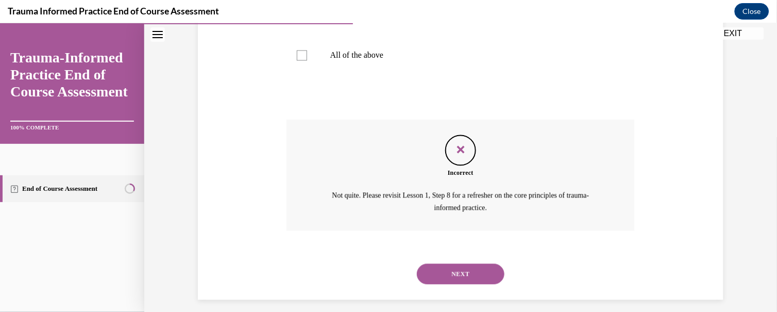
scroll to position [443, 0]
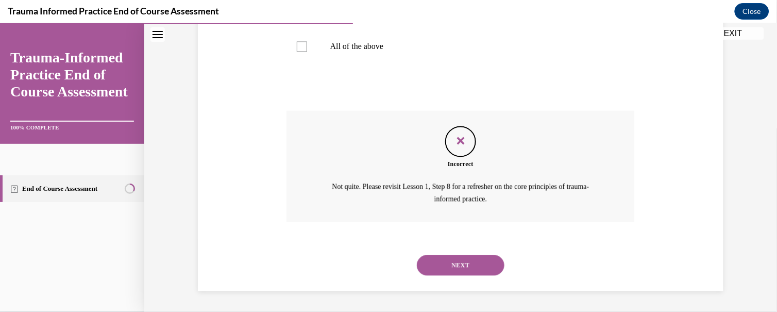
click at [460, 267] on button "NEXT" at bounding box center [461, 264] width 88 height 21
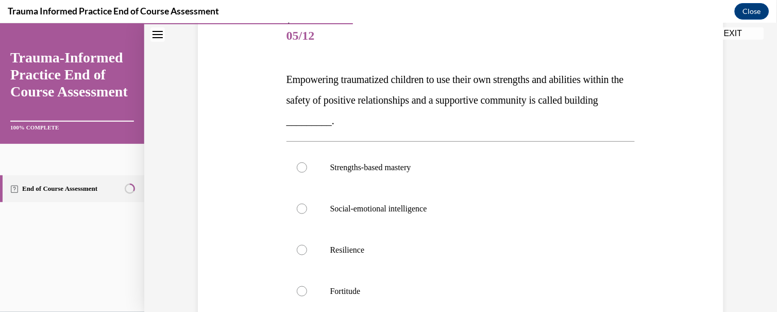
scroll to position [129, 0]
click at [297, 246] on div at bounding box center [302, 248] width 10 height 10
click at [297, 246] on input "Resilience" at bounding box center [302, 248] width 10 height 10
radio input "true"
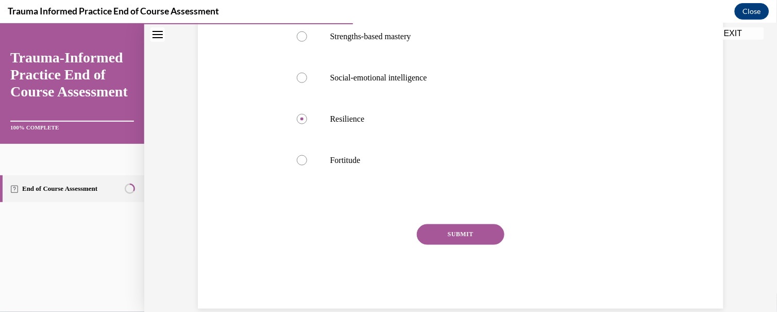
scroll to position [261, 0]
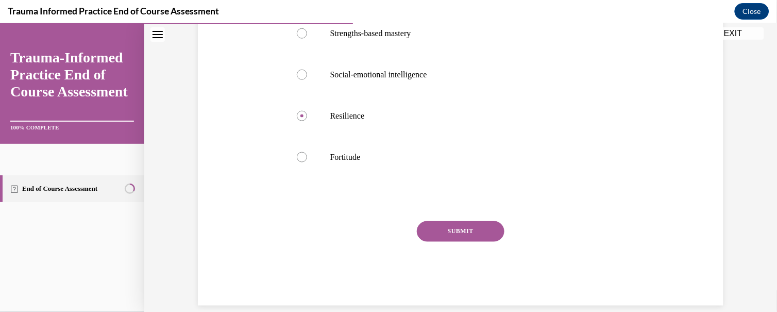
click at [457, 231] on button "SUBMIT" at bounding box center [461, 230] width 88 height 21
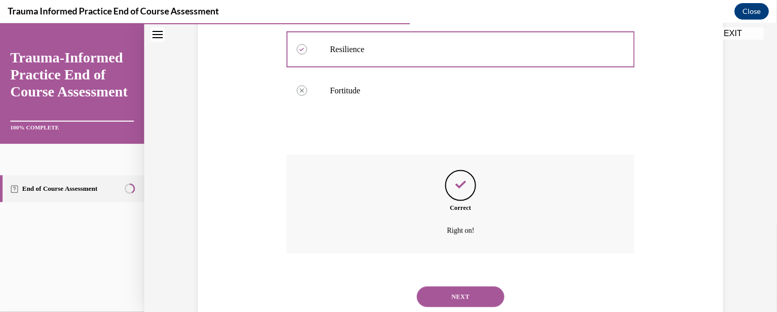
scroll to position [358, 0]
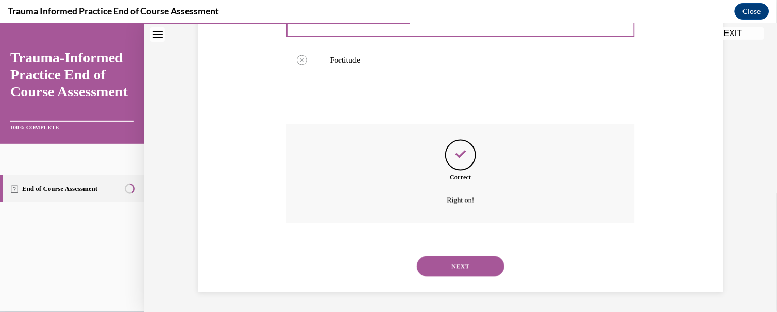
click at [455, 263] on button "NEXT" at bounding box center [461, 265] width 88 height 21
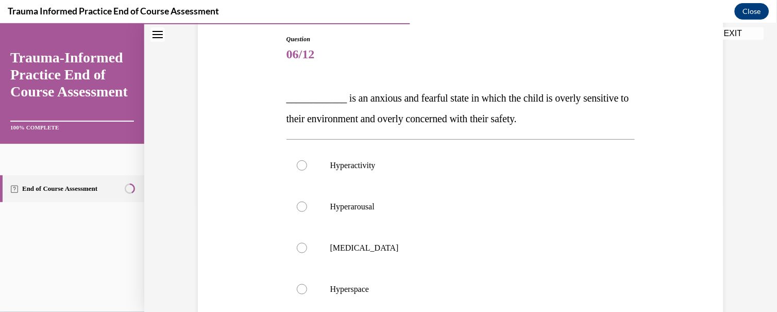
scroll to position [111, 0]
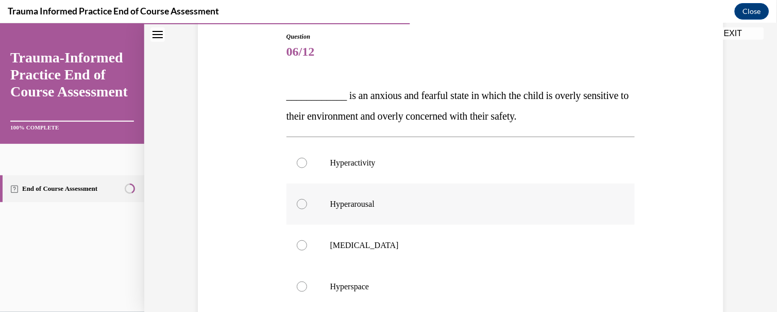
click at [297, 201] on div at bounding box center [302, 203] width 10 height 10
click at [297, 201] on input "Hyperarousal" at bounding box center [302, 203] width 10 height 10
radio input "true"
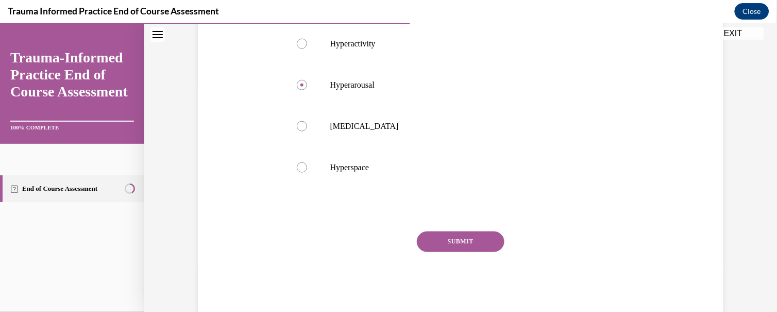
scroll to position [235, 0]
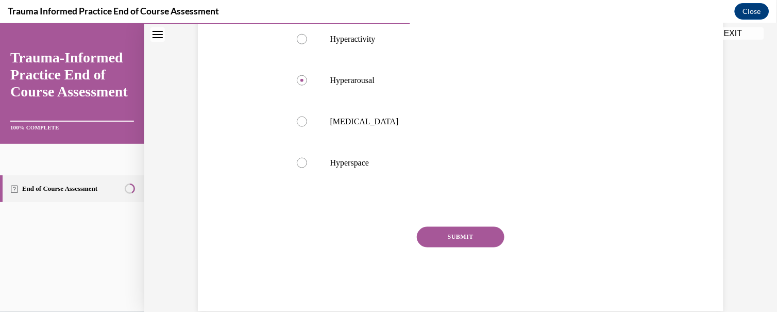
click at [459, 234] on button "SUBMIT" at bounding box center [461, 236] width 88 height 21
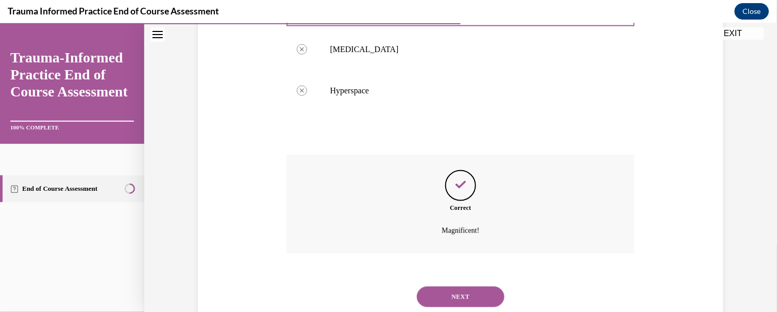
scroll to position [337, 0]
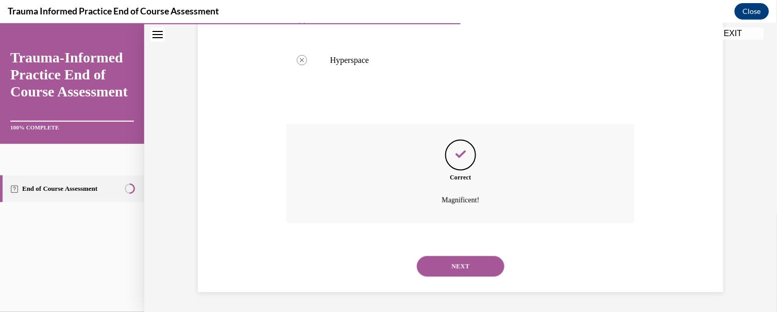
click at [453, 270] on button "NEXT" at bounding box center [461, 265] width 88 height 21
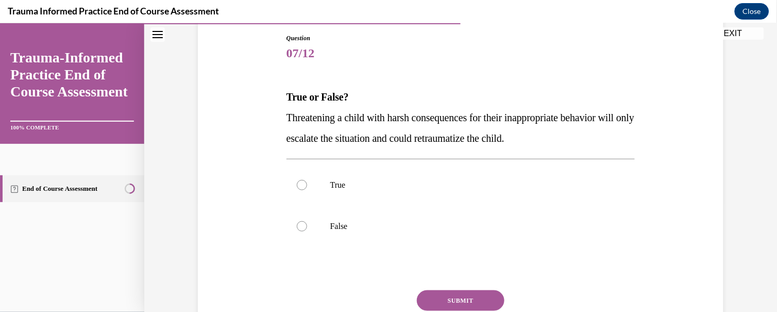
scroll to position [111, 0]
click at [297, 183] on div at bounding box center [302, 183] width 10 height 10
click at [297, 183] on input "True" at bounding box center [302, 183] width 10 height 10
radio input "true"
click at [443, 294] on button "SUBMIT" at bounding box center [461, 298] width 88 height 21
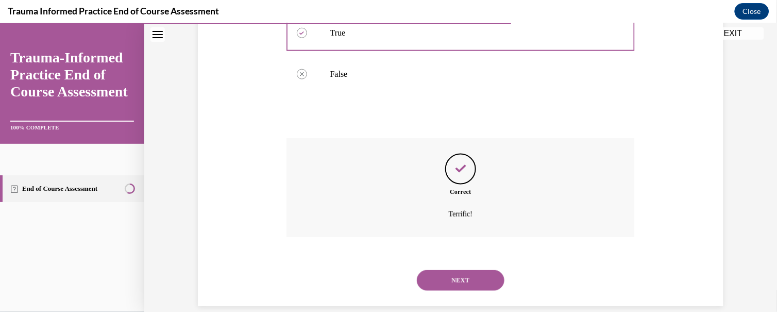
scroll to position [276, 0]
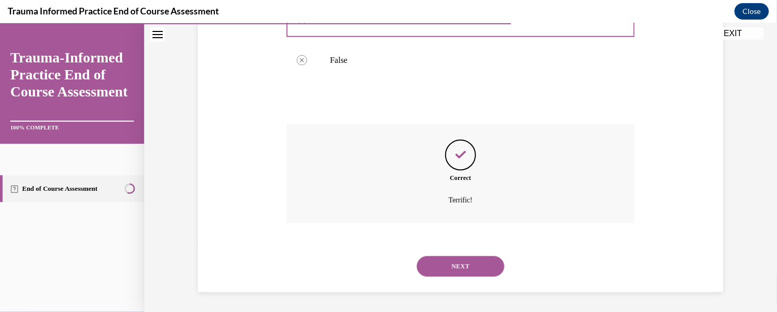
click at [450, 268] on button "NEXT" at bounding box center [461, 265] width 88 height 21
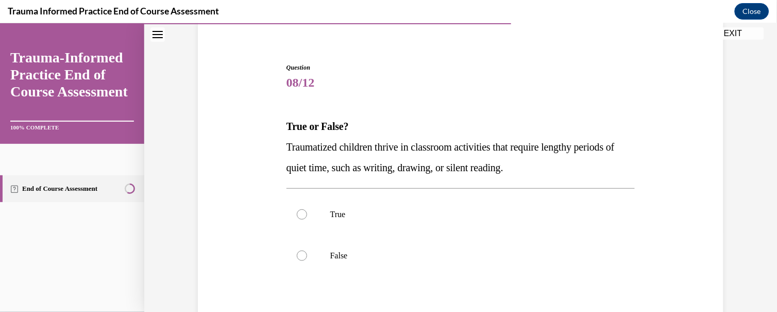
scroll to position [83, 0]
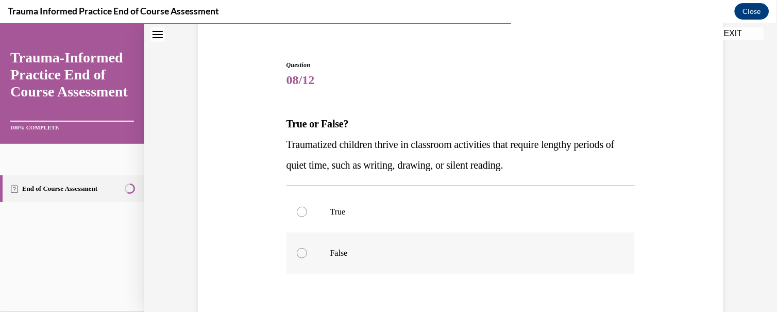
click at [299, 250] on div at bounding box center [302, 252] width 10 height 10
click at [299, 250] on input "False" at bounding box center [302, 252] width 10 height 10
radio input "true"
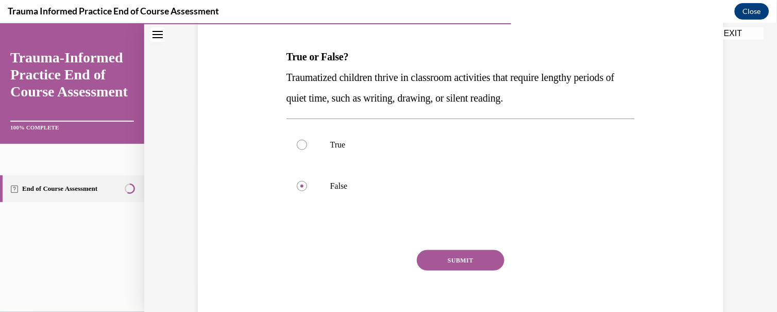
scroll to position [173, 0]
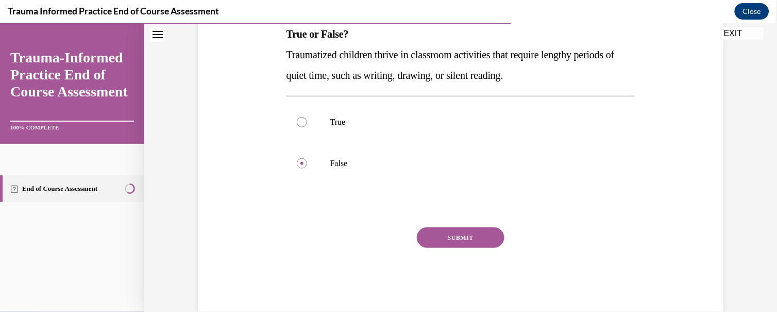
click at [460, 234] on button "SUBMIT" at bounding box center [461, 237] width 88 height 21
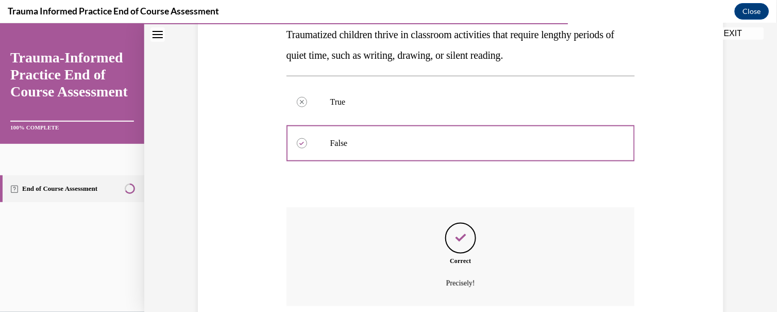
scroll to position [276, 0]
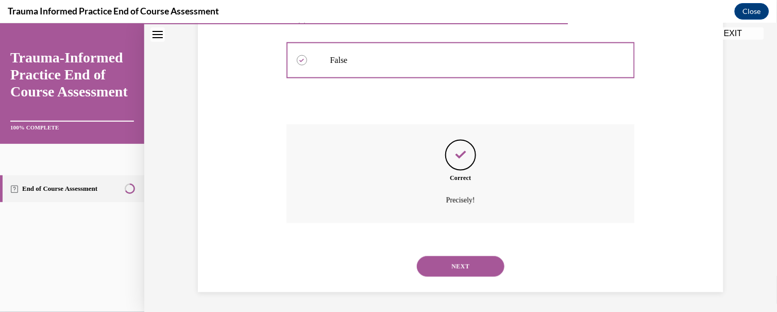
click at [441, 268] on button "NEXT" at bounding box center [461, 265] width 88 height 21
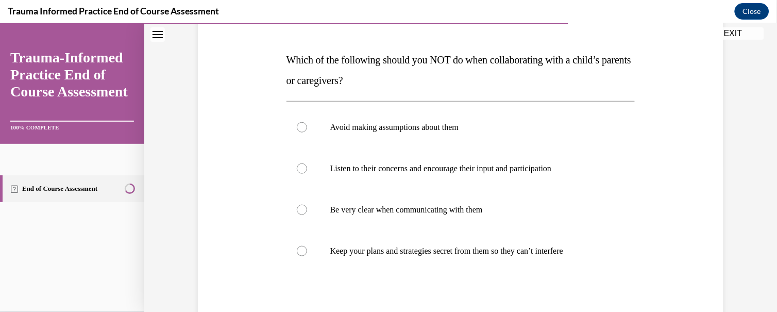
scroll to position [149, 0]
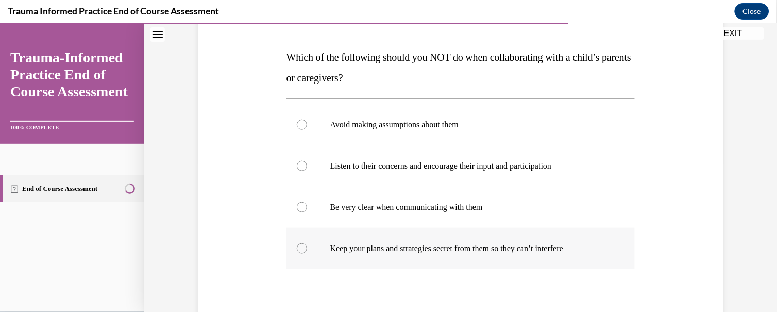
click at [298, 247] on div at bounding box center [302, 248] width 10 height 10
click at [298, 247] on input "Keep your plans and strategies secret from them so they can’t interfere" at bounding box center [302, 248] width 10 height 10
radio input "true"
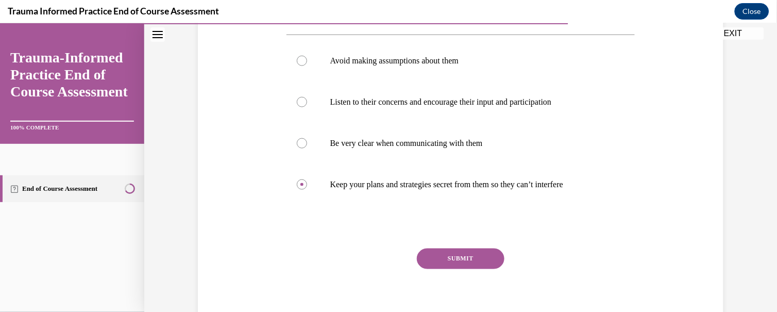
scroll to position [246, 0]
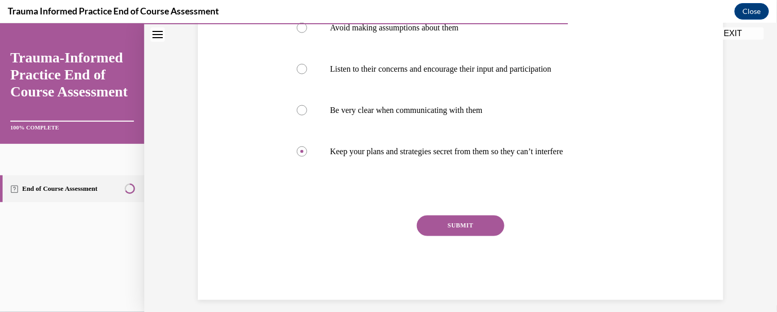
click at [461, 227] on button "SUBMIT" at bounding box center [461, 225] width 88 height 21
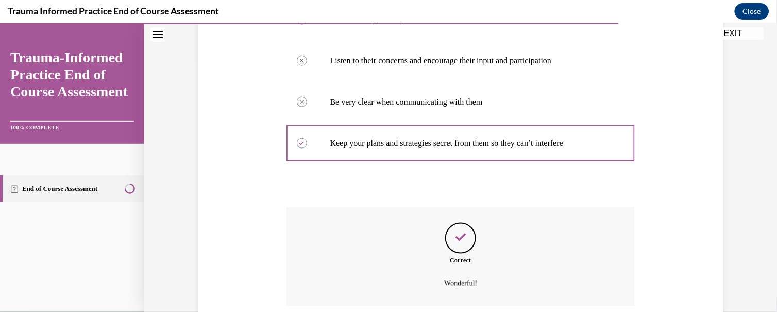
scroll to position [337, 0]
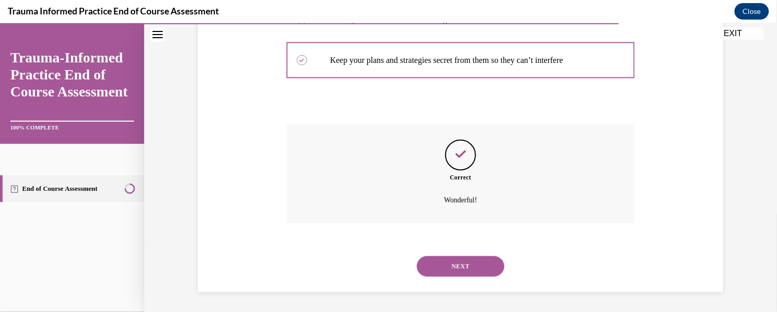
click at [446, 262] on button "NEXT" at bounding box center [461, 265] width 88 height 21
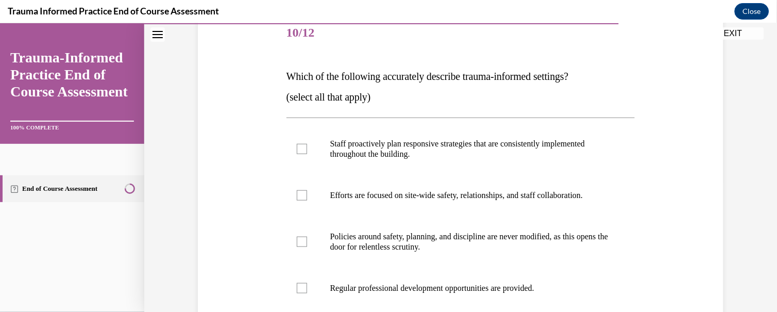
scroll to position [131, 0]
click at [297, 147] on div at bounding box center [302, 147] width 10 height 10
click at [297, 147] on input "Staff proactively plan responsive strategies that are consistently implemented …" at bounding box center [302, 147] width 10 height 10
checkbox input "true"
click at [297, 194] on div at bounding box center [302, 193] width 10 height 10
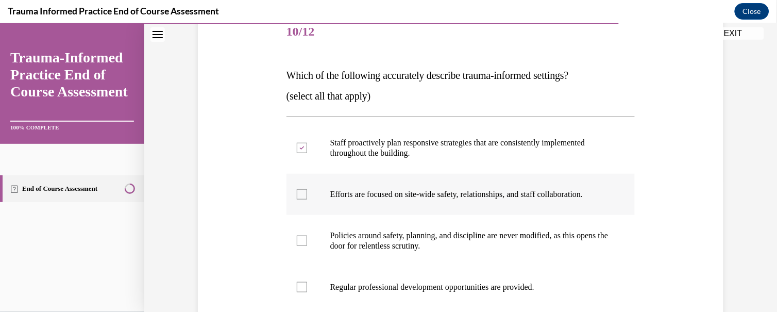
click at [297, 194] on input "Efforts are focused on site-wide safety, relationships, and staff collaboration." at bounding box center [302, 193] width 10 height 10
checkbox input "true"
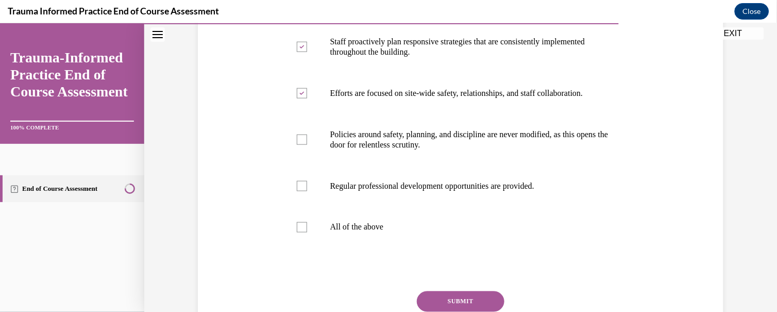
scroll to position [233, 0]
click at [297, 186] on div at bounding box center [302, 184] width 10 height 10
click at [297, 186] on input "Regular professional development opportunities are provided." at bounding box center [302, 184] width 10 height 10
checkbox input "true"
click at [429, 296] on button "SUBMIT" at bounding box center [461, 299] width 88 height 21
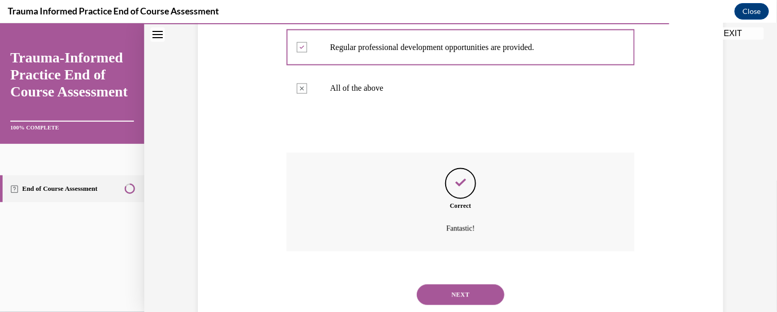
scroll to position [399, 0]
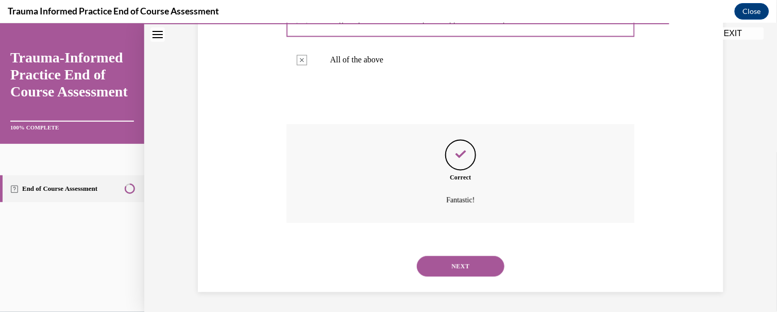
click at [461, 259] on button "NEXT" at bounding box center [461, 265] width 88 height 21
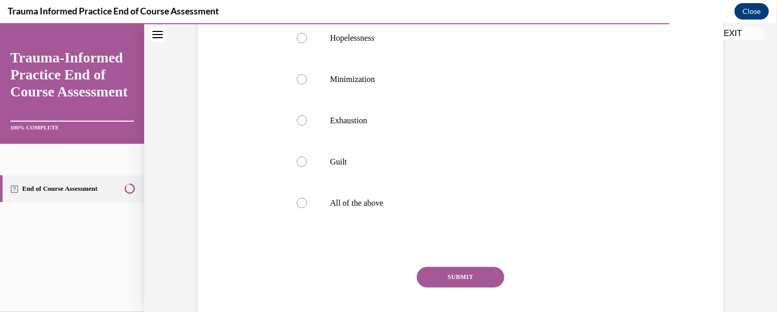
scroll to position [218, 0]
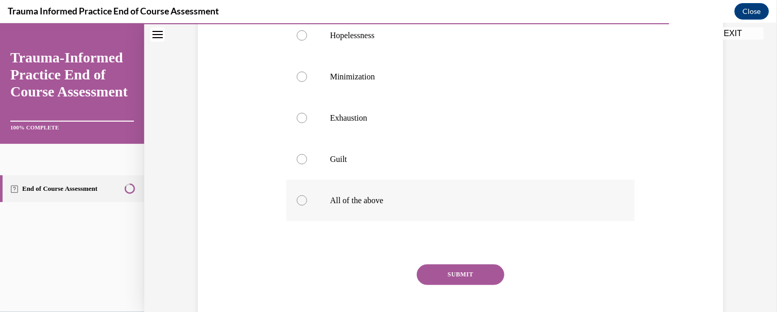
click at [299, 205] on div at bounding box center [302, 200] width 10 height 10
click at [299, 205] on input "All of the above" at bounding box center [302, 200] width 10 height 10
radio input "true"
click at [462, 284] on button "SUBMIT" at bounding box center [461, 274] width 88 height 21
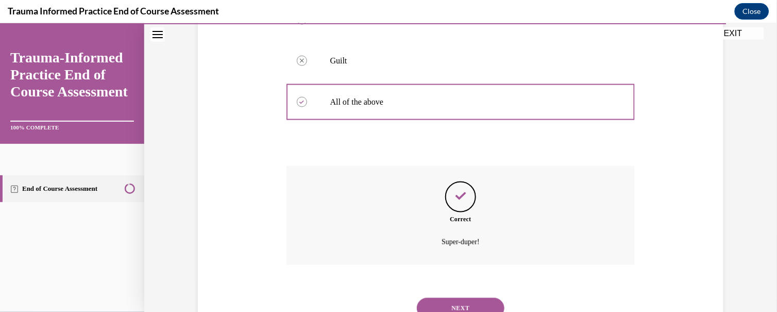
scroll to position [379, 0]
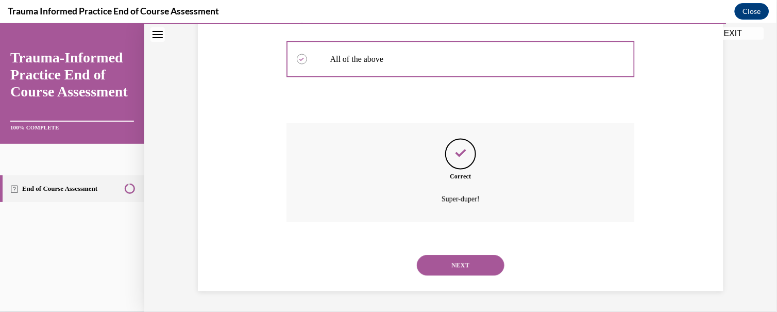
click at [455, 264] on button "NEXT" at bounding box center [461, 264] width 88 height 21
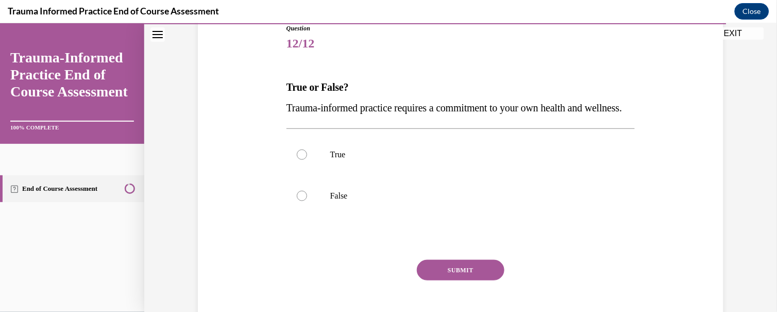
scroll to position [121, 0]
click at [301, 158] on div at bounding box center [302, 153] width 10 height 10
click at [301, 158] on input "True" at bounding box center [302, 153] width 10 height 10
radio input "true"
click at [454, 279] on button "SUBMIT" at bounding box center [461, 268] width 88 height 21
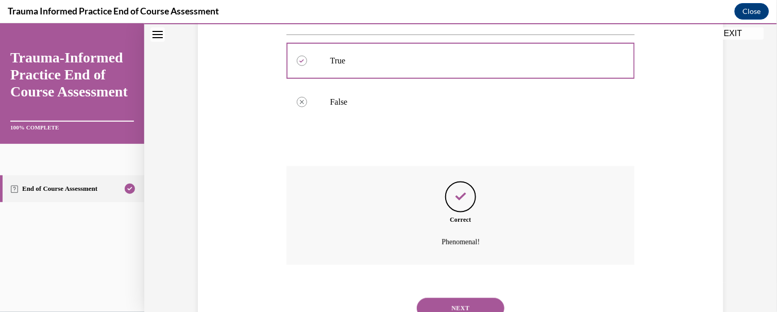
scroll to position [276, 0]
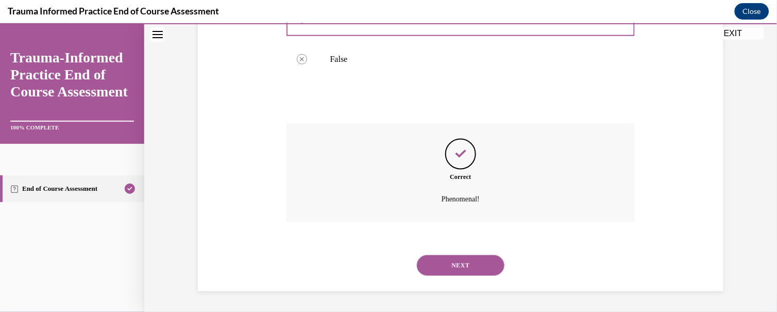
click at [456, 261] on button "NEXT" at bounding box center [461, 264] width 88 height 21
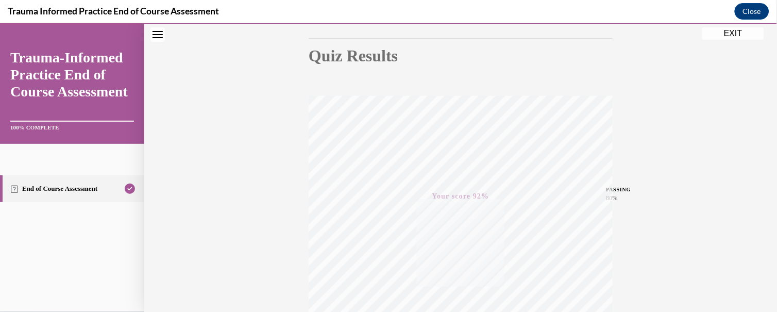
scroll to position [0, 0]
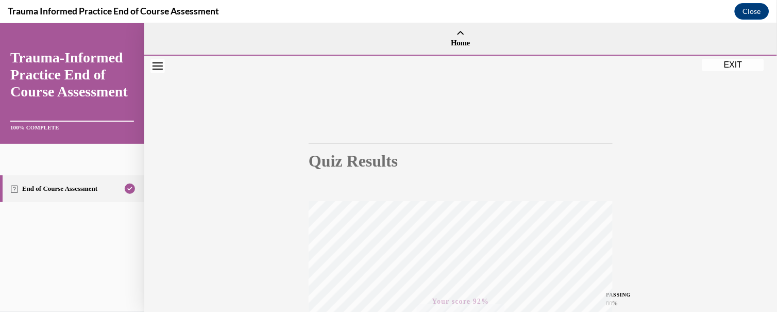
click at [729, 63] on button "EXIT" at bounding box center [733, 64] width 62 height 12
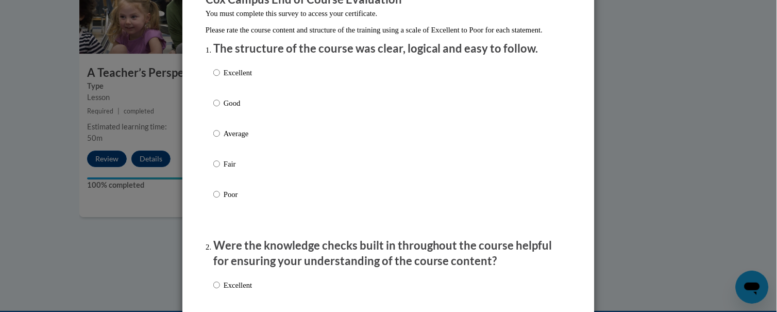
scroll to position [90, 0]
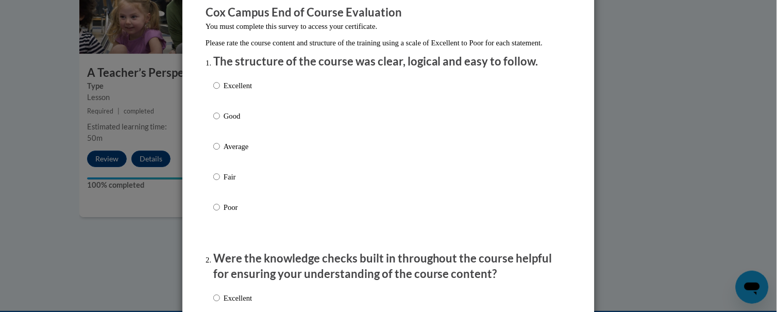
click at [217, 129] on label "Good" at bounding box center [232, 124] width 39 height 28
click at [217, 122] on input "Good" at bounding box center [216, 115] width 7 height 11
radio input "true"
click at [213, 120] on div "Excellent Good Average Fair Poor" at bounding box center [232, 155] width 39 height 160
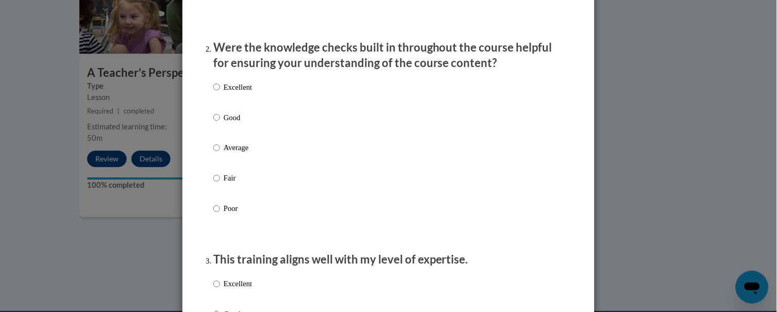
scroll to position [322, 0]
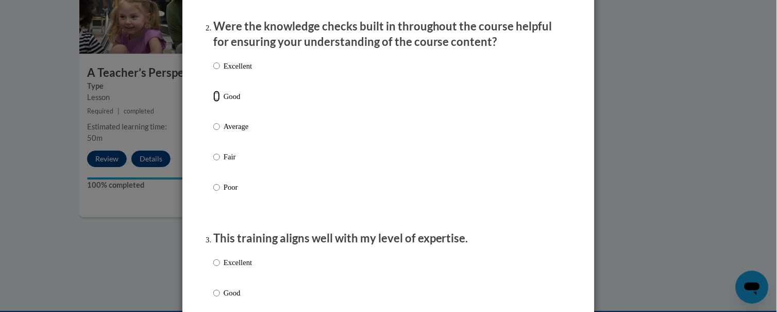
click at [213, 102] on input "Good" at bounding box center [216, 96] width 7 height 11
radio input "true"
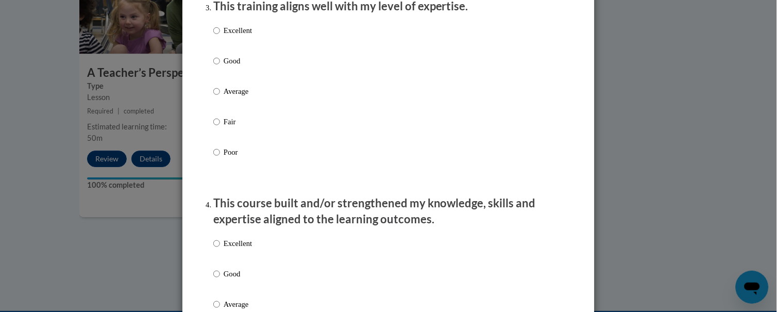
scroll to position [563, 0]
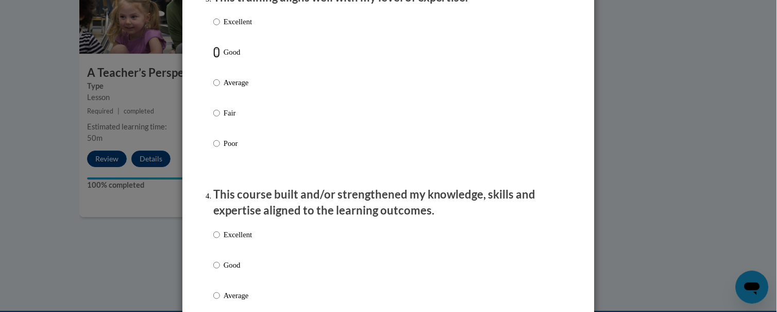
click at [213, 58] on input "Good" at bounding box center [216, 51] width 7 height 11
radio input "true"
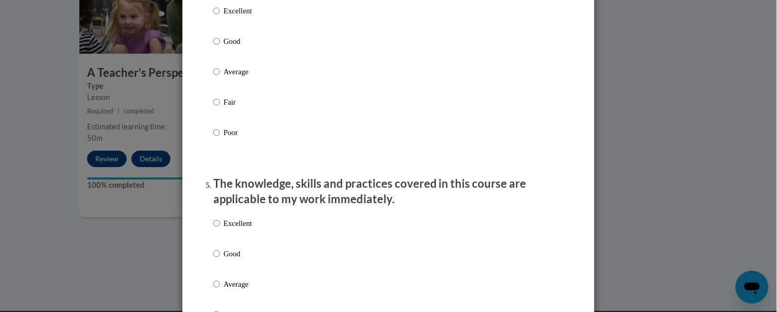
scroll to position [799, 0]
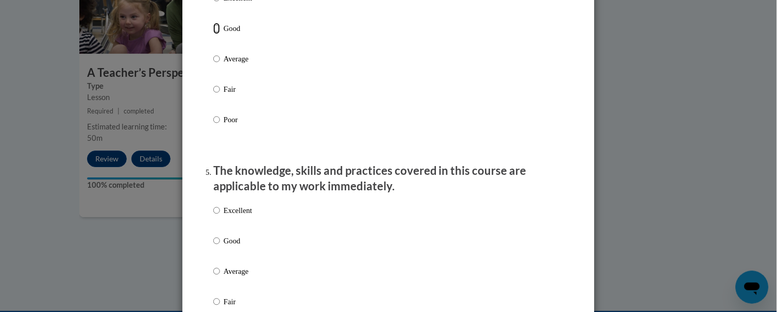
click at [213, 34] on input "Good" at bounding box center [216, 28] width 7 height 11
radio input "true"
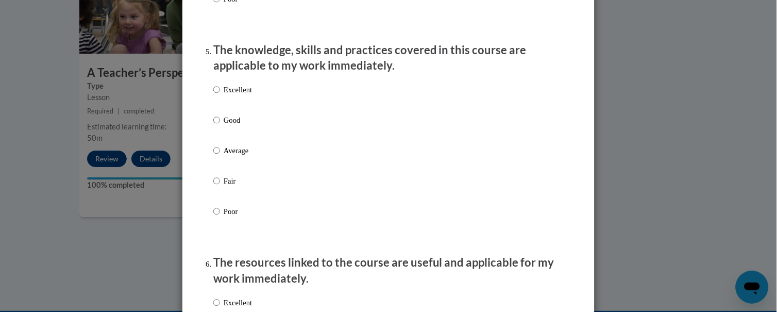
scroll to position [929, 0]
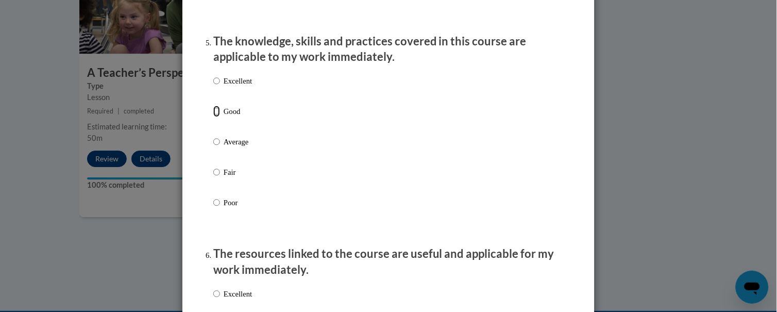
click at [213, 117] on input "Good" at bounding box center [216, 111] width 7 height 11
radio input "true"
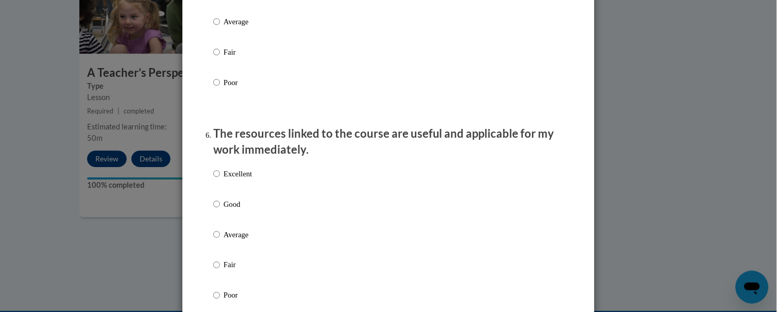
scroll to position [1122, 0]
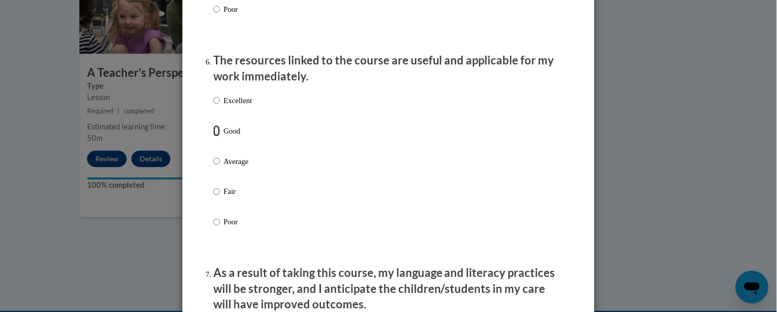
click at [213, 136] on input "Good" at bounding box center [216, 130] width 7 height 11
radio input "true"
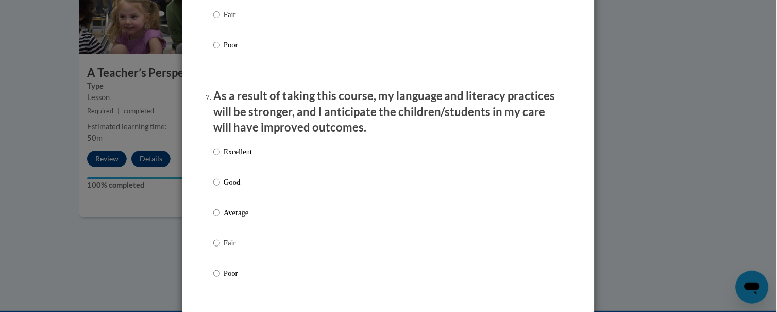
scroll to position [1393, 0]
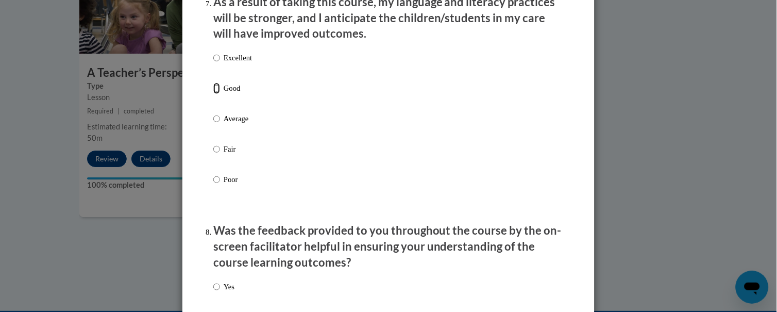
click at [213, 94] on input "Good" at bounding box center [216, 87] width 7 height 11
radio input "true"
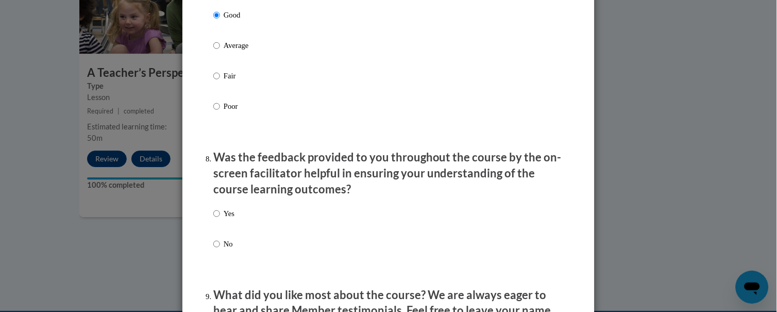
scroll to position [1526, 0]
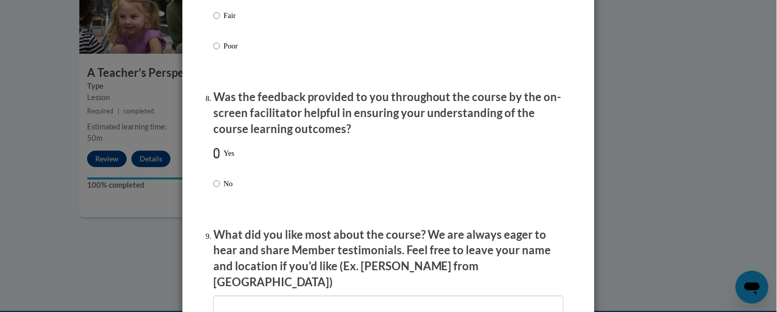
click at [213, 159] on input "Yes" at bounding box center [216, 152] width 7 height 11
radio input "true"
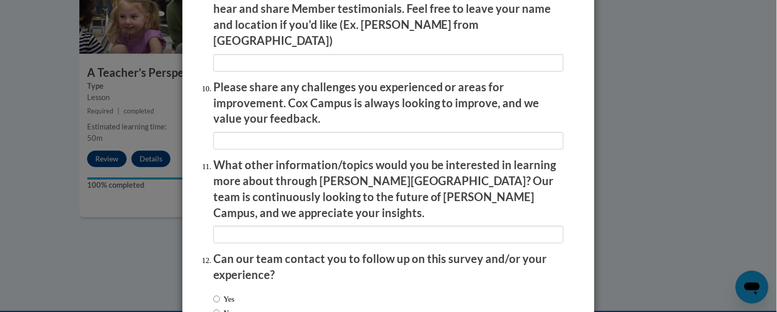
scroll to position [1822, 0]
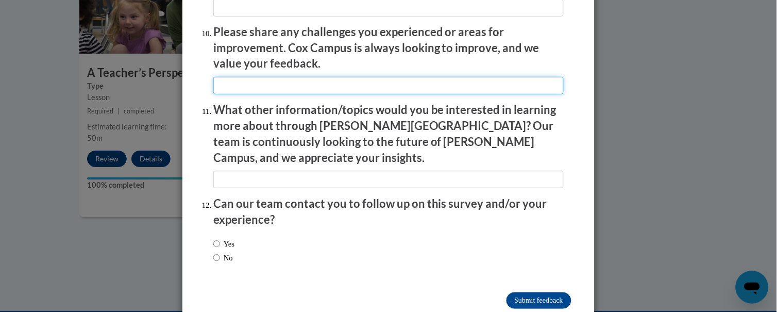
click at [230, 83] on input "textbox" at bounding box center [388, 86] width 350 height 18
type input "Great"
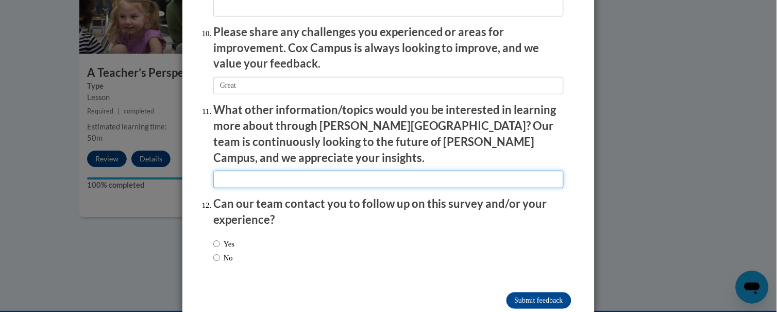
click at [227, 170] on input "textbox" at bounding box center [388, 179] width 350 height 18
type input "Great"
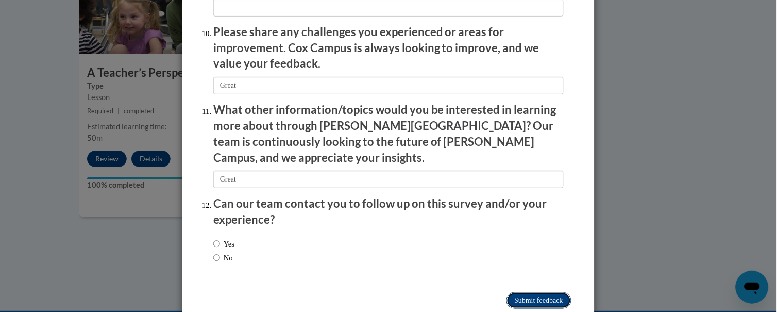
click at [517, 292] on input "Submit feedback" at bounding box center [538, 300] width 65 height 16
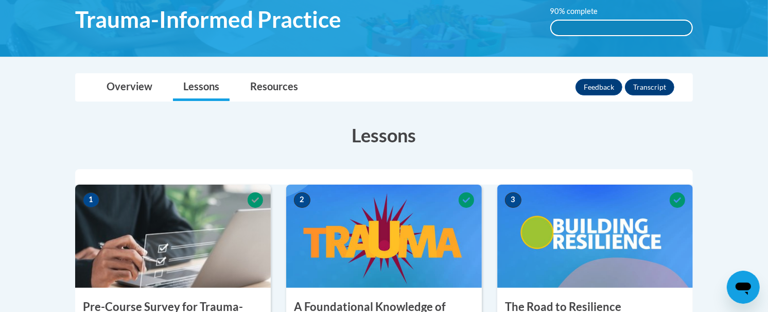
scroll to position [179, 0]
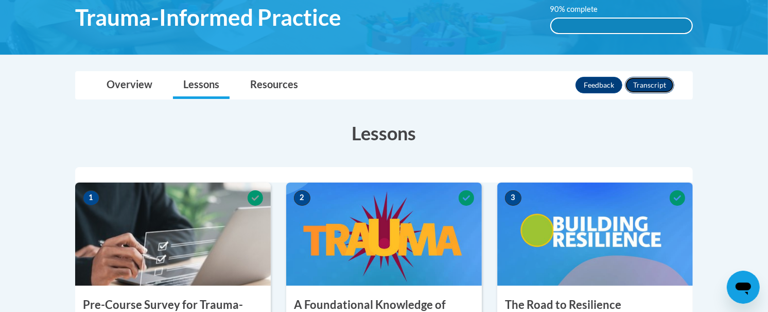
click at [645, 88] on button "Transcript" at bounding box center [649, 85] width 49 height 16
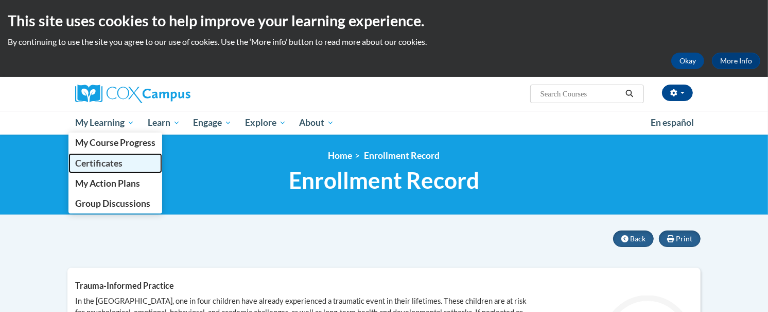
click at [110, 163] on span "Certificates" at bounding box center [98, 163] width 47 height 11
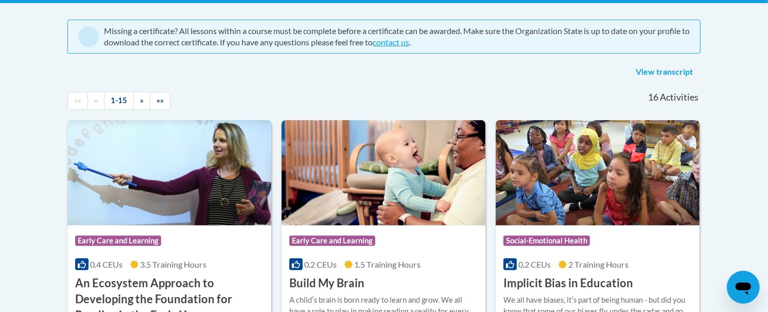
scroll to position [272, 0]
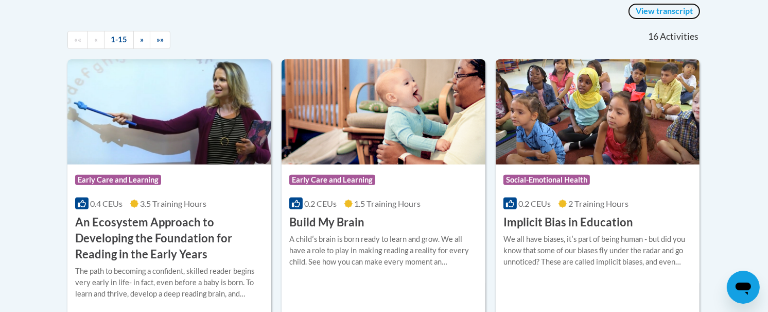
click at [658, 11] on link "View transcript" at bounding box center [664, 11] width 73 height 16
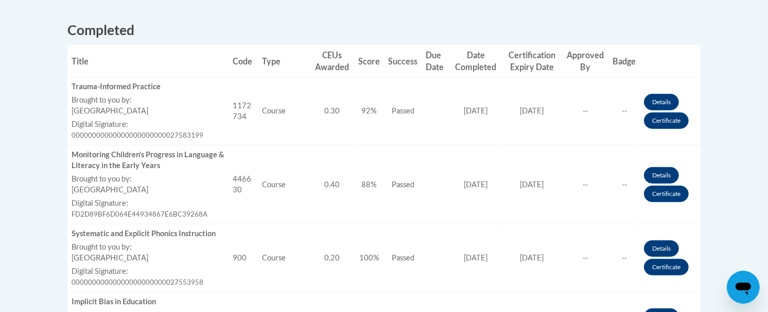
scroll to position [423, 0]
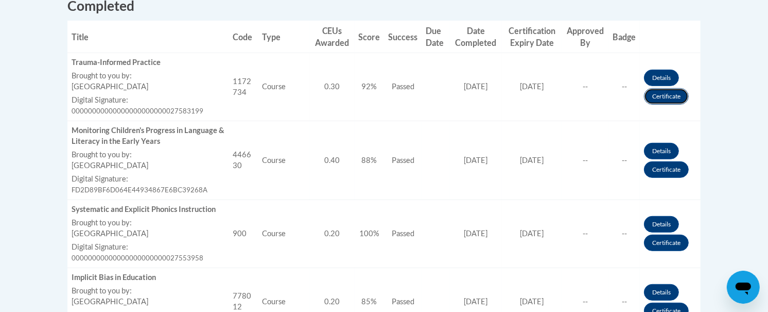
click at [663, 91] on link "Certificate" at bounding box center [666, 96] width 45 height 16
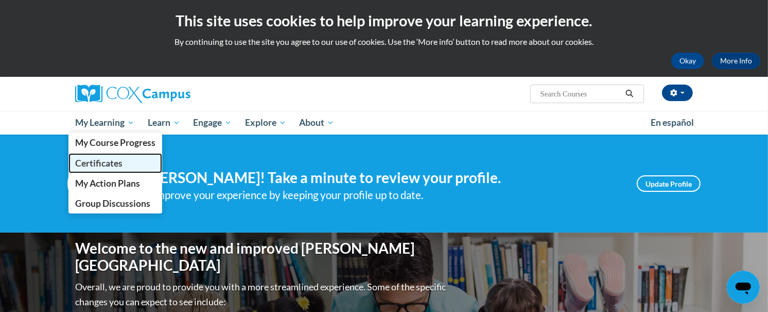
click at [109, 164] on span "Certificates" at bounding box center [98, 163] width 47 height 11
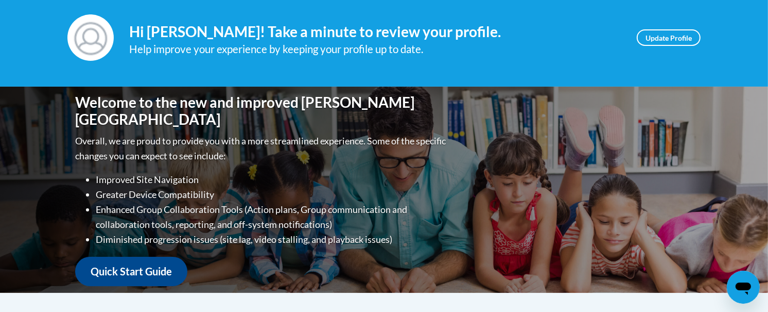
scroll to position [137, 0]
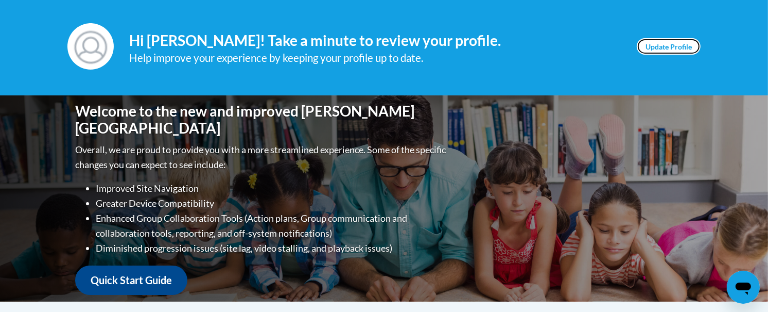
click at [682, 43] on link "Update Profile" at bounding box center [669, 46] width 64 height 16
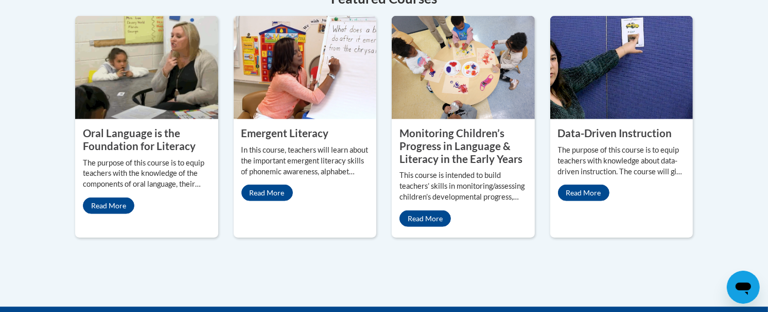
scroll to position [959, 0]
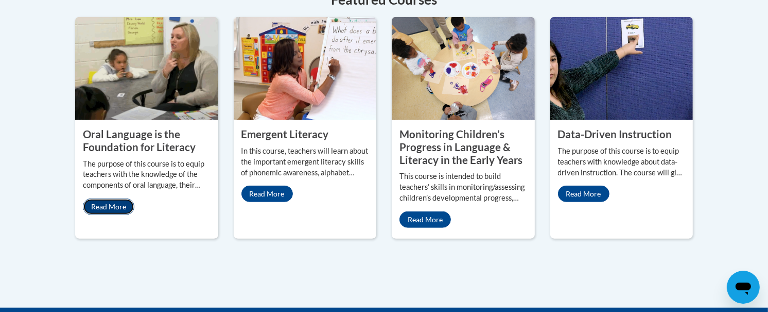
click at [107, 198] on link "Read More" at bounding box center [109, 206] width 52 height 16
click at [269, 185] on link "Read More" at bounding box center [268, 193] width 52 height 16
click at [111, 198] on link "Read More" at bounding box center [109, 206] width 52 height 16
click at [572, 187] on link "Read More" at bounding box center [584, 193] width 52 height 16
click at [418, 211] on link "Read More" at bounding box center [426, 219] width 52 height 16
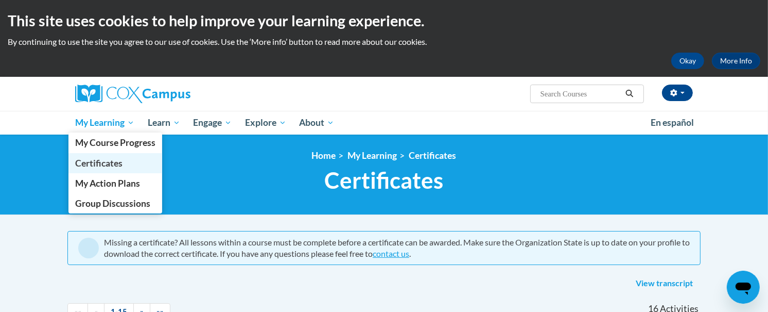
click at [103, 158] on span "Certificates" at bounding box center [98, 163] width 47 height 11
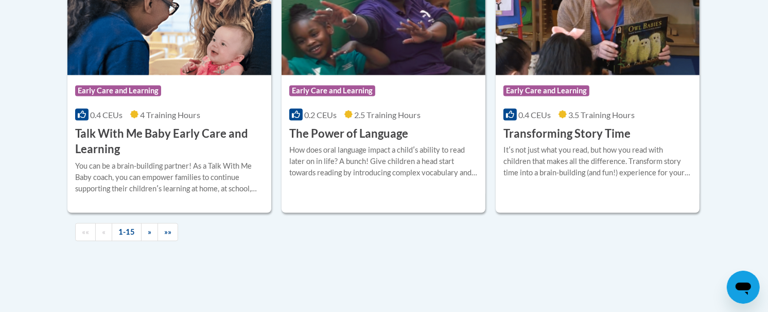
scroll to position [1554, 0]
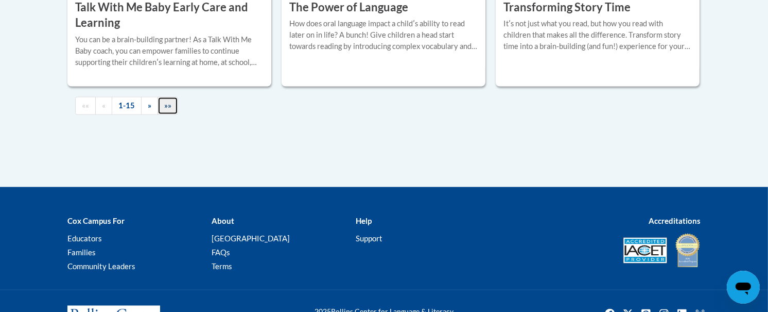
click at [166, 108] on span "»»" at bounding box center [167, 105] width 7 height 9
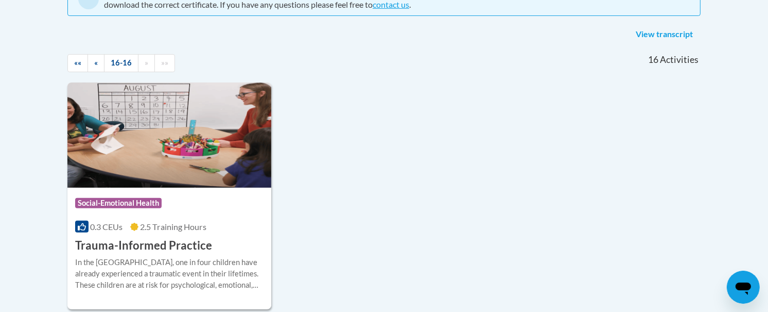
scroll to position [250, 0]
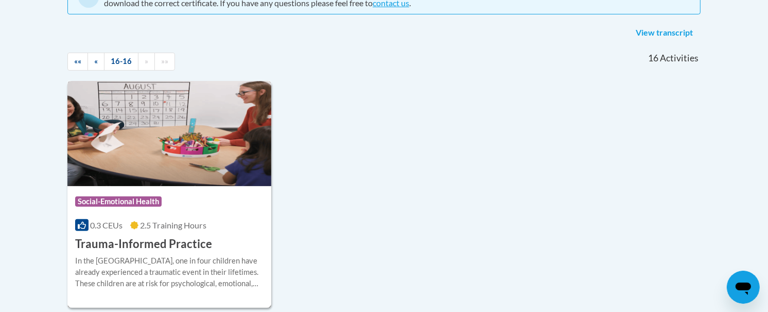
click at [227, 164] on img at bounding box center [169, 133] width 204 height 105
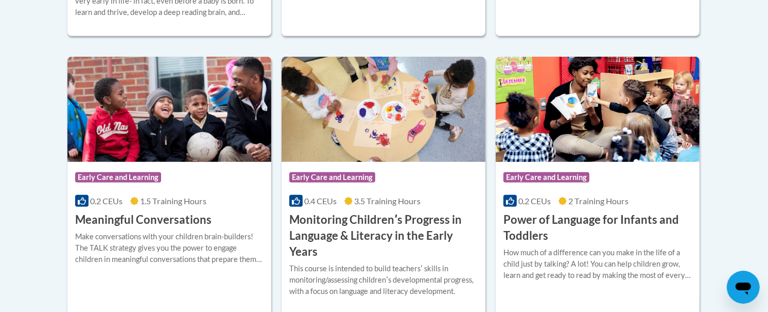
scroll to position [591, 0]
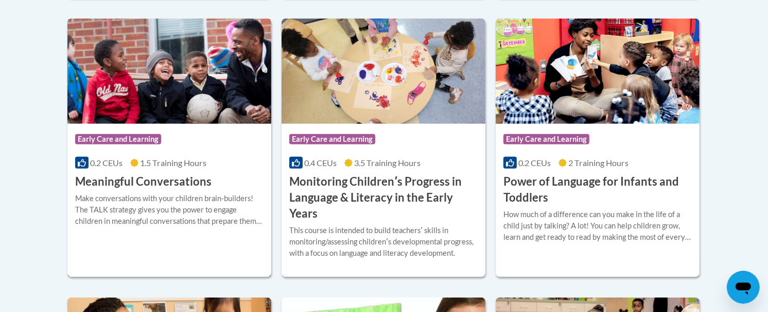
click at [174, 181] on h3 "Meaningful Conversations" at bounding box center [143, 182] width 136 height 16
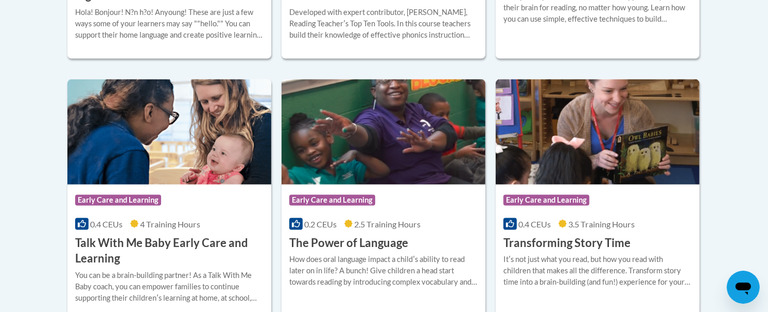
scroll to position [1495, 0]
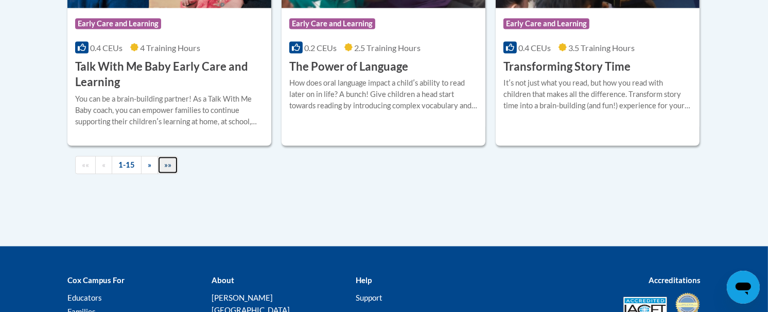
click at [167, 163] on span "»»" at bounding box center [167, 164] width 7 height 9
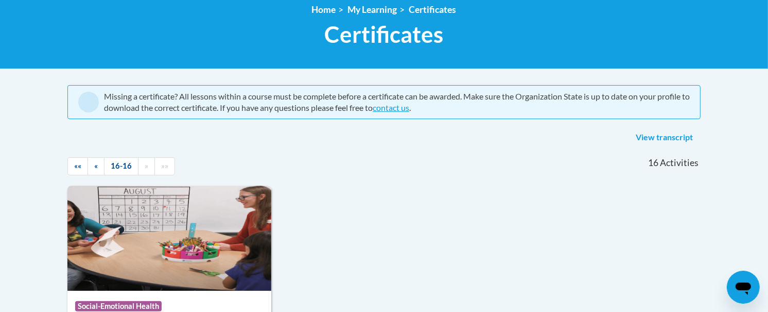
scroll to position [144, 0]
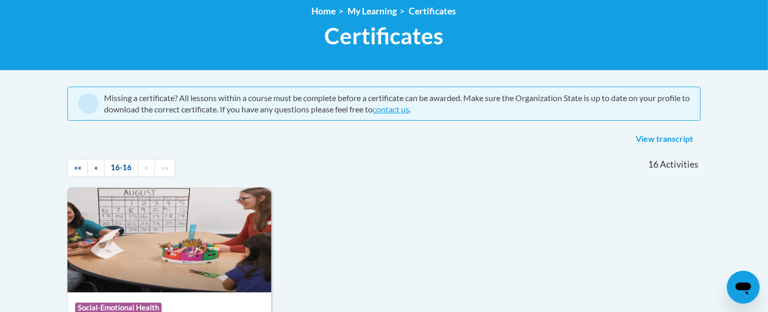
click at [289, 131] on div "View transcript" at bounding box center [383, 139] width 633 height 16
click at [73, 167] on link "««" at bounding box center [77, 168] width 21 height 18
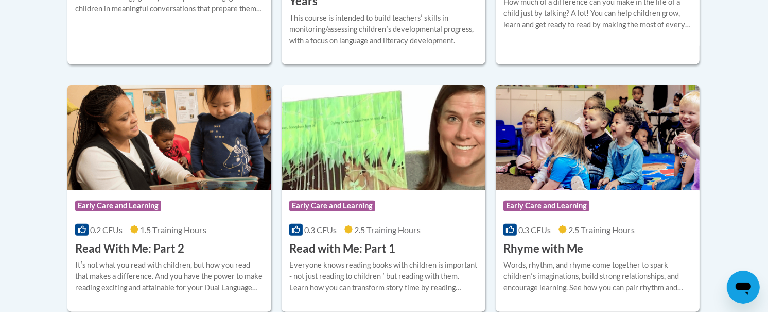
scroll to position [815, 0]
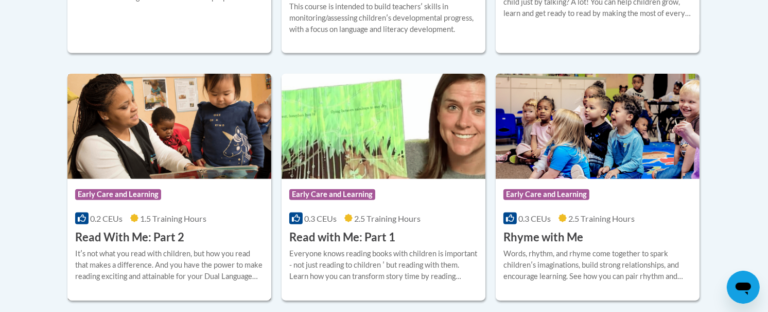
click at [120, 233] on h3 "Read With Me: Part 2" at bounding box center [129, 237] width 109 height 16
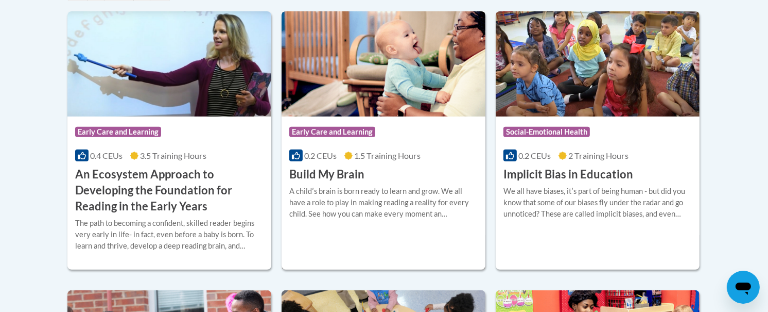
click at [340, 176] on h3 "Build My Brain" at bounding box center [326, 174] width 75 height 16
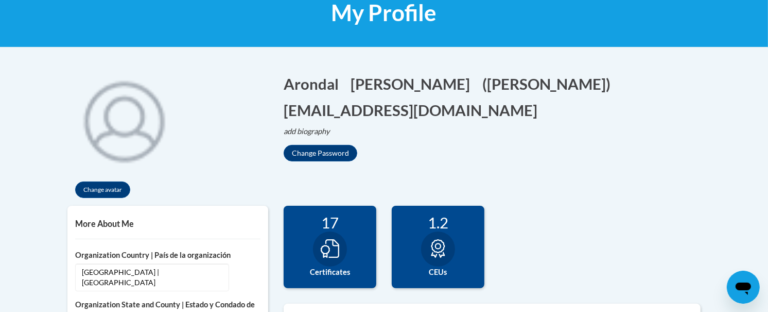
scroll to position [216, 0]
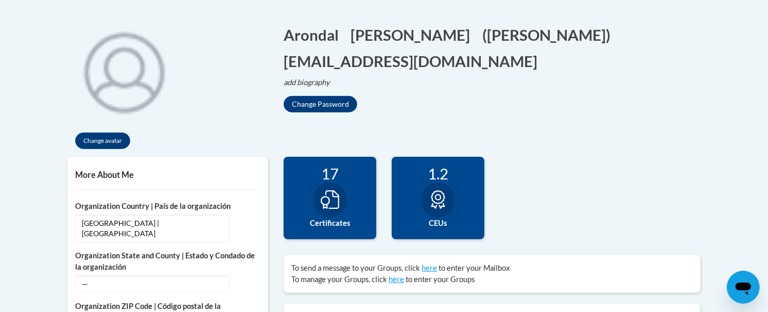
click at [331, 200] on icon at bounding box center [330, 199] width 19 height 19
click at [330, 221] on label "Certificates" at bounding box center [329, 222] width 77 height 11
drag, startPoint x: 330, startPoint y: 221, endPoint x: 295, endPoint y: 162, distance: 68.8
click at [295, 162] on div "17 Certificates" at bounding box center [330, 198] width 93 height 82
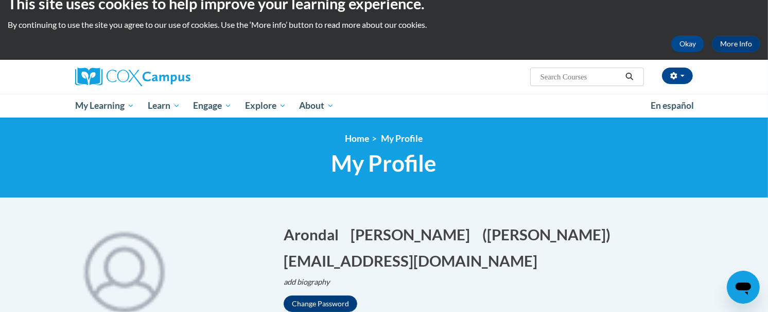
scroll to position [14, 0]
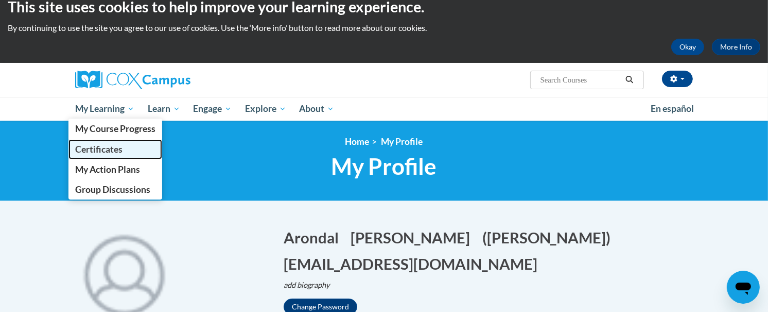
click at [100, 146] on span "Certificates" at bounding box center [98, 149] width 47 height 11
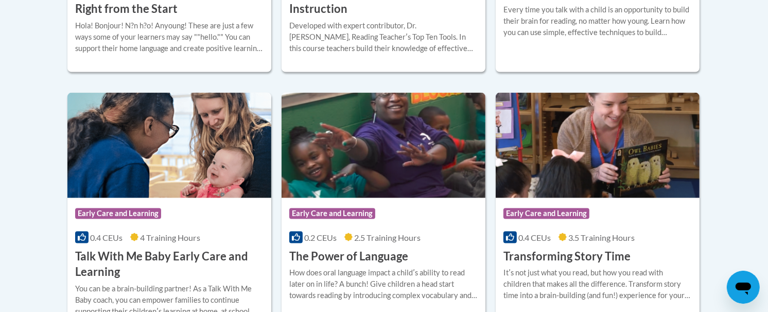
scroll to position [1589, 0]
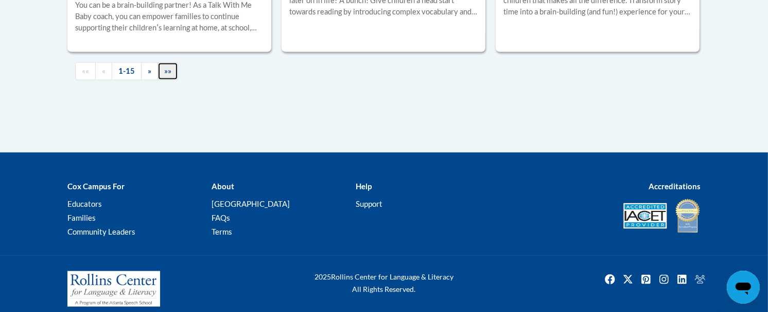
click at [170, 68] on span "»»" at bounding box center [167, 70] width 7 height 9
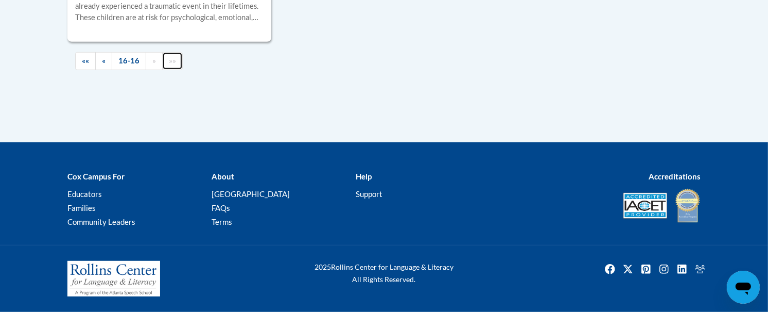
scroll to position [516, 0]
click at [169, 67] on link "»»" at bounding box center [172, 61] width 21 height 18
click at [104, 63] on span "«" at bounding box center [104, 60] width 4 height 9
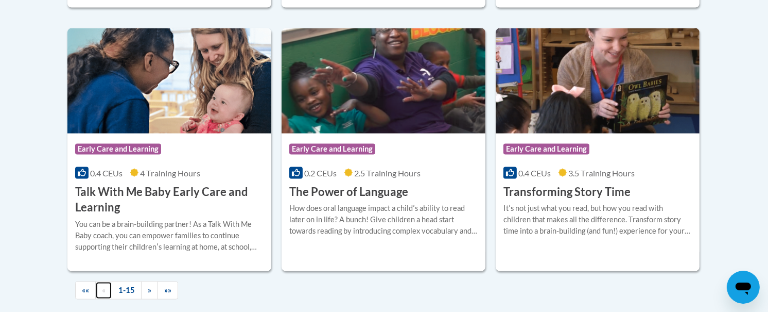
scroll to position [1397, 0]
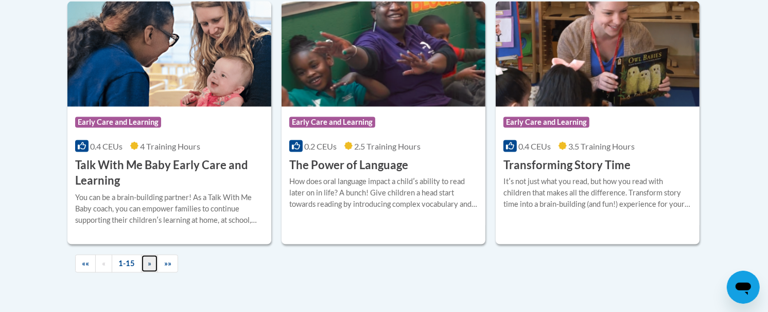
click at [151, 261] on span "»" at bounding box center [150, 263] width 4 height 9
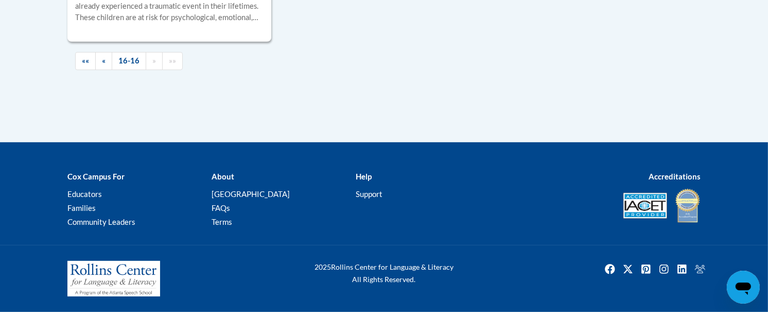
click at [151, 261] on img at bounding box center [113, 279] width 93 height 36
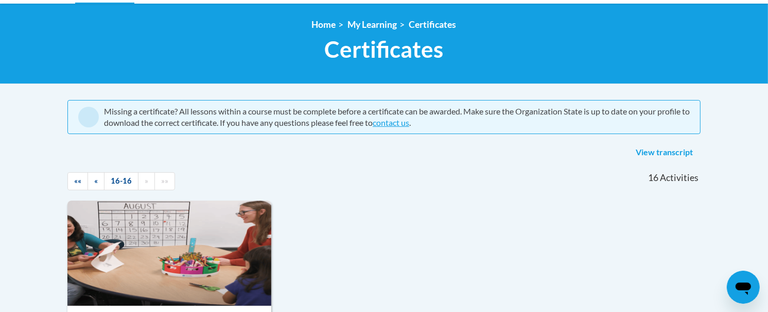
scroll to position [126, 0]
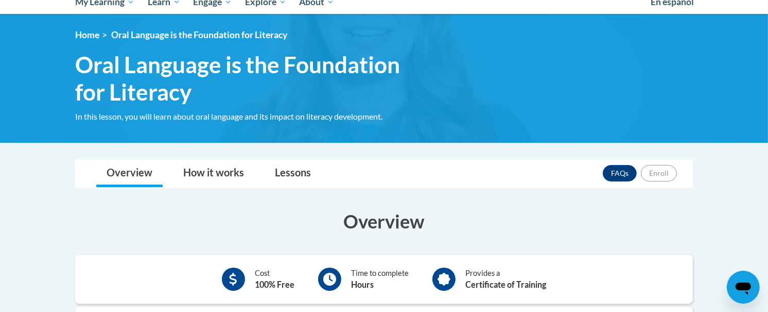
scroll to position [129, 0]
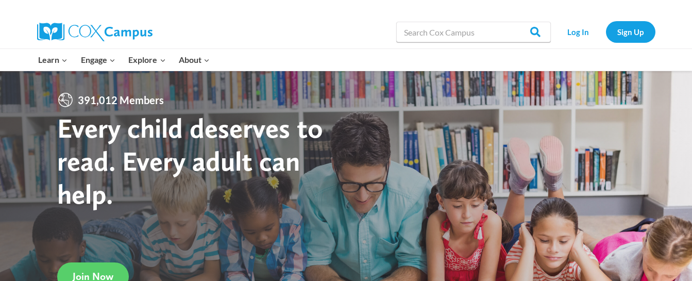
scroll to position [31, 0]
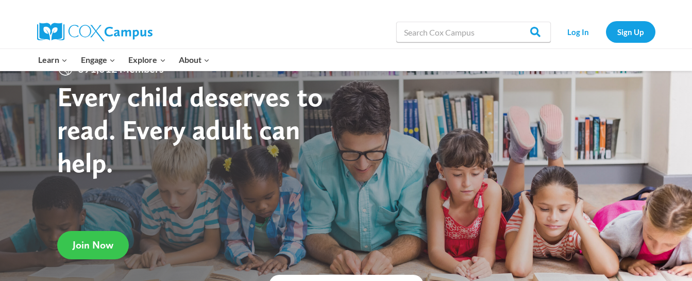
click at [104, 243] on span "Join Now" at bounding box center [93, 244] width 41 height 12
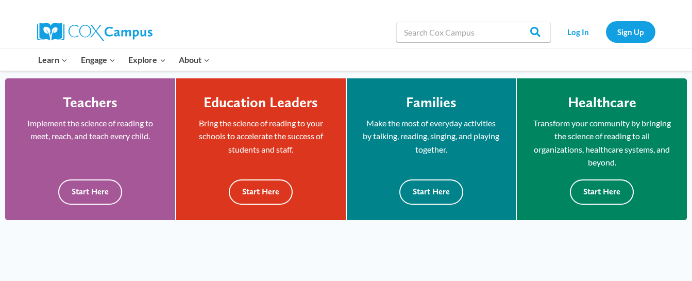
scroll to position [277, 0]
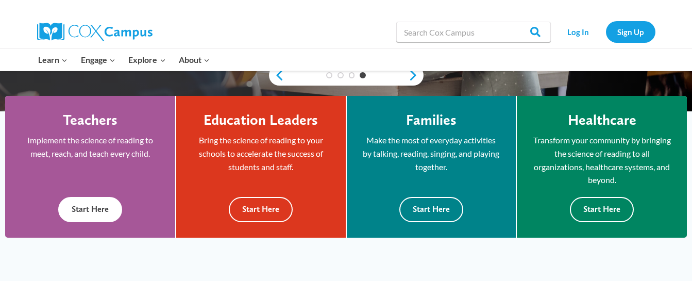
click at [91, 205] on button "Start Here" at bounding box center [90, 209] width 64 height 25
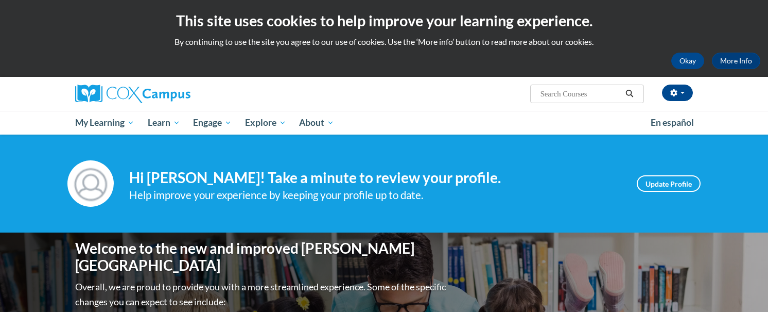
click at [115, 279] on p "Overall, we are proud to provide you with a more streamlined experience. Some o…" at bounding box center [261, 294] width 373 height 30
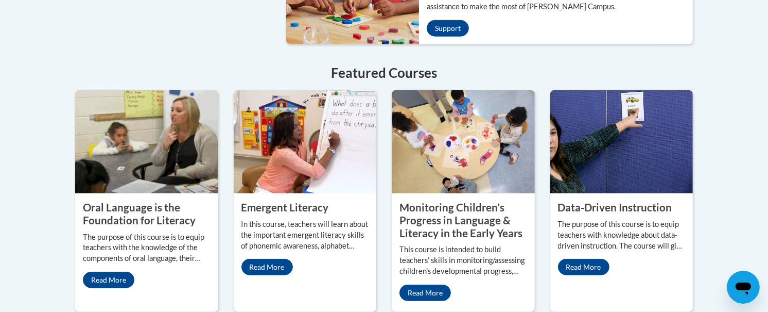
scroll to position [910, 0]
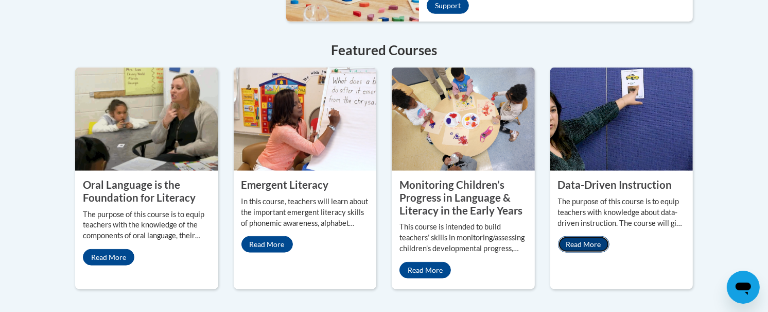
click at [585, 236] on link "Read More" at bounding box center [584, 244] width 52 height 16
click at [117, 249] on link "Read More" at bounding box center [109, 257] width 52 height 16
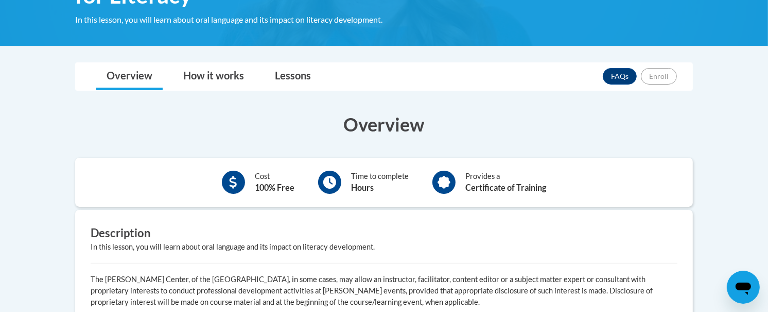
scroll to position [222, 0]
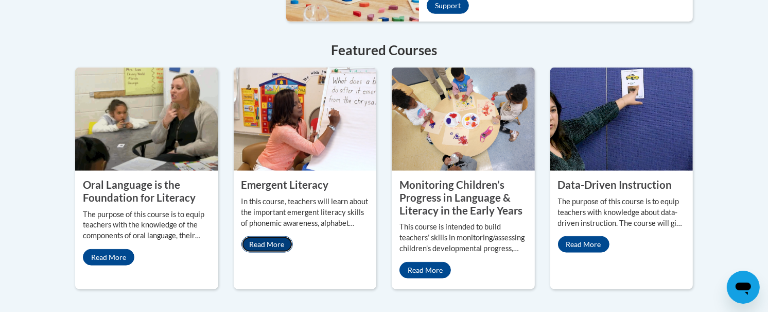
click at [268, 236] on link "Read More" at bounding box center [268, 244] width 52 height 16
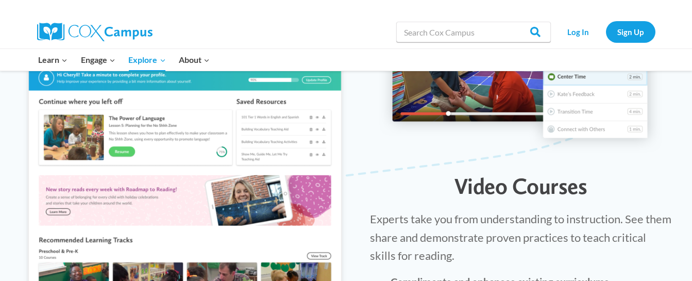
scroll to position [1166, 0]
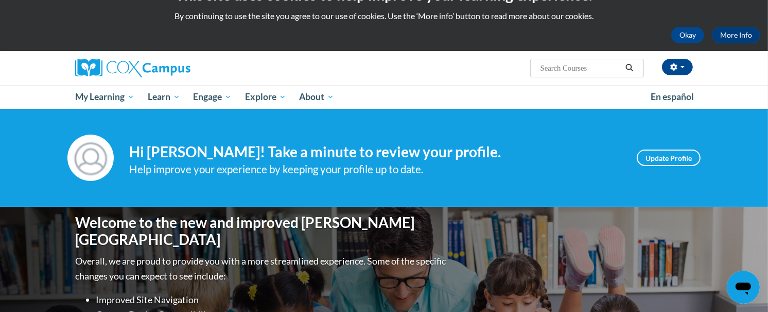
scroll to position [48, 0]
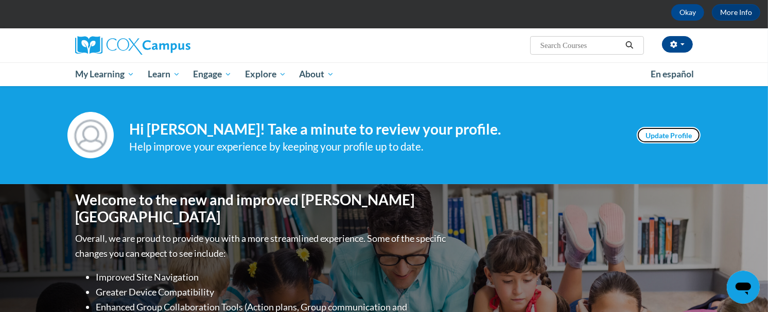
click at [665, 133] on link "Update Profile" at bounding box center [669, 135] width 64 height 16
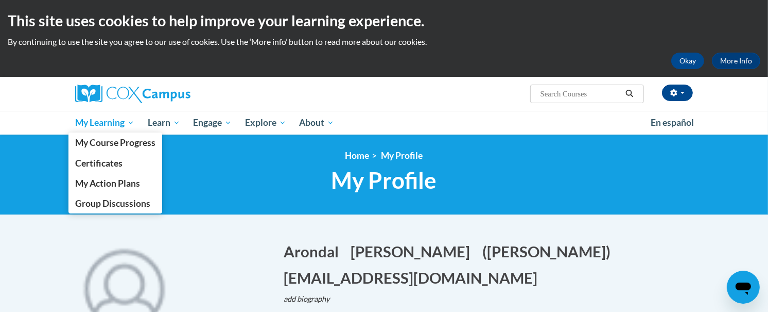
click at [112, 117] on span "My Learning" at bounding box center [104, 122] width 59 height 12
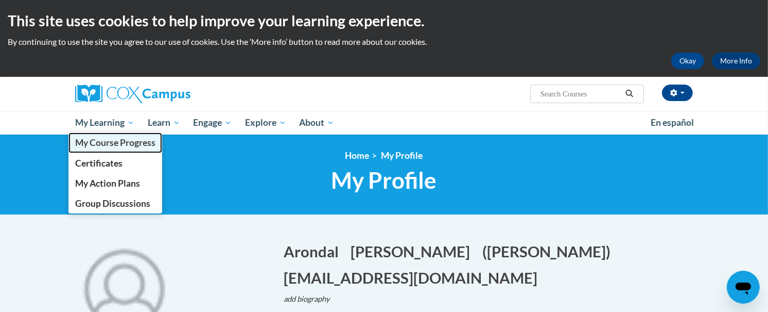
click at [104, 135] on link "My Course Progress" at bounding box center [115, 142] width 94 height 20
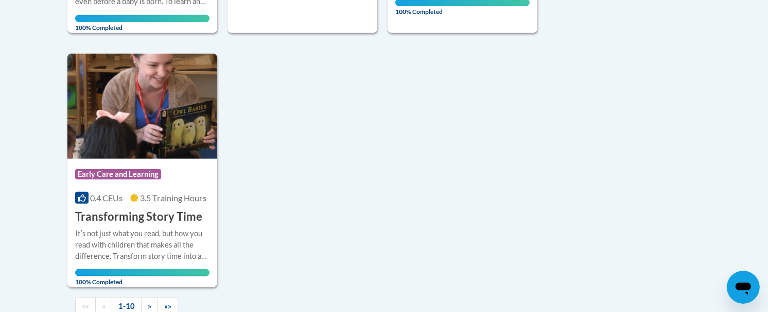
scroll to position [1144, 0]
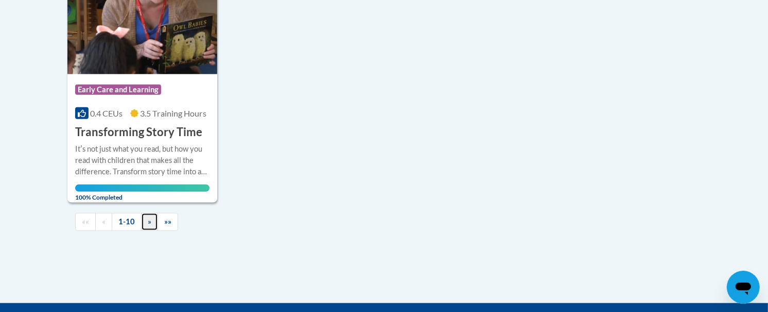
click at [150, 222] on span "»" at bounding box center [150, 221] width 4 height 9
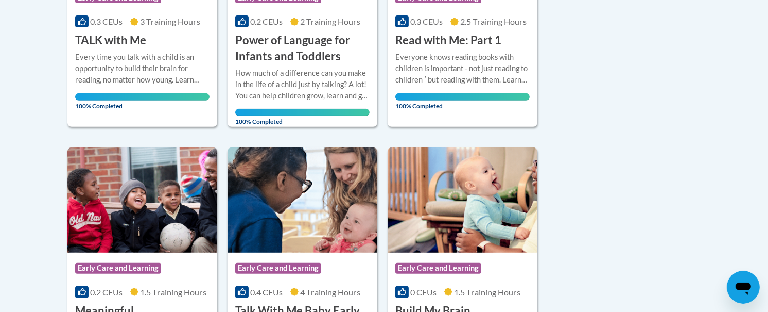
scroll to position [436, 0]
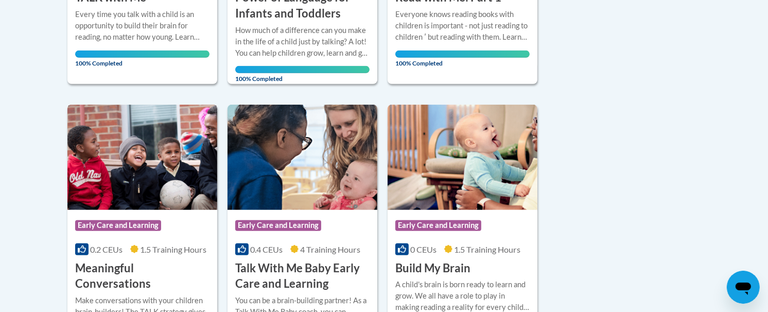
click at [112, 220] on span "Early Care and Learning" at bounding box center [118, 225] width 86 height 10
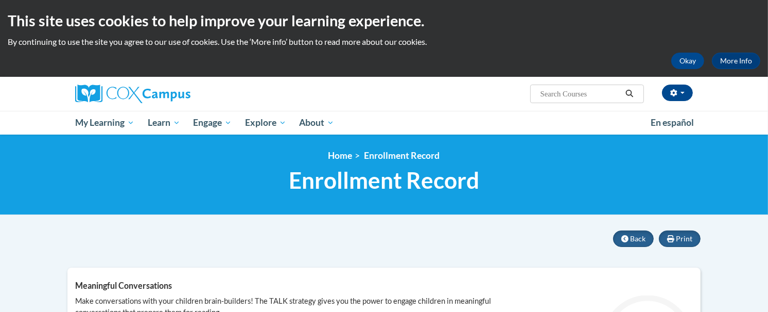
drag, startPoint x: 0, startPoint y: 0, endPoint x: 643, endPoint y: 195, distance: 671.6
click at [643, 195] on div "<en>Home</en><fr>Accueil</fr><de>Zuhause</de><it>Casa</it><es>Casa</es><pt>Casa…" at bounding box center [384, 174] width 649 height 49
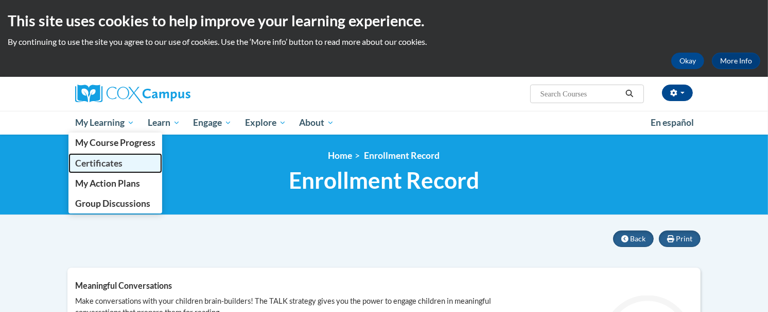
click at [98, 161] on span "Certificates" at bounding box center [98, 163] width 47 height 11
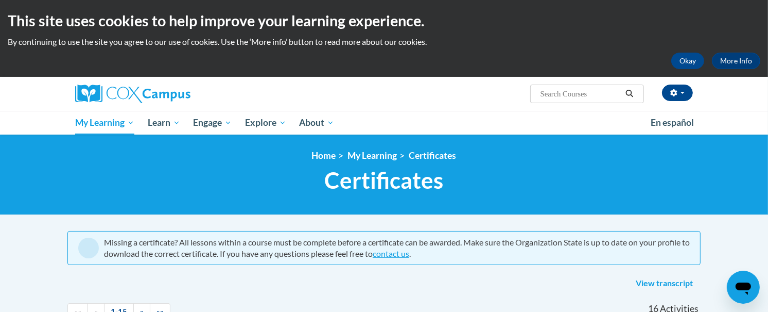
click at [98, 162] on div "<en>Home</en><fr>Accueil</fr><de>Zuhause</de><it>Casa</it><es>Casa</es><pt>Casa…" at bounding box center [384, 174] width 649 height 49
